Goal: Task Accomplishment & Management: Use online tool/utility

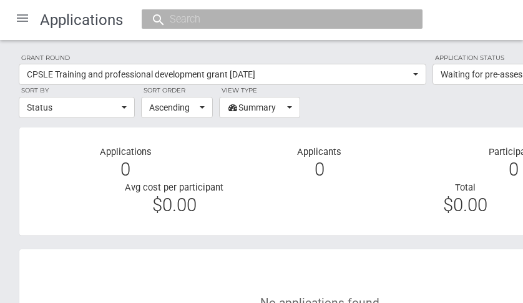
select select "100"
select select "CurrentApplicationStateId"
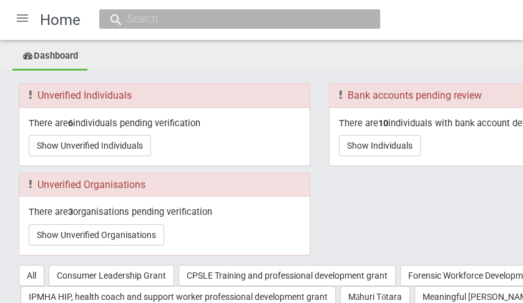
click at [22, 19] on div at bounding box center [22, 18] width 30 height 30
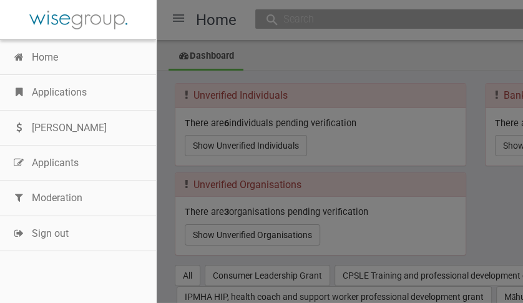
click at [55, 198] on link "Moderation" at bounding box center [78, 197] width 156 height 35
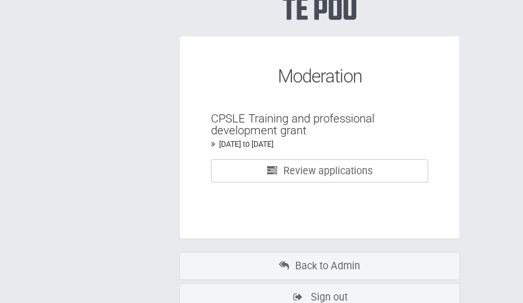
scroll to position [125, 0]
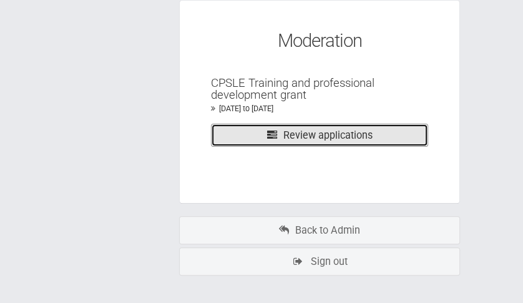
click at [309, 135] on link "Review applications" at bounding box center [319, 135] width 217 height 23
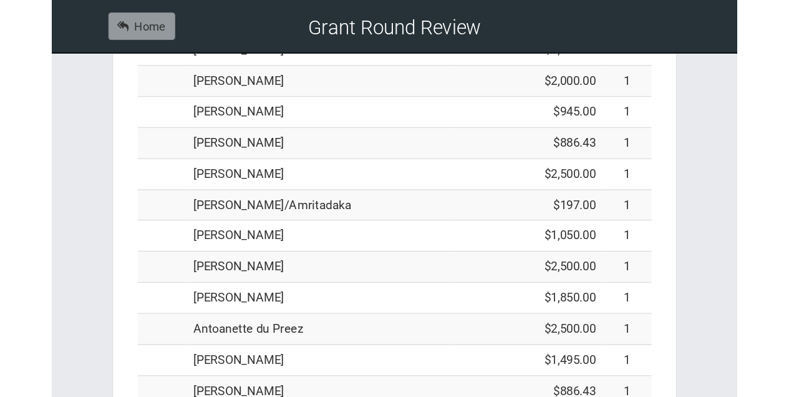
scroll to position [322, 0]
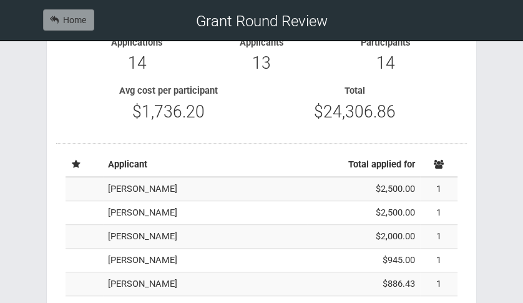
click at [120, 140] on div "Applications 14 Applicants 13 Participants 14 Avg cost per participant $1,736.2…" at bounding box center [261, 80] width 410 height 126
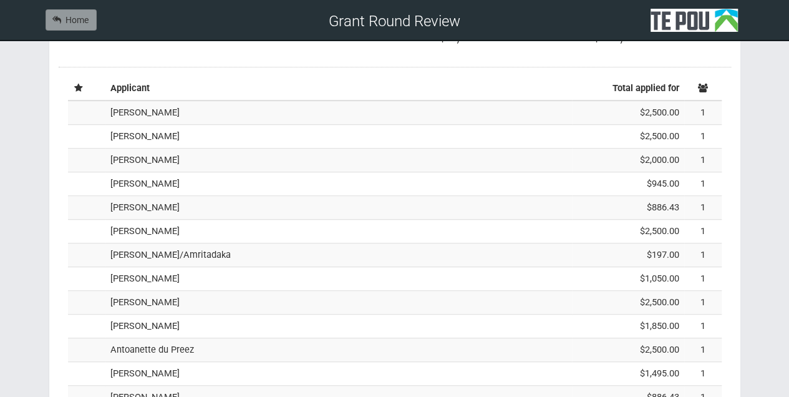
click at [162, 112] on td "Tracy Richardson" at bounding box center [338, 112] width 467 height 24
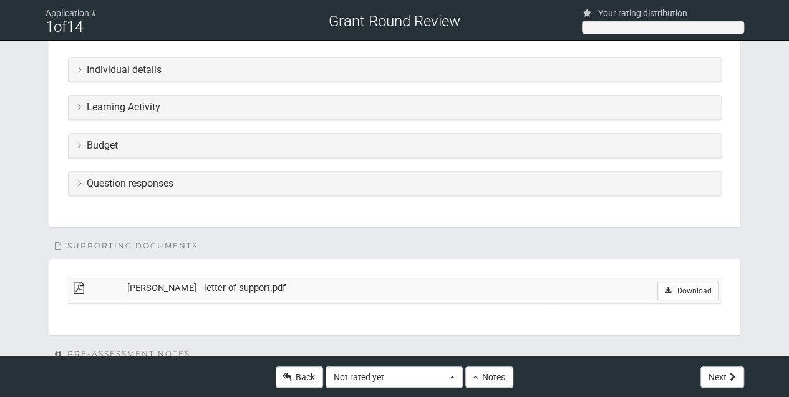
scroll to position [250, 0]
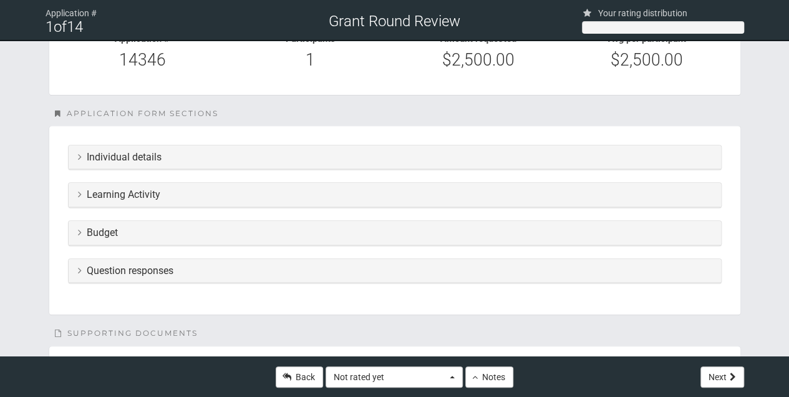
click at [78, 155] on icon at bounding box center [80, 157] width 4 height 10
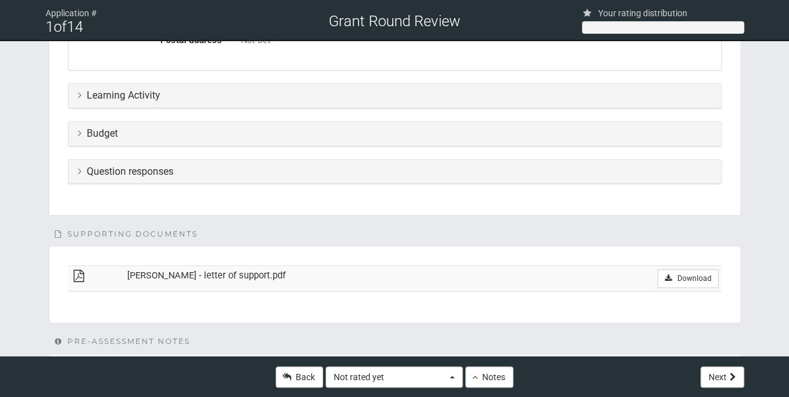
scroll to position [624, 0]
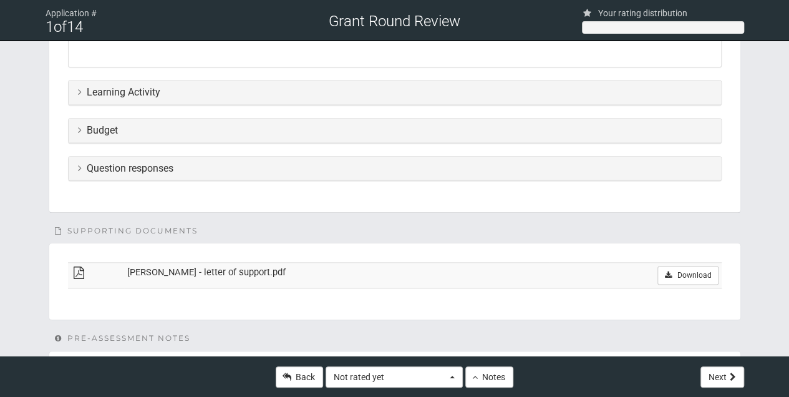
click at [187, 269] on td "[PERSON_NAME] - letter of support.pdf" at bounding box center [336, 276] width 425 height 26
click at [76, 268] on icon at bounding box center [79, 272] width 16 height 9
click at [685, 271] on link "Download" at bounding box center [687, 275] width 61 height 19
click at [79, 91] on icon at bounding box center [80, 92] width 4 height 10
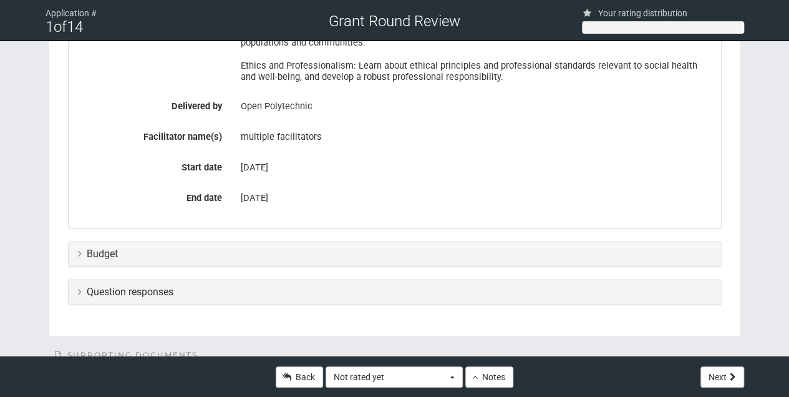
scroll to position [956, 0]
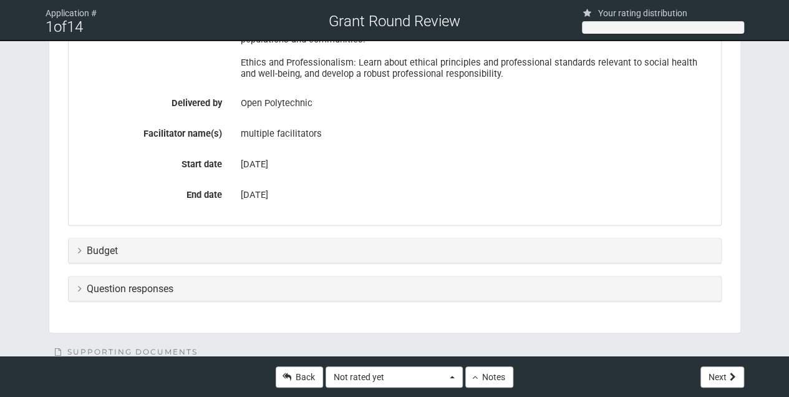
click at [80, 250] on icon at bounding box center [80, 250] width 4 height 10
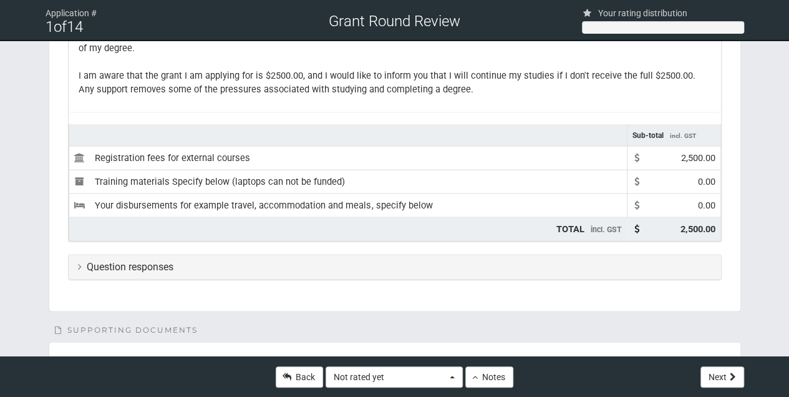
scroll to position [1248, 0]
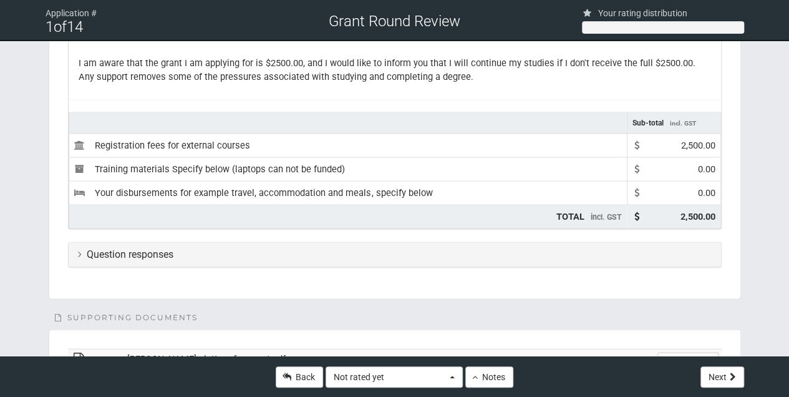
click at [78, 250] on icon at bounding box center [80, 254] width 4 height 10
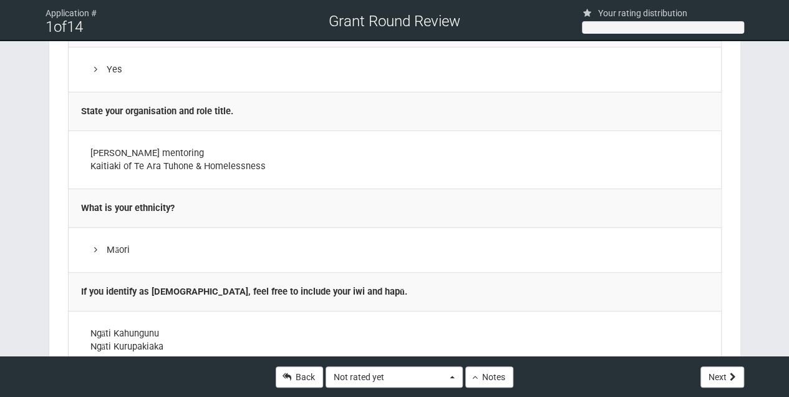
scroll to position [2381, 0]
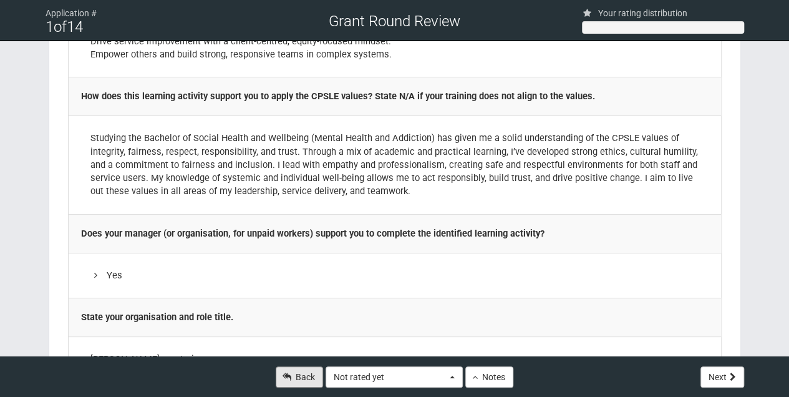
click at [299, 377] on link "Back" at bounding box center [299, 376] width 47 height 21
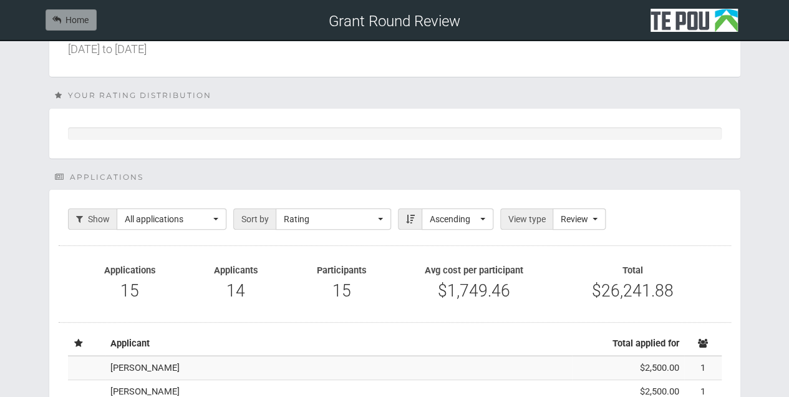
scroll to position [166, 0]
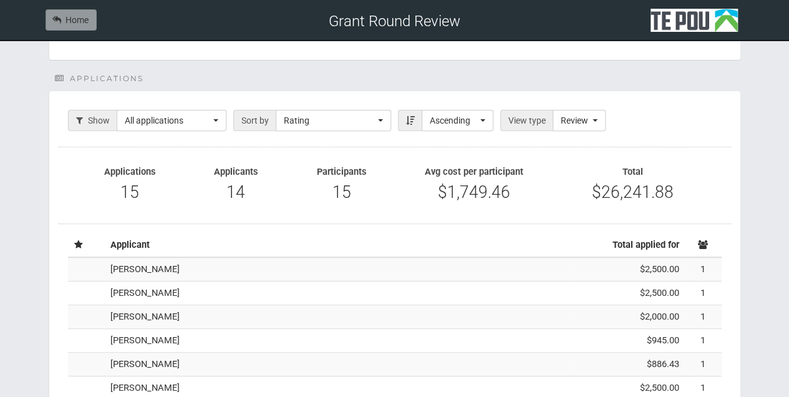
click at [137, 267] on td "[PERSON_NAME]" at bounding box center [338, 269] width 467 height 24
click at [143, 292] on td "paige kirby" at bounding box center [338, 293] width 467 height 24
click at [127, 316] on td "[PERSON_NAME]" at bounding box center [338, 317] width 467 height 24
click at [122, 341] on td "[PERSON_NAME]" at bounding box center [338, 341] width 467 height 24
click at [145, 358] on td "[PERSON_NAME]" at bounding box center [338, 364] width 467 height 24
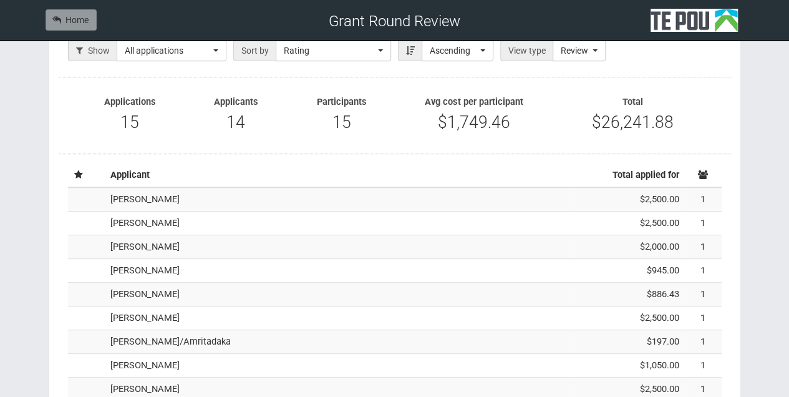
scroll to position [250, 0]
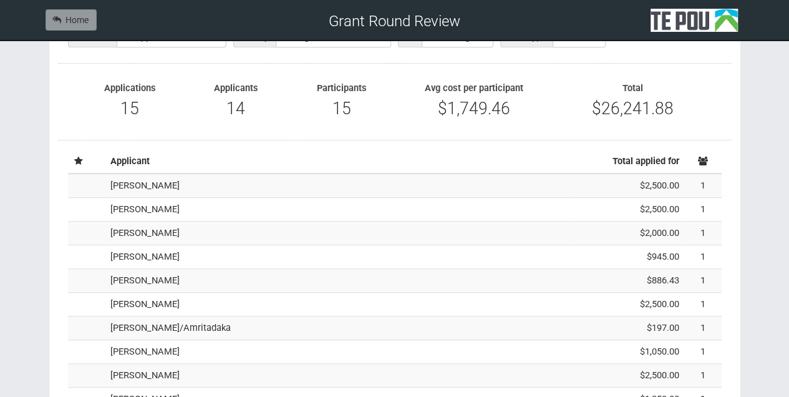
click at [142, 301] on td "claire Moore" at bounding box center [338, 305] width 467 height 24
click at [159, 326] on td "paul kennelly/Amritadaka" at bounding box center [338, 328] width 467 height 24
click at [143, 353] on td "Sylvie Haisman" at bounding box center [338, 352] width 467 height 24
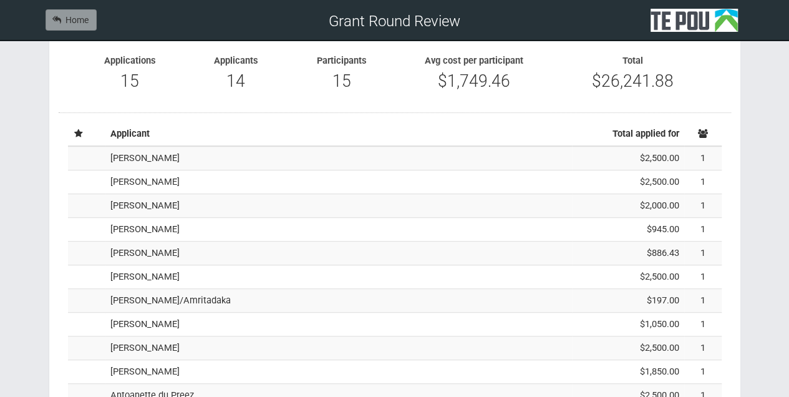
scroll to position [291, 0]
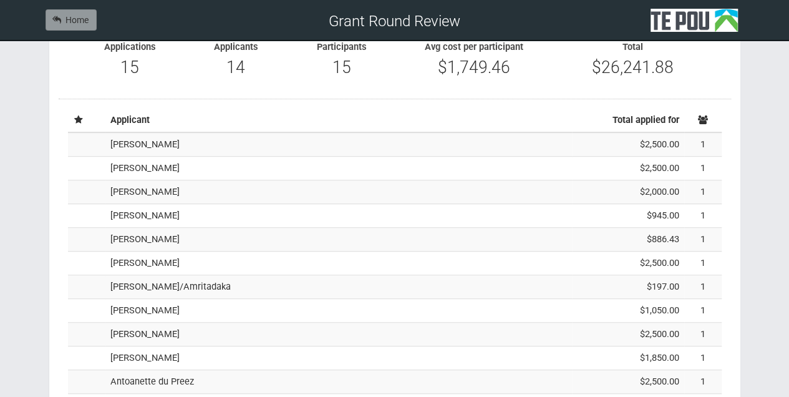
click at [122, 330] on td "Rebekah Bell" at bounding box center [338, 334] width 467 height 24
click at [127, 356] on td "Brenda Kerr" at bounding box center [338, 358] width 467 height 24
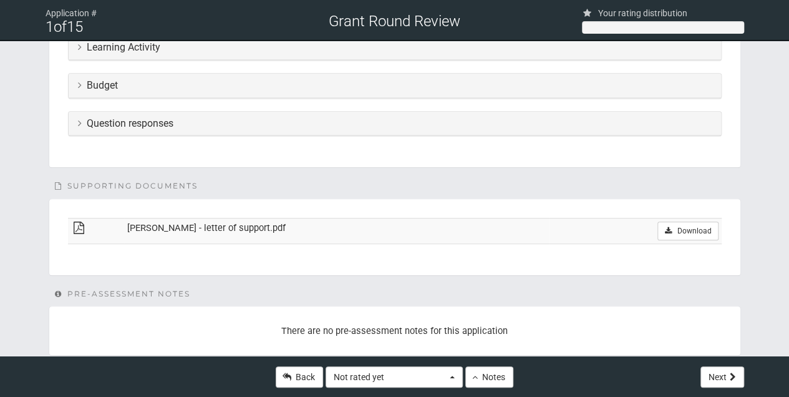
scroll to position [418, 0]
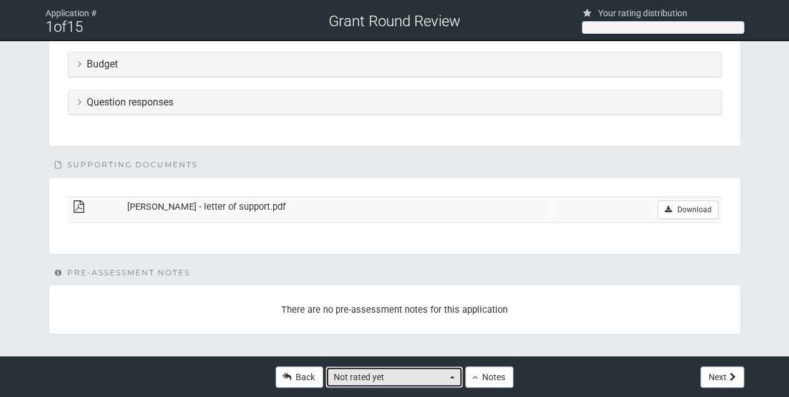
click at [452, 377] on span "button" at bounding box center [452, 376] width 5 height 2
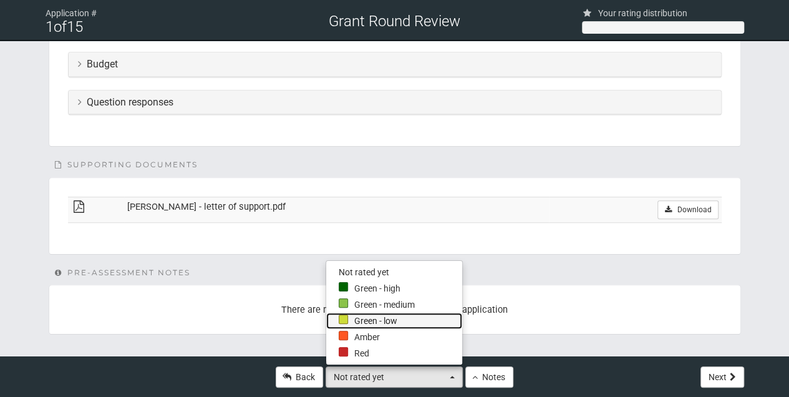
click at [343, 319] on div at bounding box center [343, 318] width 9 height 9
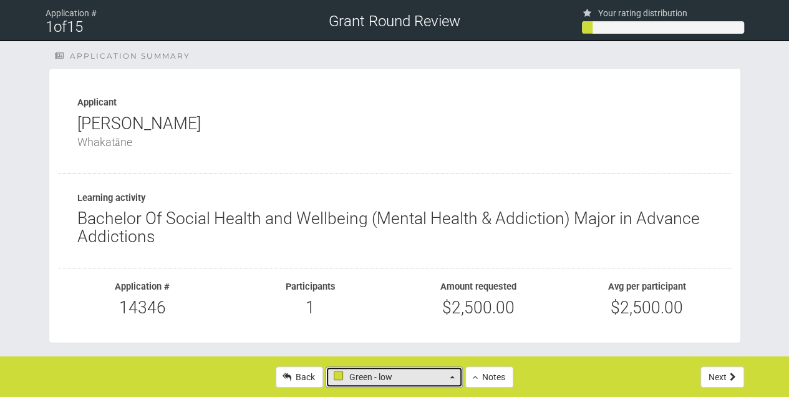
scroll to position [0, 0]
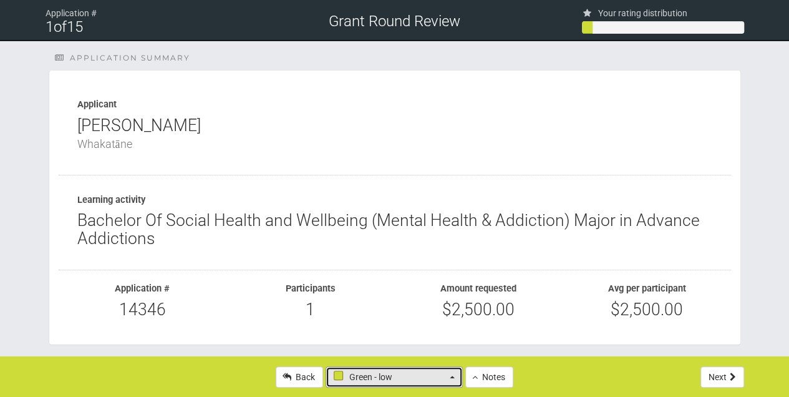
click at [452, 377] on span "button" at bounding box center [452, 376] width 5 height 2
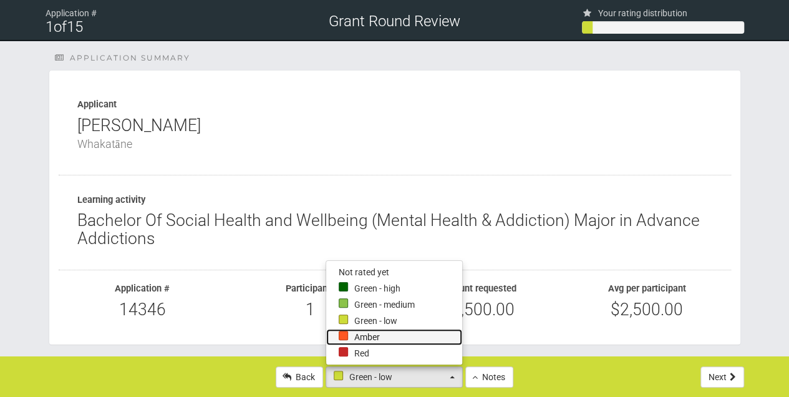
click at [364, 338] on link "Amber" at bounding box center [394, 337] width 136 height 16
select select "1"
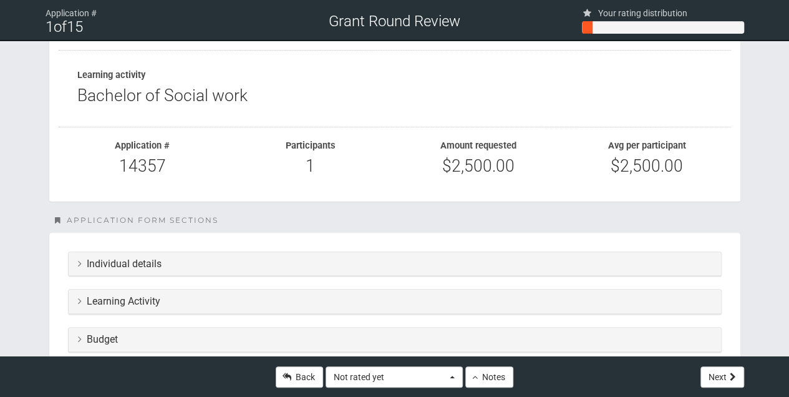
scroll to position [166, 0]
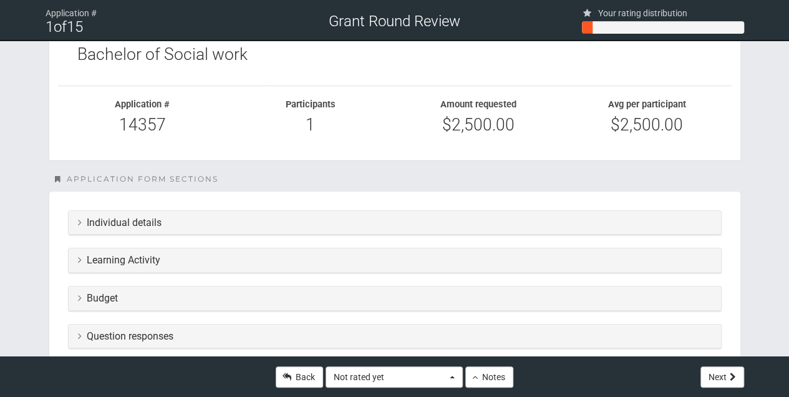
click at [79, 221] on icon at bounding box center [80, 222] width 4 height 10
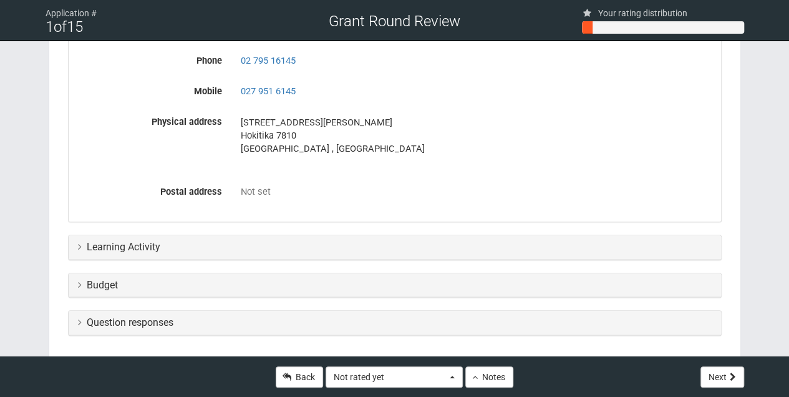
scroll to position [499, 0]
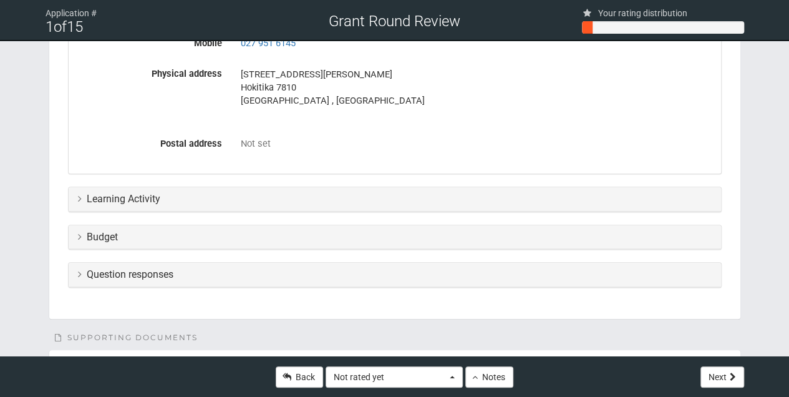
click at [79, 196] on icon at bounding box center [80, 198] width 4 height 10
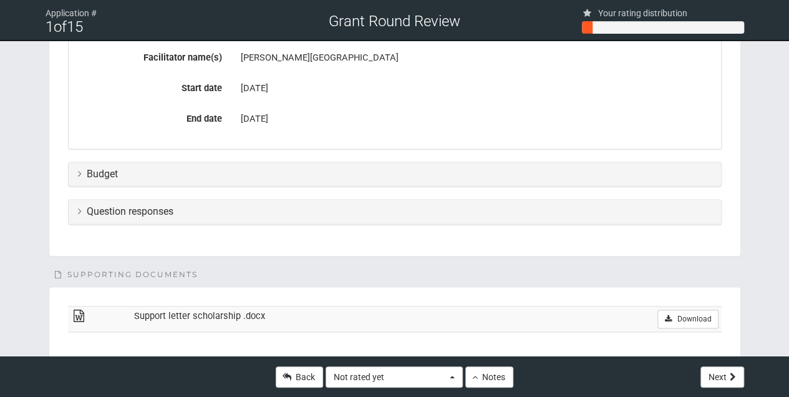
scroll to position [790, 0]
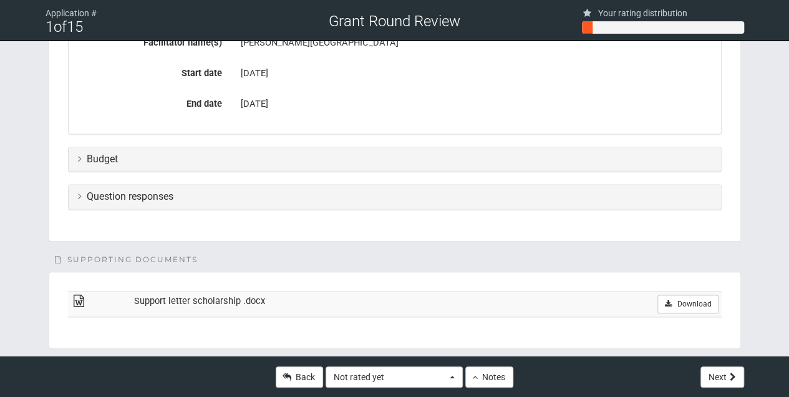
click at [78, 153] on icon at bounding box center [80, 158] width 4 height 10
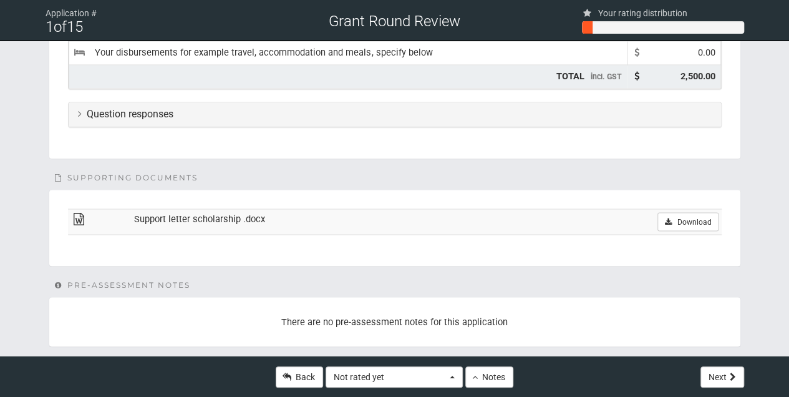
scroll to position [1071, 0]
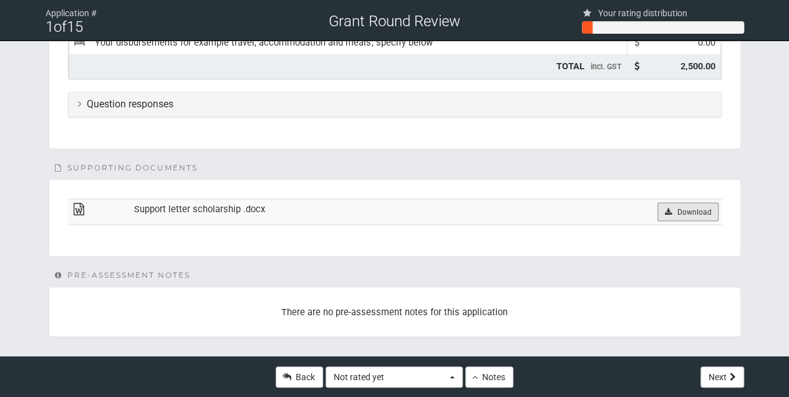
click at [680, 207] on link "Download" at bounding box center [687, 211] width 61 height 19
click at [691, 205] on link "Download" at bounding box center [687, 211] width 61 height 19
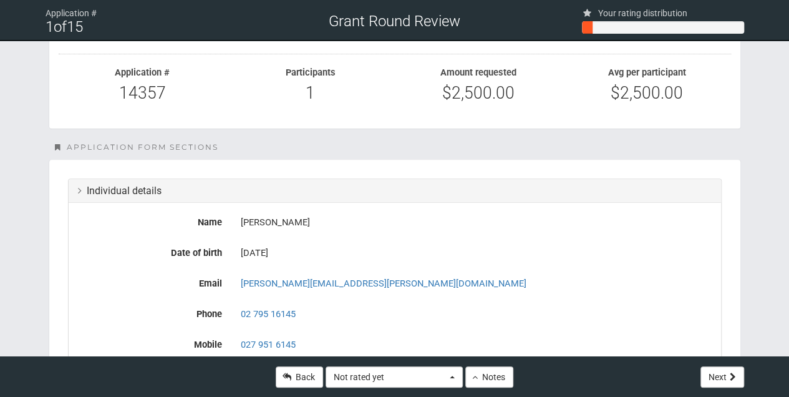
scroll to position [364, 0]
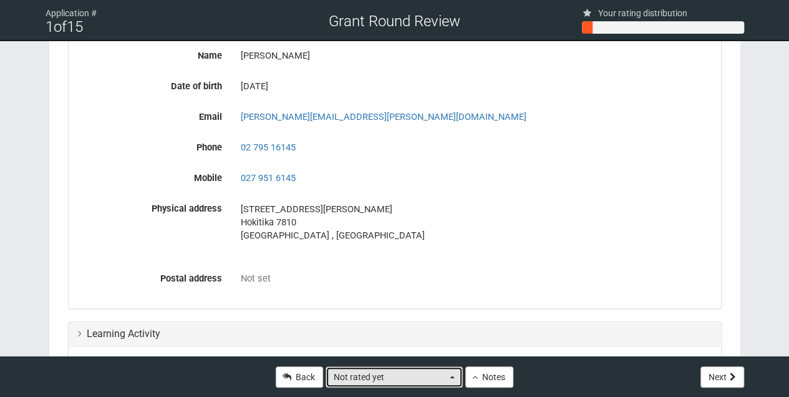
click at [452, 379] on button "Not rated yet" at bounding box center [394, 376] width 137 height 21
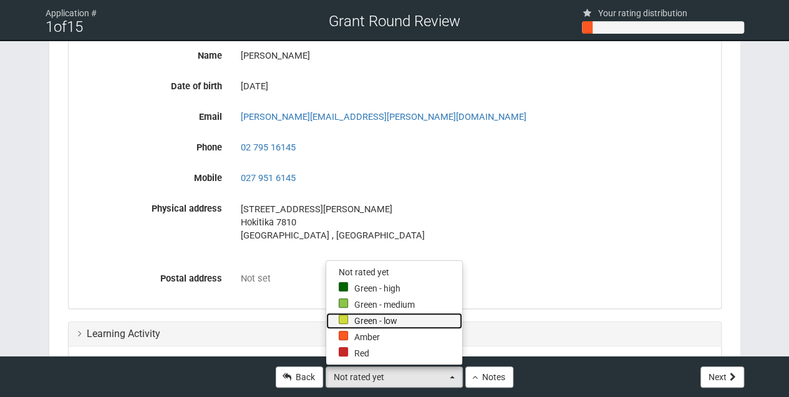
click at [346, 322] on div at bounding box center [343, 318] width 9 height 9
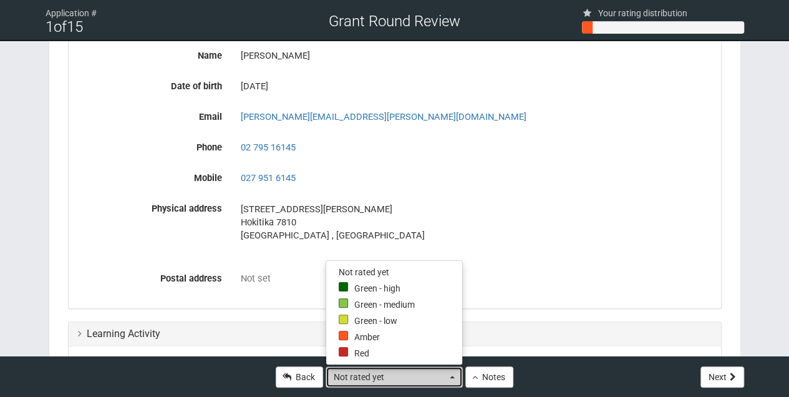
select select "2"
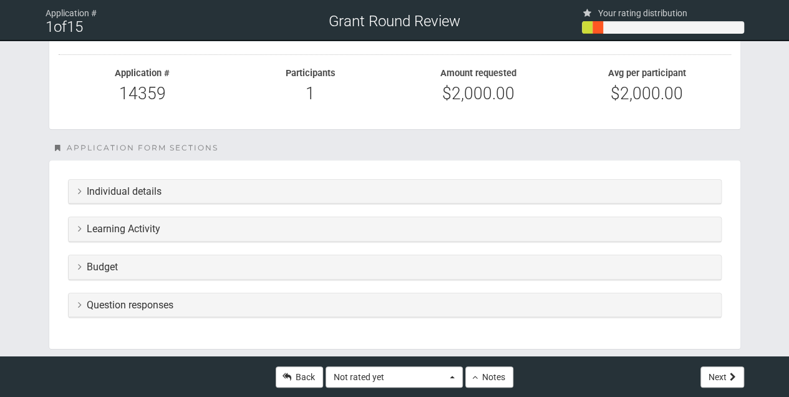
scroll to position [208, 0]
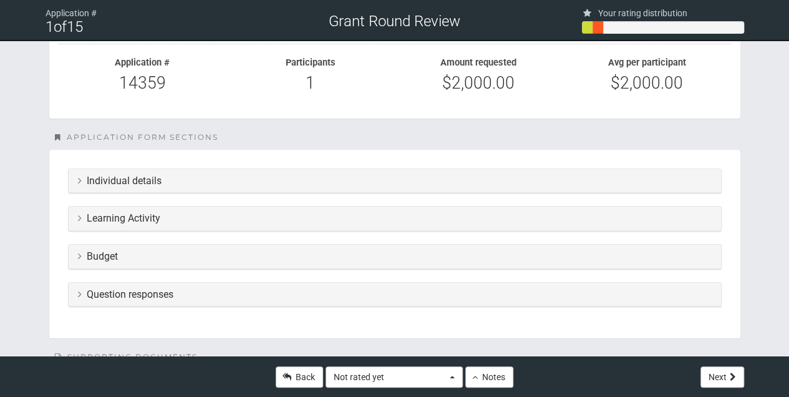
click at [79, 179] on icon at bounding box center [80, 180] width 4 height 10
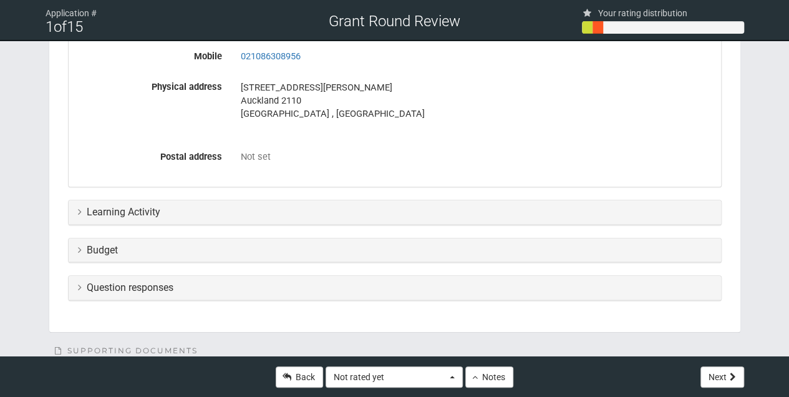
scroll to position [499, 0]
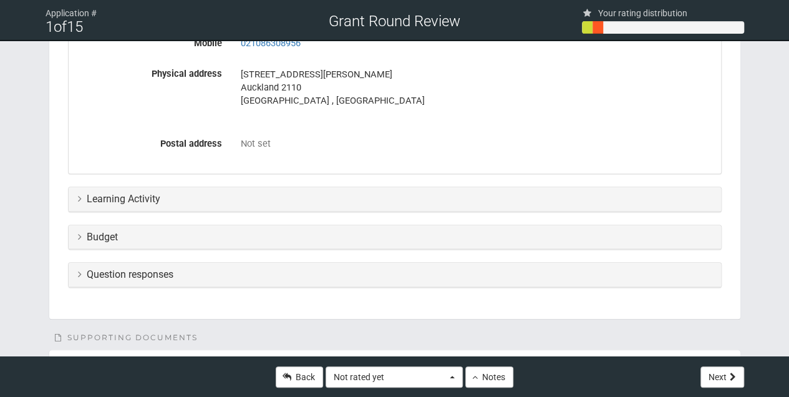
click at [78, 196] on icon at bounding box center [80, 198] width 4 height 10
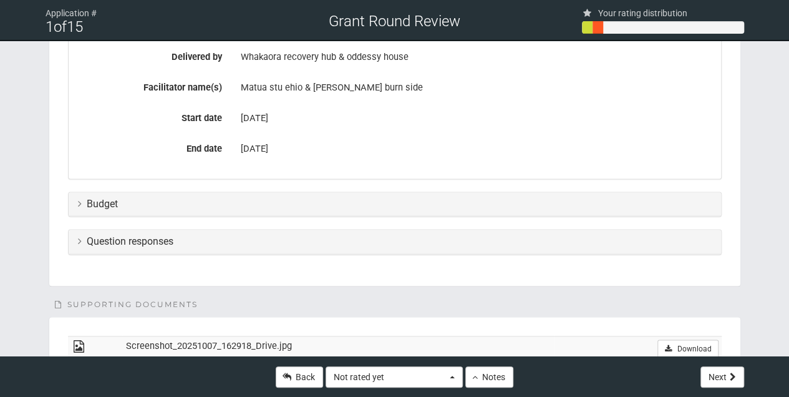
scroll to position [749, 0]
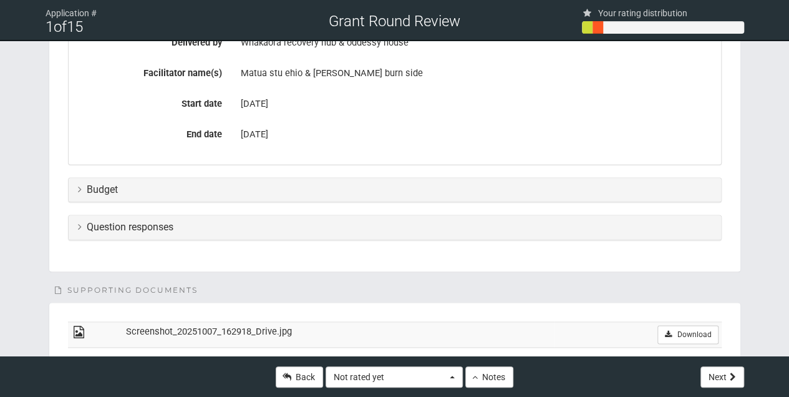
click at [79, 191] on icon at bounding box center [80, 189] width 4 height 10
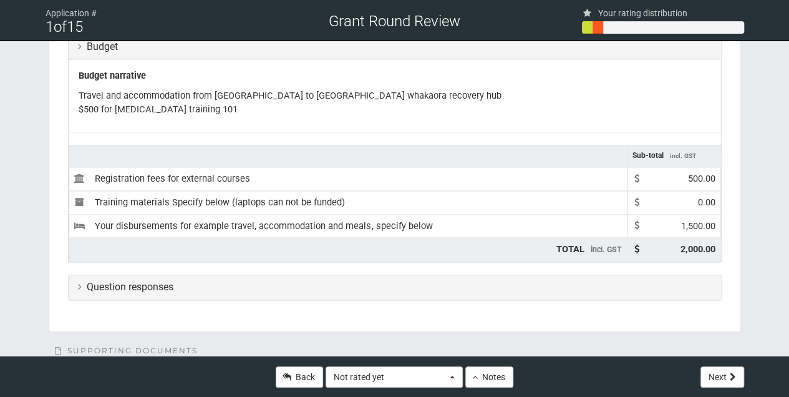
scroll to position [998, 0]
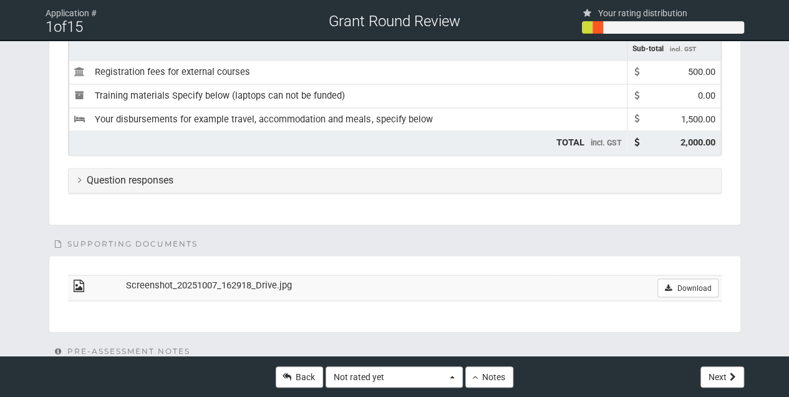
click at [79, 177] on icon at bounding box center [80, 180] width 4 height 10
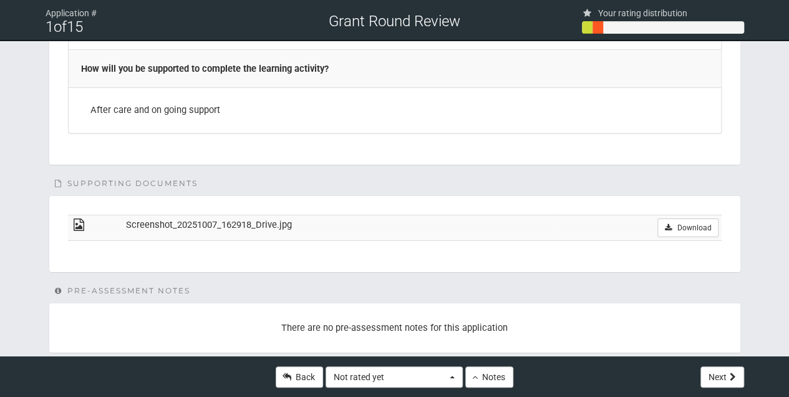
scroll to position [2152, 0]
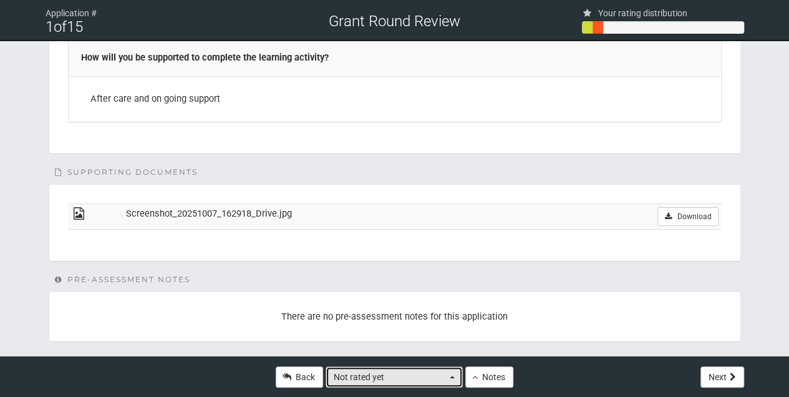
click at [453, 377] on span "button" at bounding box center [452, 376] width 5 height 2
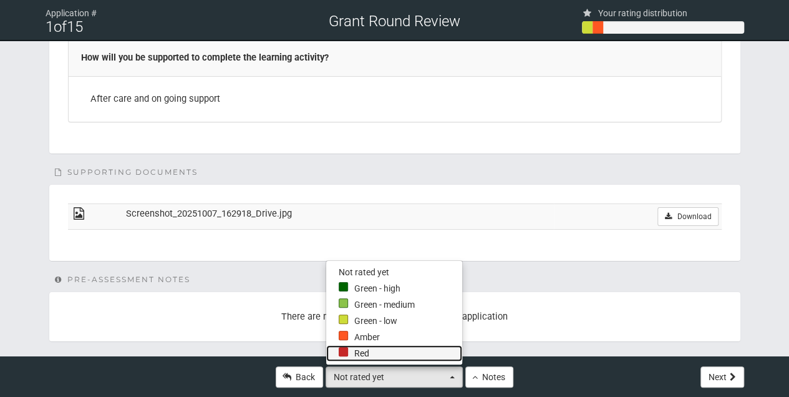
click at [357, 354] on link "Red" at bounding box center [394, 353] width 136 height 16
select select "0"
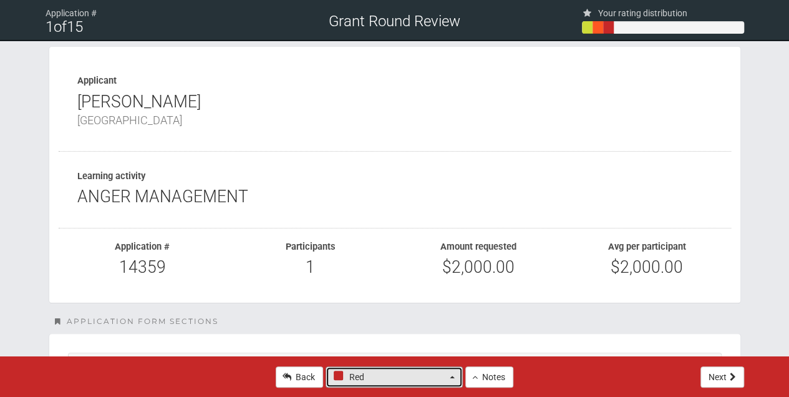
scroll to position [0, 0]
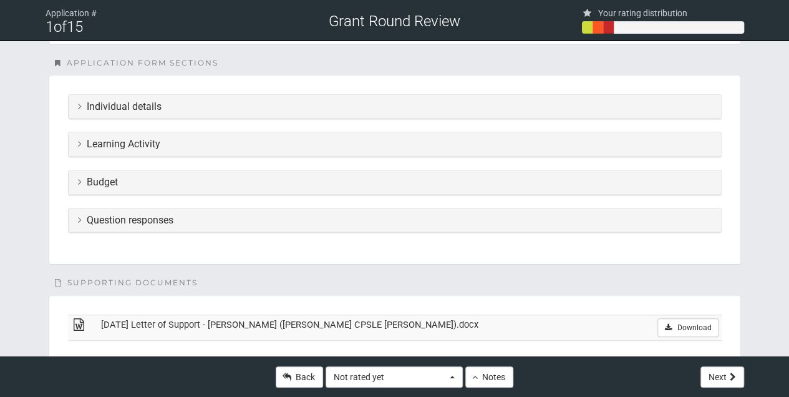
scroll to position [332, 0]
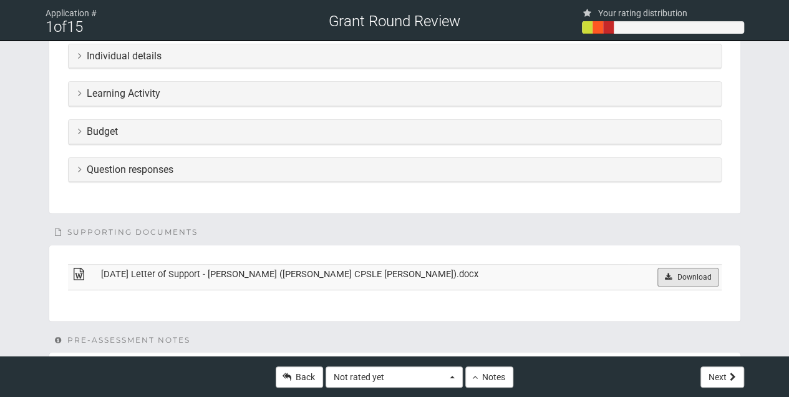
click at [689, 272] on link "Download" at bounding box center [687, 277] width 61 height 19
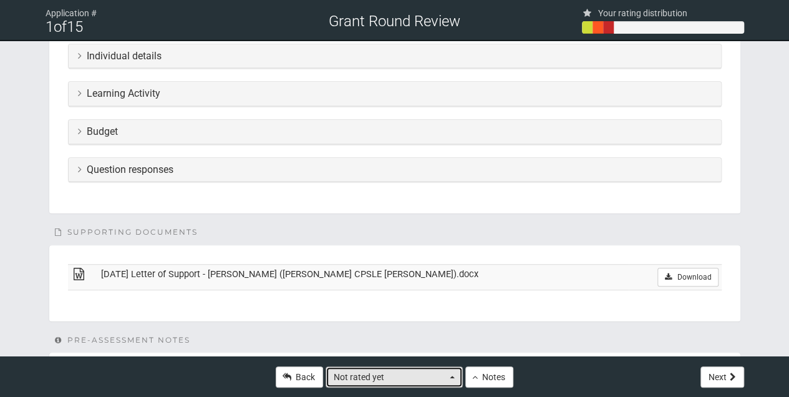
click at [453, 377] on span "button" at bounding box center [452, 376] width 5 height 2
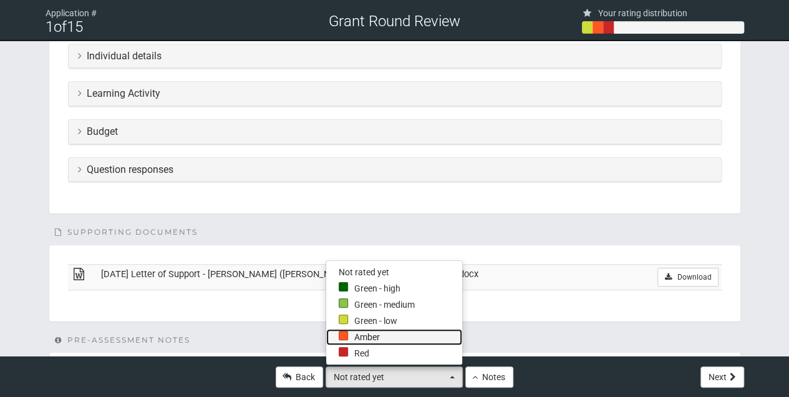
click at [363, 336] on link "Amber" at bounding box center [394, 337] width 136 height 16
select select "1"
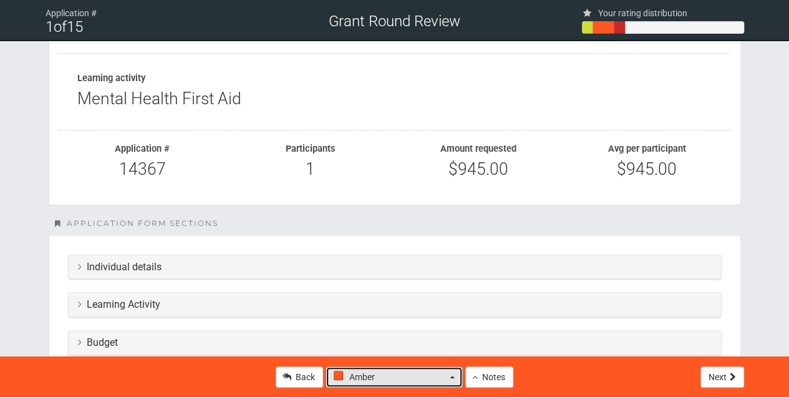
scroll to position [0, 0]
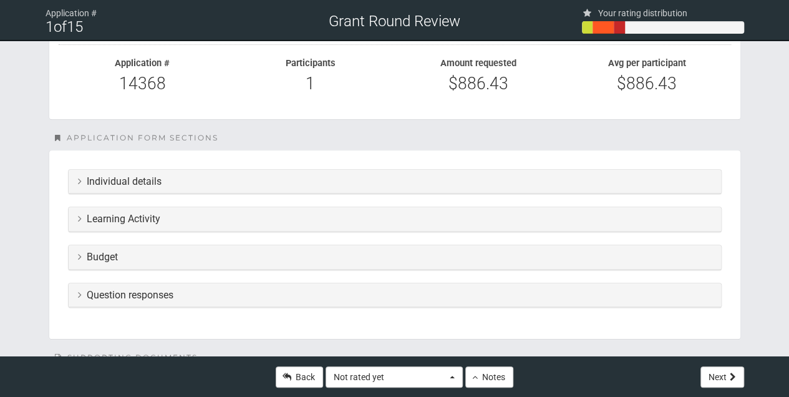
scroll to position [208, 0]
click at [80, 177] on icon at bounding box center [80, 180] width 4 height 10
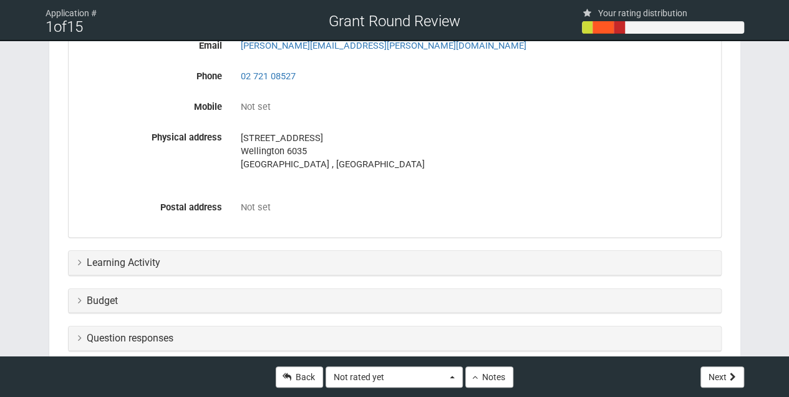
scroll to position [457, 0]
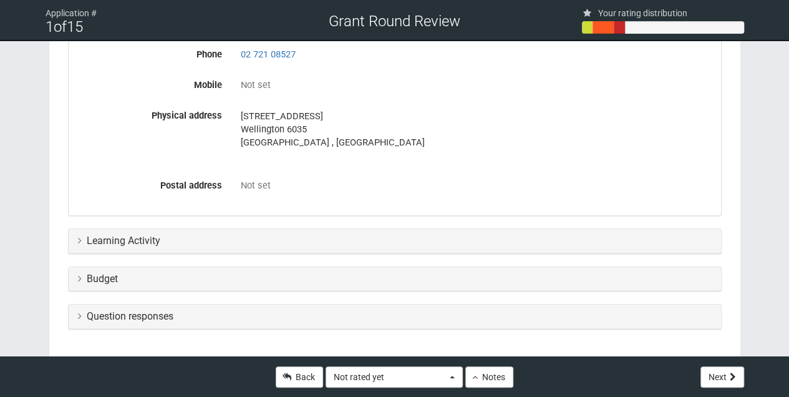
click at [79, 240] on icon at bounding box center [80, 240] width 4 height 10
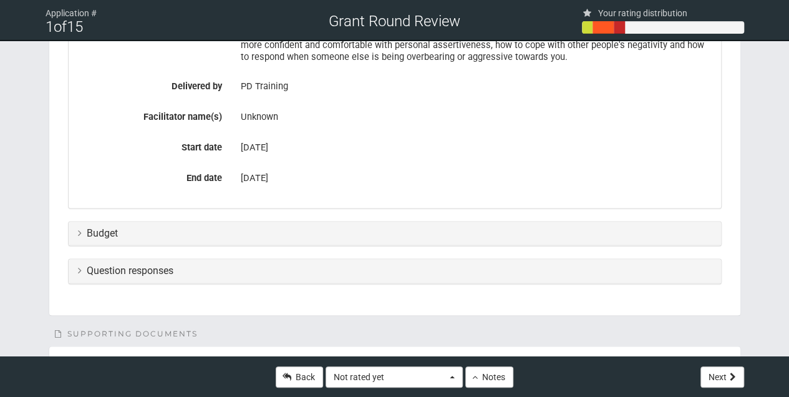
scroll to position [790, 0]
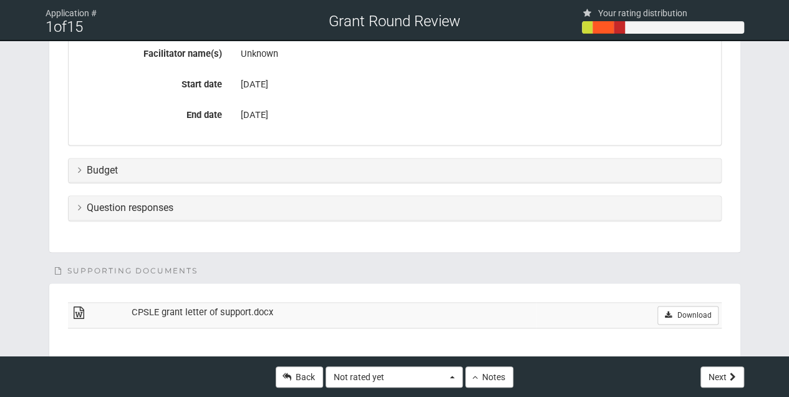
click at [81, 166] on h3 "Budget" at bounding box center [395, 170] width 634 height 11
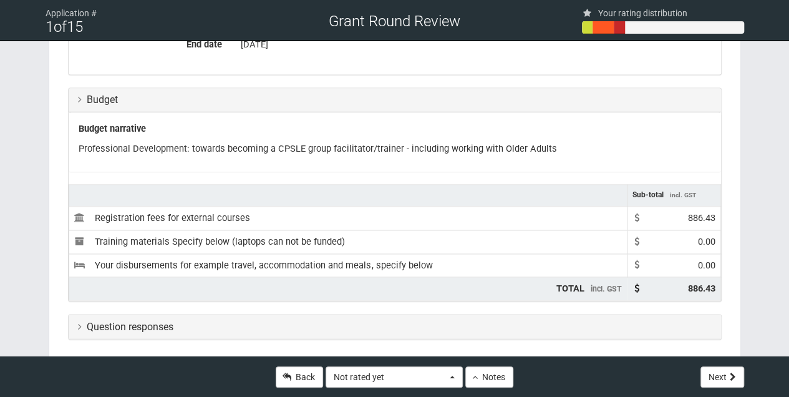
scroll to position [873, 0]
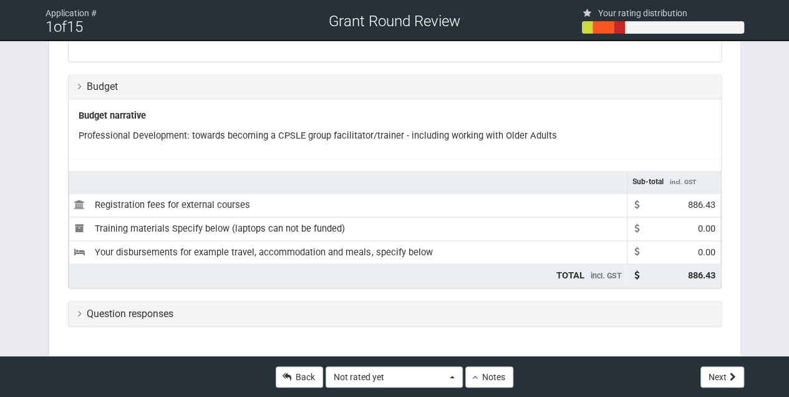
click at [81, 308] on h3 "Question responses" at bounding box center [395, 313] width 634 height 11
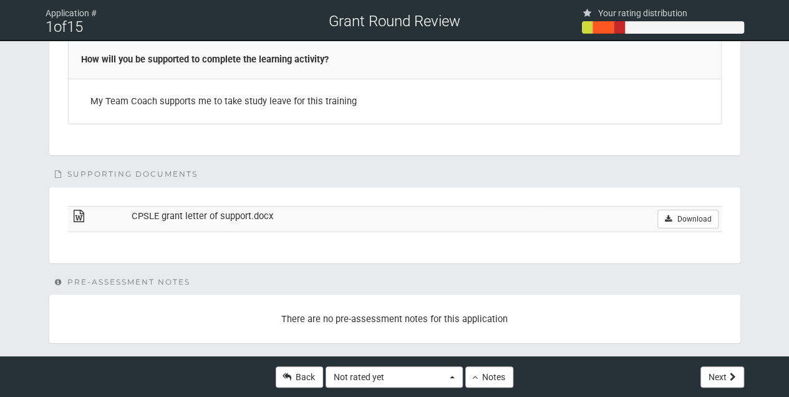
scroll to position [2240, 0]
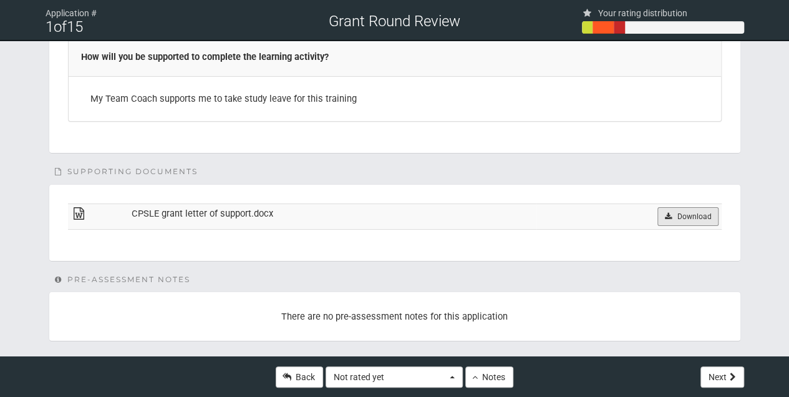
click at [688, 207] on link "Download" at bounding box center [687, 216] width 61 height 19
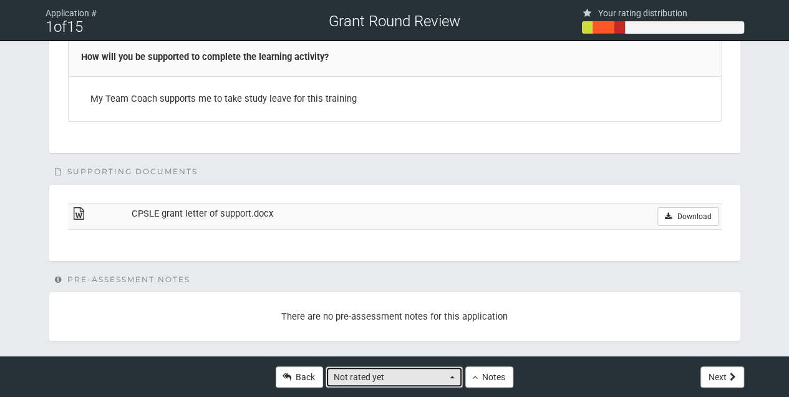
click at [452, 378] on button "Not rated yet" at bounding box center [394, 376] width 137 height 21
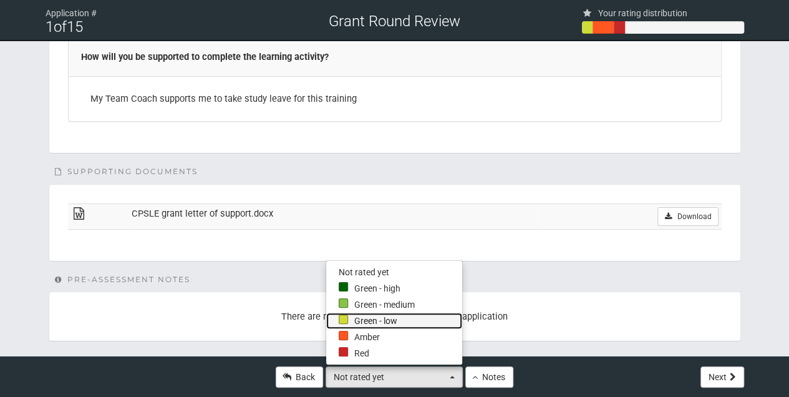
click at [358, 318] on link "Green - low" at bounding box center [394, 320] width 136 height 16
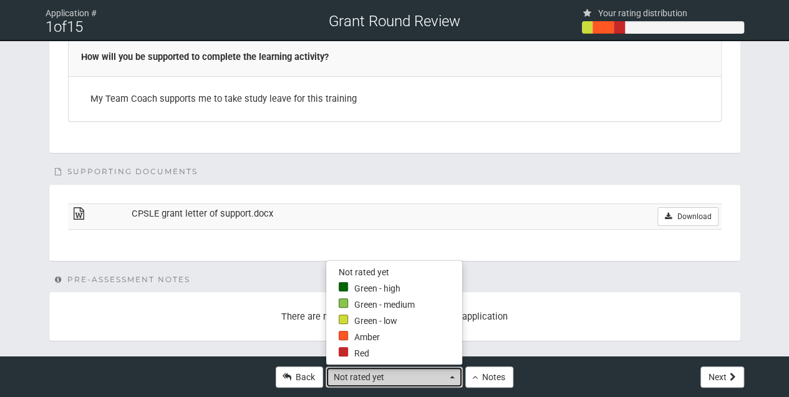
select select "2"
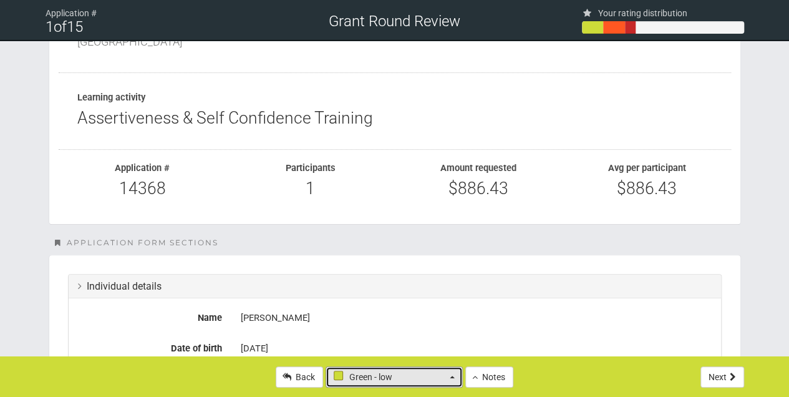
scroll to position [0, 0]
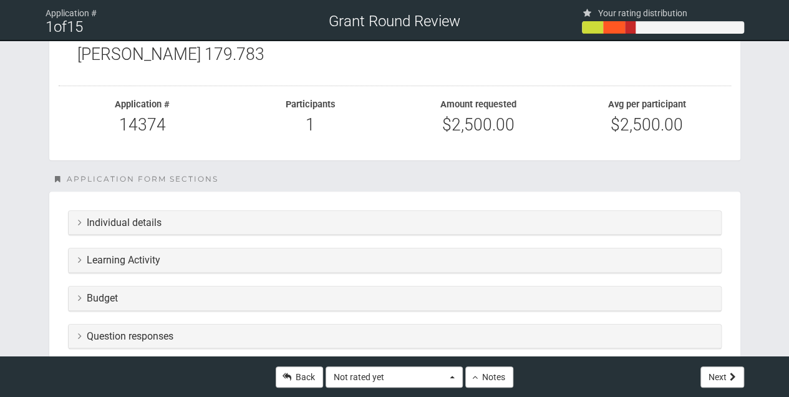
scroll to position [208, 0]
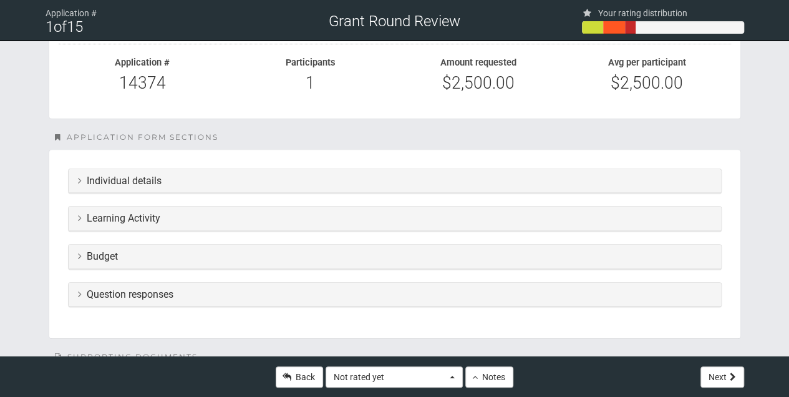
click at [79, 179] on icon at bounding box center [80, 180] width 4 height 10
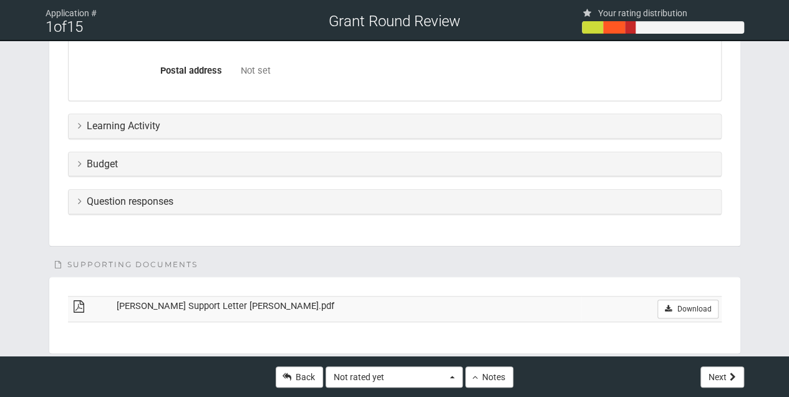
scroll to position [665, 0]
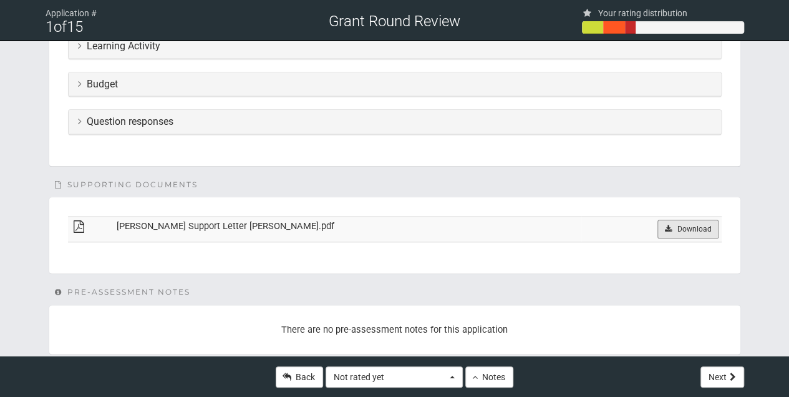
click at [691, 225] on link "Download" at bounding box center [687, 229] width 61 height 19
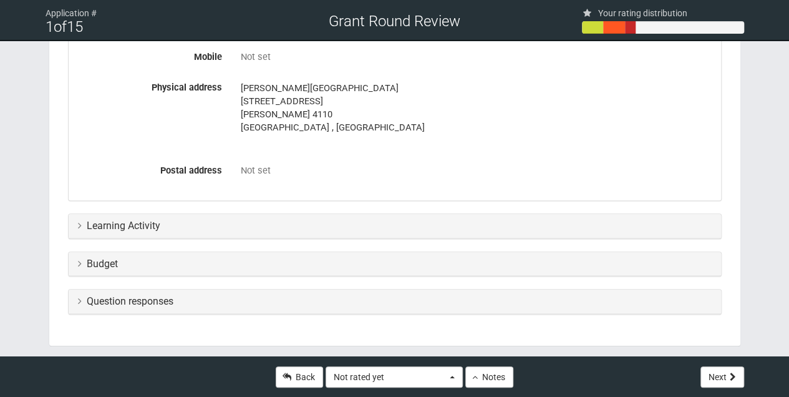
scroll to position [477, 0]
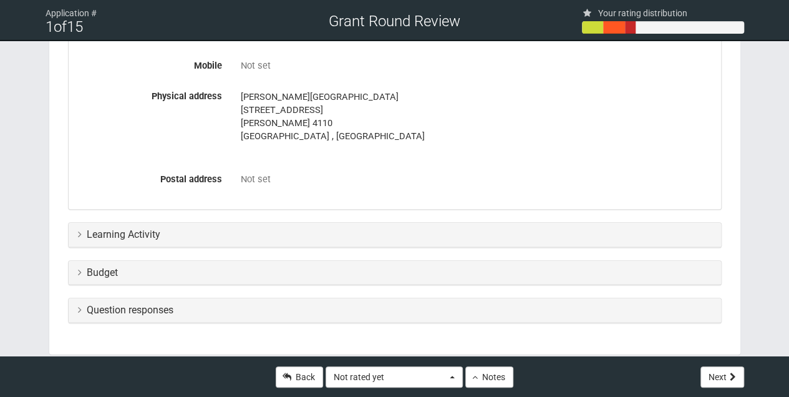
click at [78, 231] on icon at bounding box center [80, 234] width 4 height 10
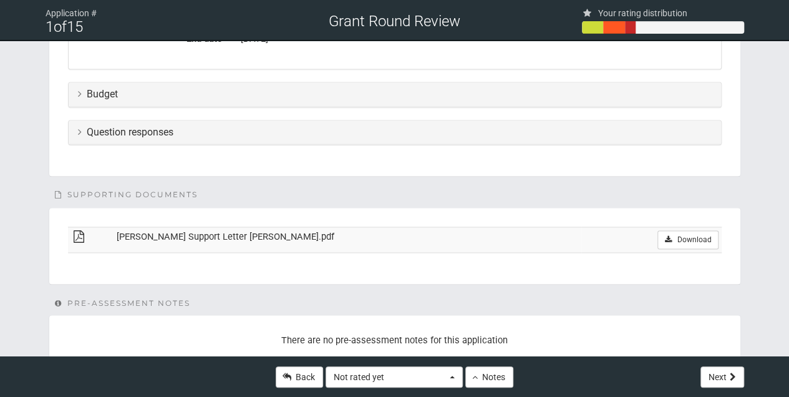
scroll to position [837, 0]
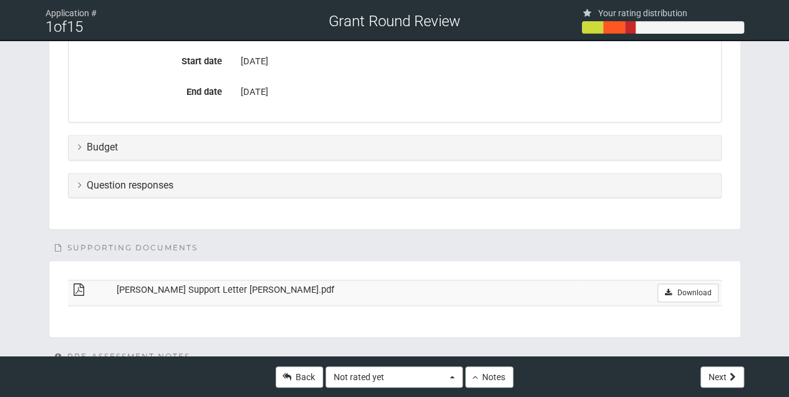
click at [79, 145] on icon at bounding box center [80, 147] width 4 height 10
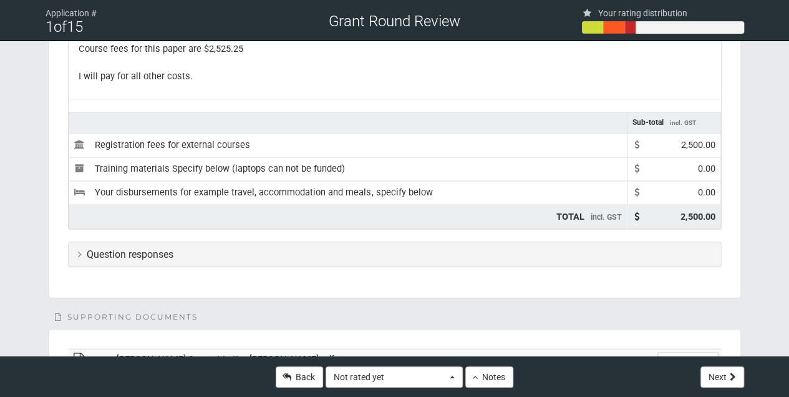
scroll to position [1003, 0]
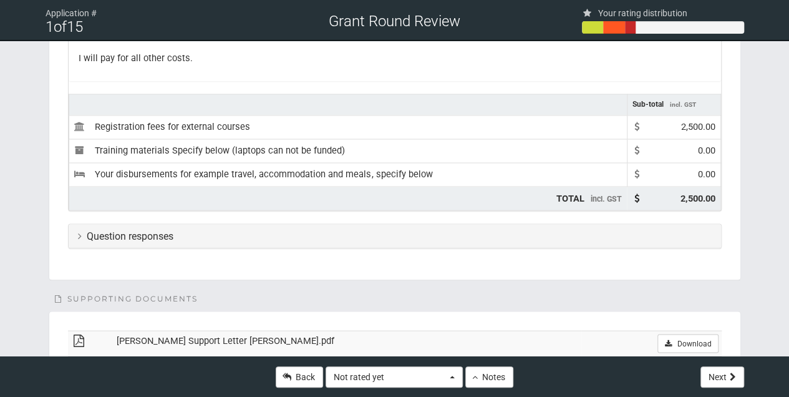
click at [79, 232] on icon at bounding box center [80, 235] width 4 height 10
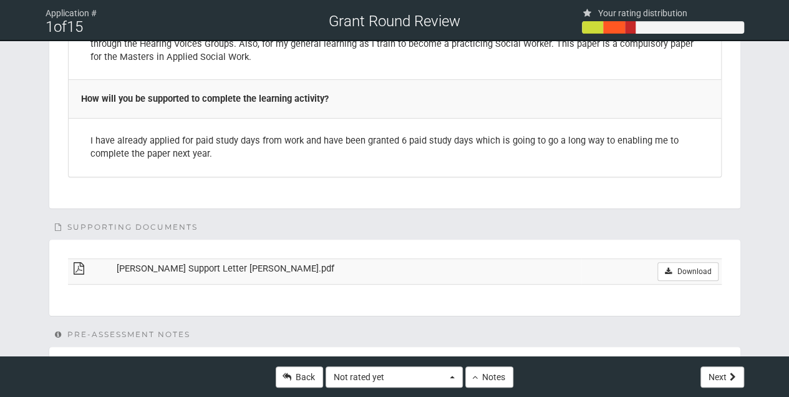
scroll to position [2557, 0]
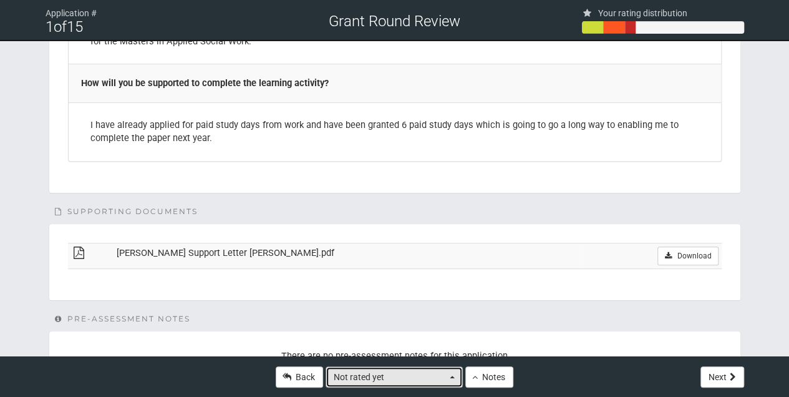
click at [449, 380] on button "Not rated yet" at bounding box center [394, 376] width 137 height 21
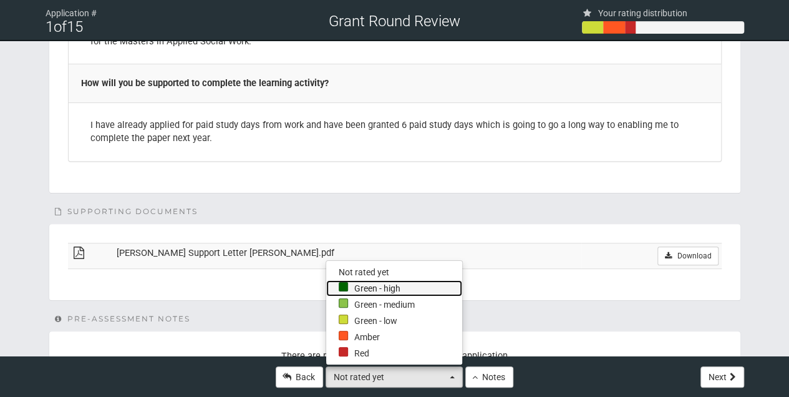
click at [342, 284] on div at bounding box center [343, 286] width 9 height 9
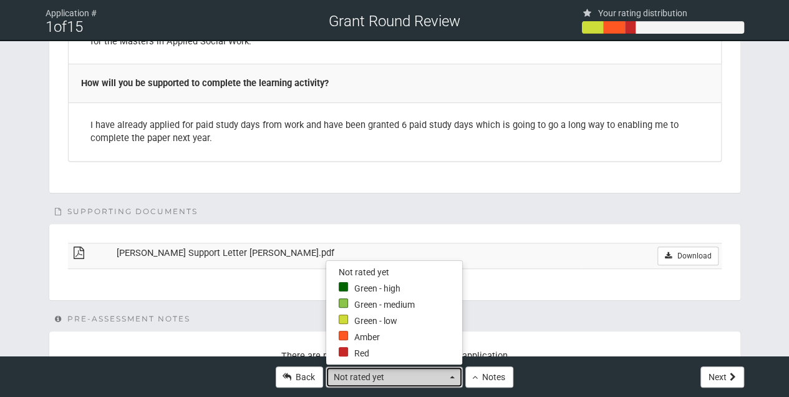
select select "4"
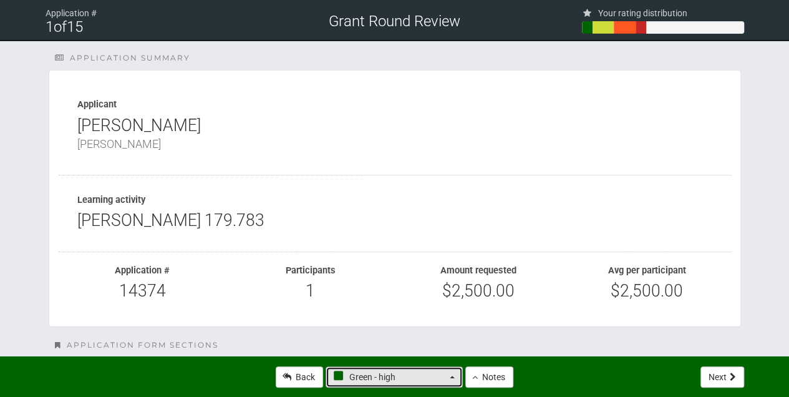
scroll to position [0, 0]
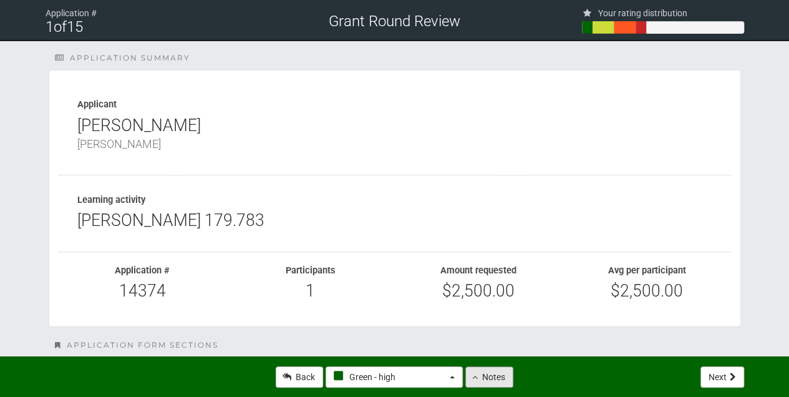
click at [487, 378] on button "Notes" at bounding box center [489, 376] width 48 height 21
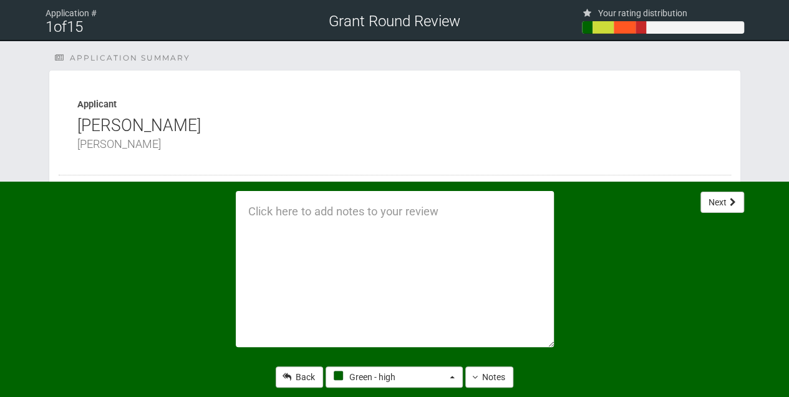
click at [251, 209] on textarea at bounding box center [395, 269] width 318 height 156
type textarea "Hearing voices facilitator ,"
click at [714, 199] on button "Next" at bounding box center [722, 201] width 44 height 21
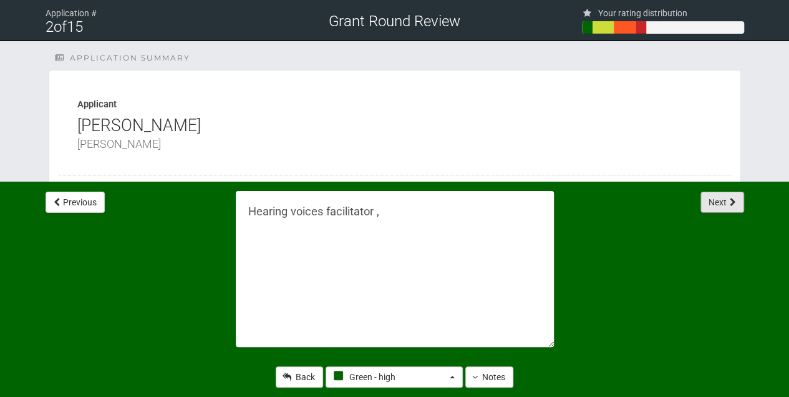
select select "-1"
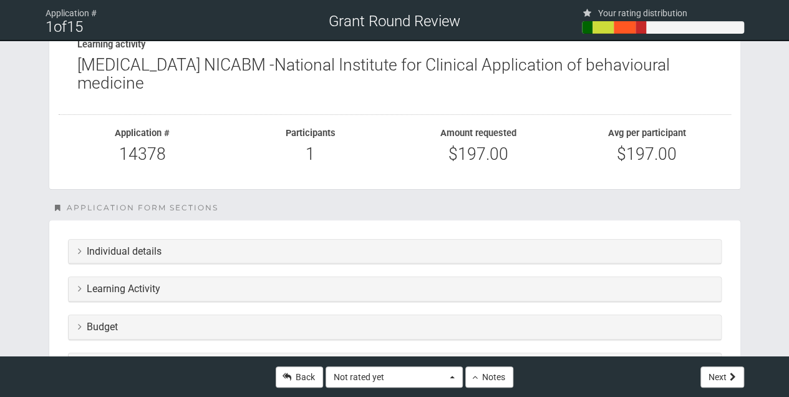
scroll to position [166, 0]
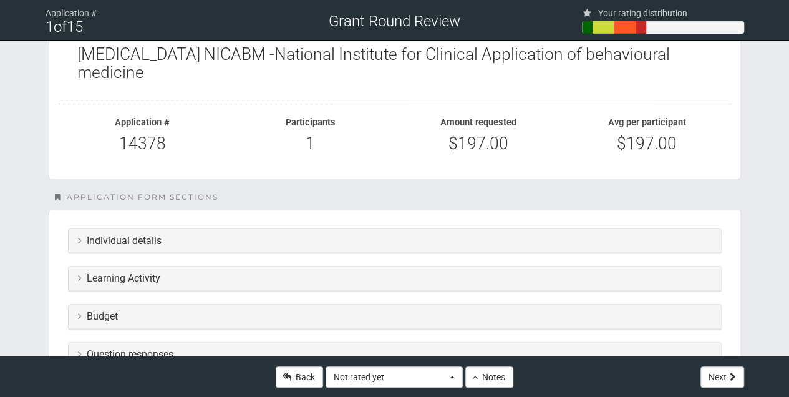
click at [80, 238] on icon at bounding box center [80, 240] width 4 height 10
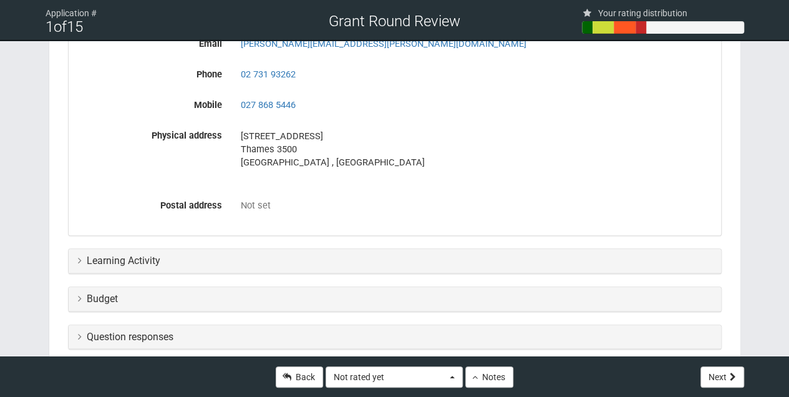
scroll to position [457, 0]
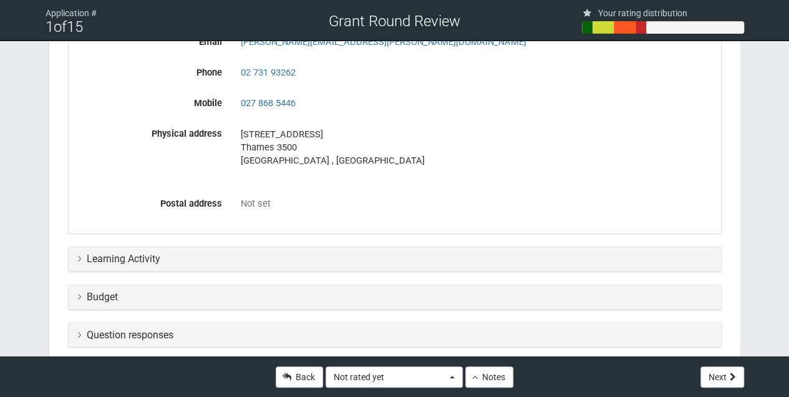
click at [78, 256] on icon at bounding box center [80, 258] width 4 height 10
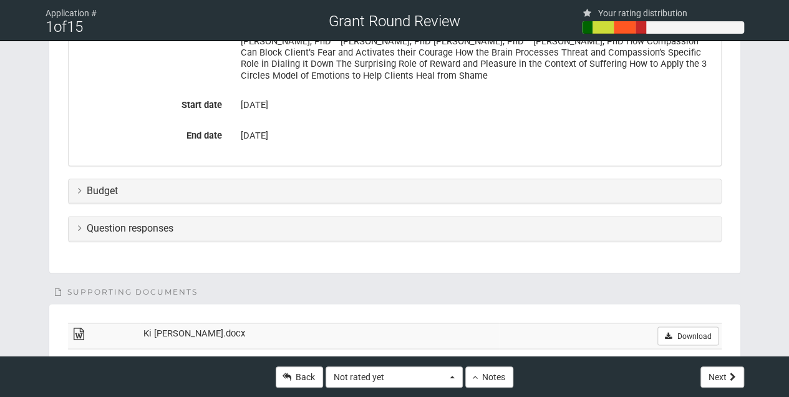
scroll to position [914, 0]
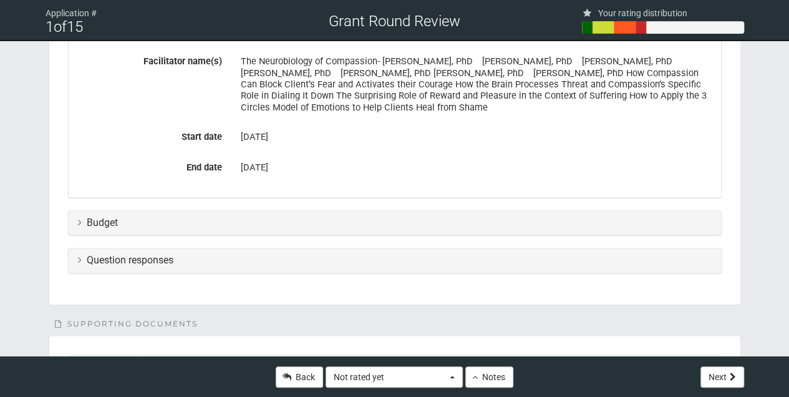
click at [79, 221] on icon at bounding box center [80, 222] width 4 height 10
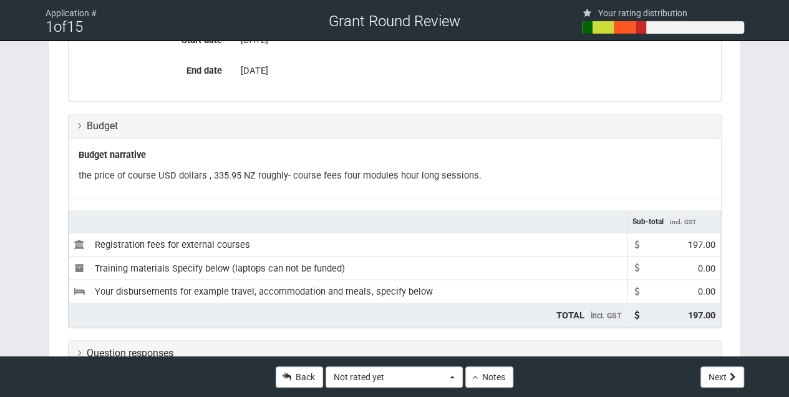
scroll to position [998, 0]
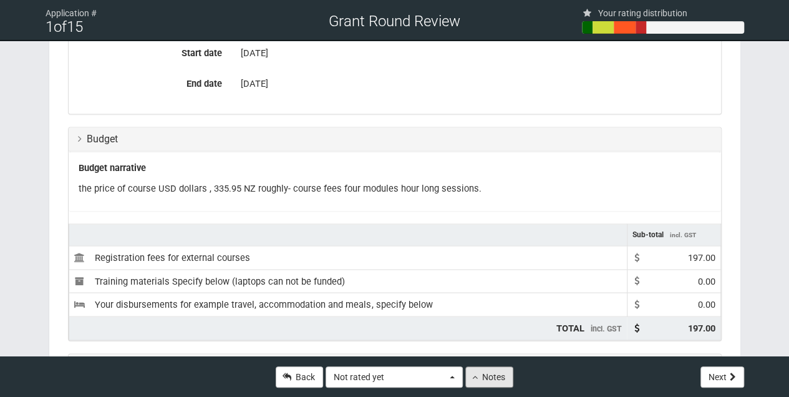
drag, startPoint x: 22, startPoint y: 0, endPoint x: 480, endPoint y: 382, distance: 596.6
click at [480, 382] on button "Notes" at bounding box center [489, 376] width 48 height 21
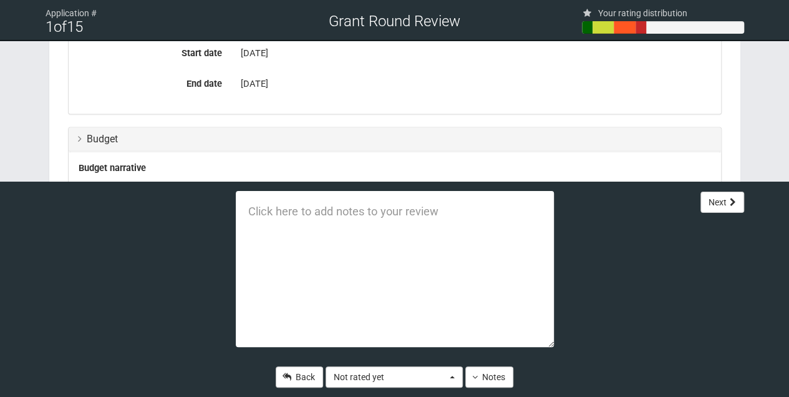
click at [269, 220] on textarea at bounding box center [395, 269] width 318 height 156
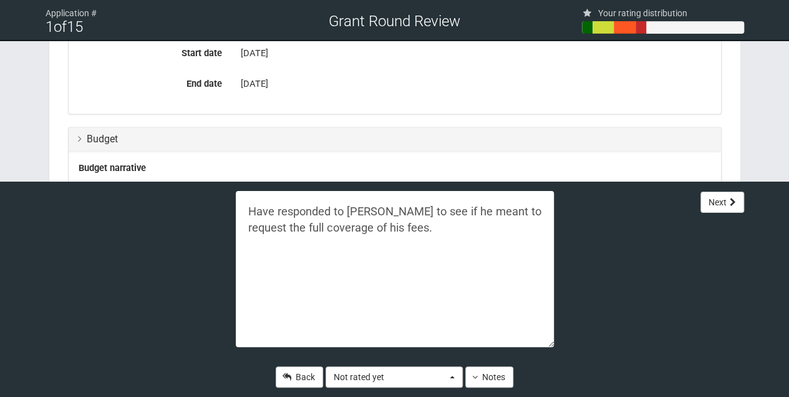
type textarea "Have responded to Paul to see if he meant to request the full coverage of his f…"
click at [551, 371] on div "Have responded to Paul to see if he meant to request the full coverage of his f…" at bounding box center [395, 289] width 356 height 215
click at [301, 380] on link "Back" at bounding box center [299, 376] width 47 height 21
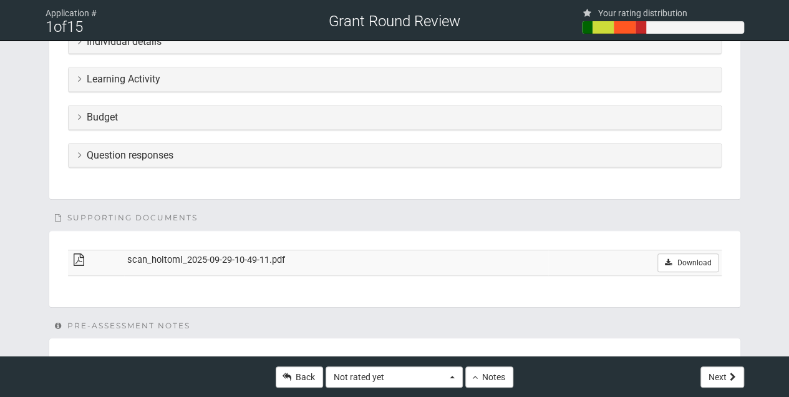
scroll to position [274, 0]
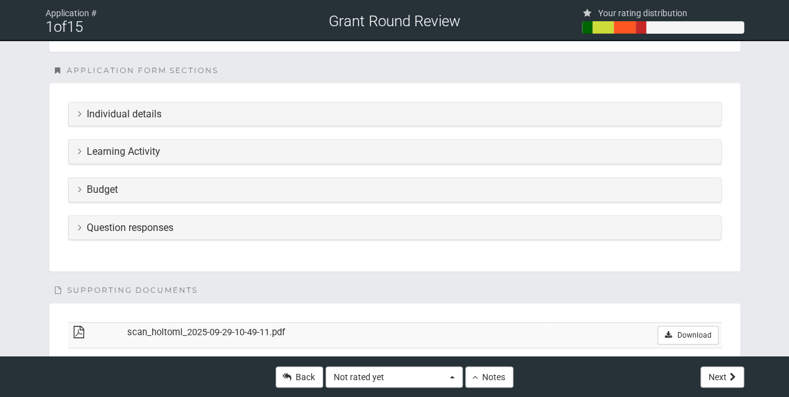
click at [76, 112] on div "Individual details" at bounding box center [395, 114] width 652 height 24
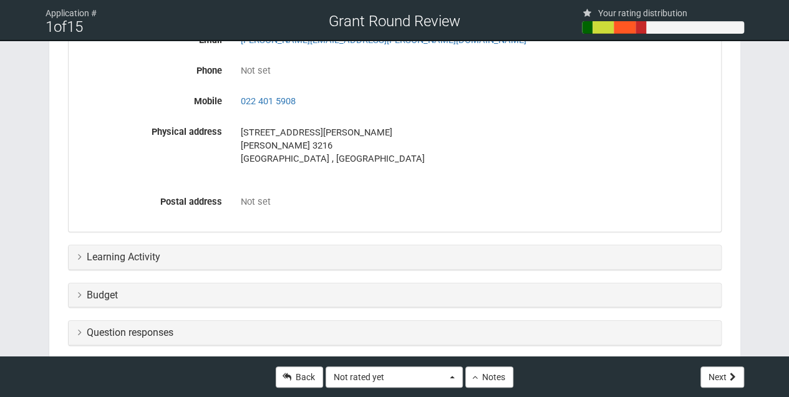
scroll to position [483, 0]
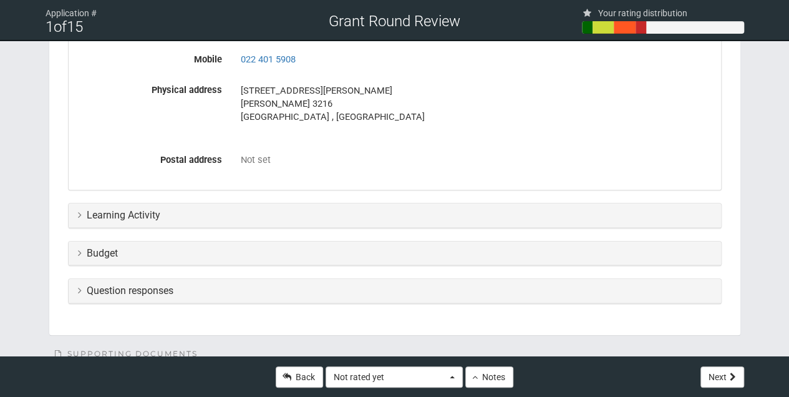
click at [78, 213] on icon at bounding box center [80, 215] width 4 height 10
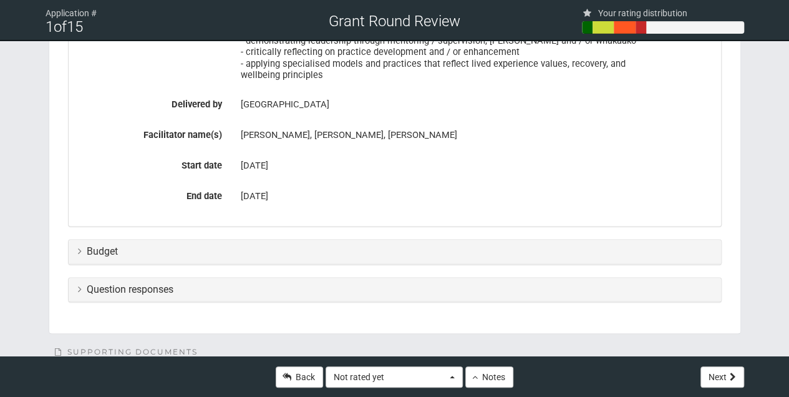
scroll to position [773, 0]
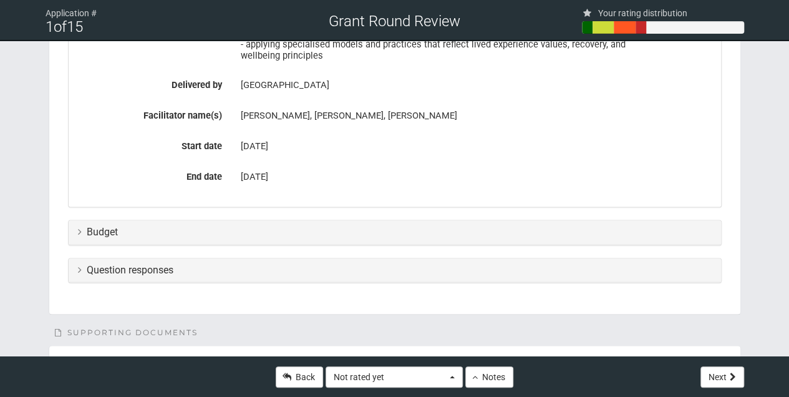
click at [78, 230] on icon at bounding box center [80, 231] width 4 height 10
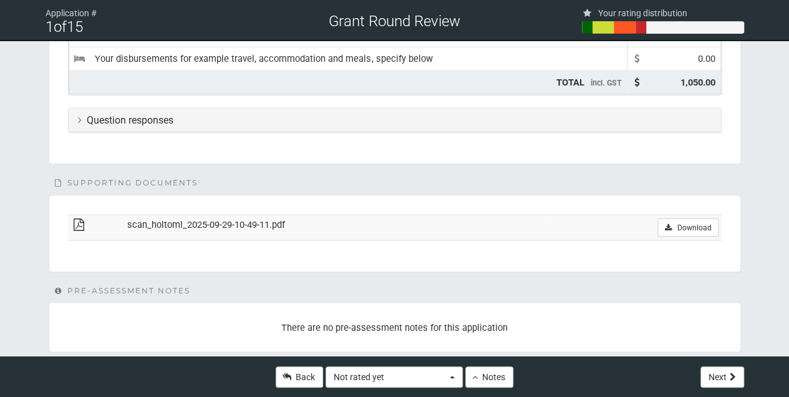
scroll to position [1156, 0]
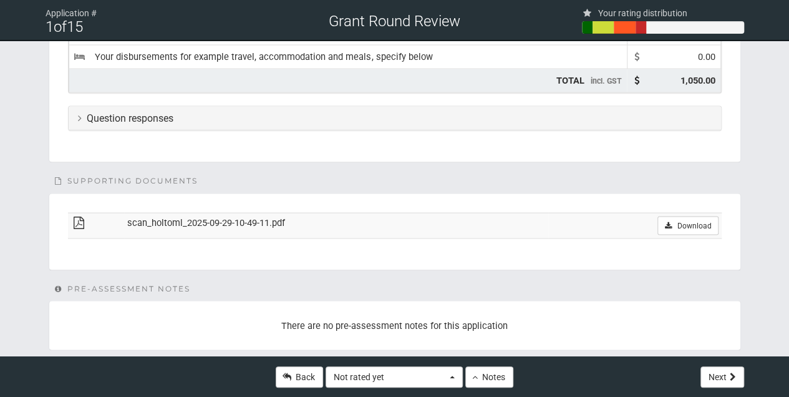
click at [80, 112] on icon at bounding box center [80, 117] width 4 height 10
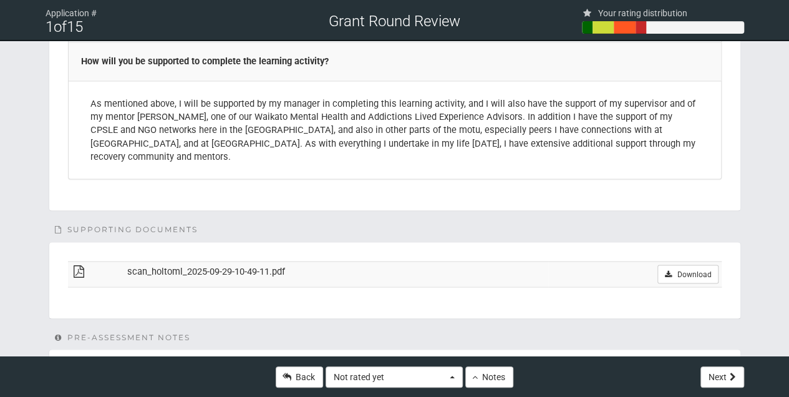
scroll to position [3454, 0]
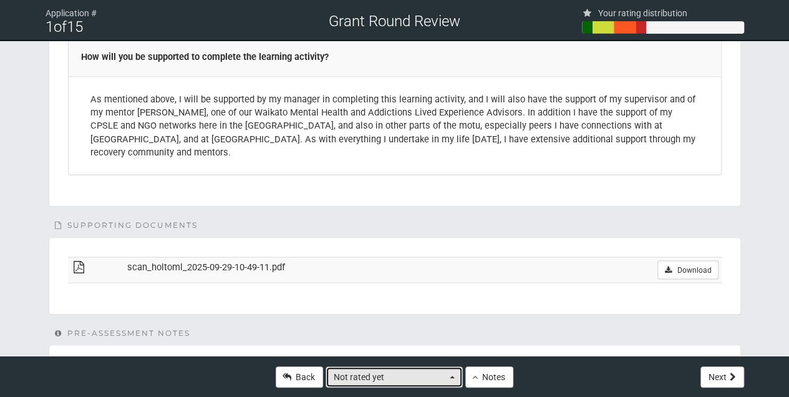
click at [457, 379] on button "Not rated yet" at bounding box center [394, 376] width 137 height 21
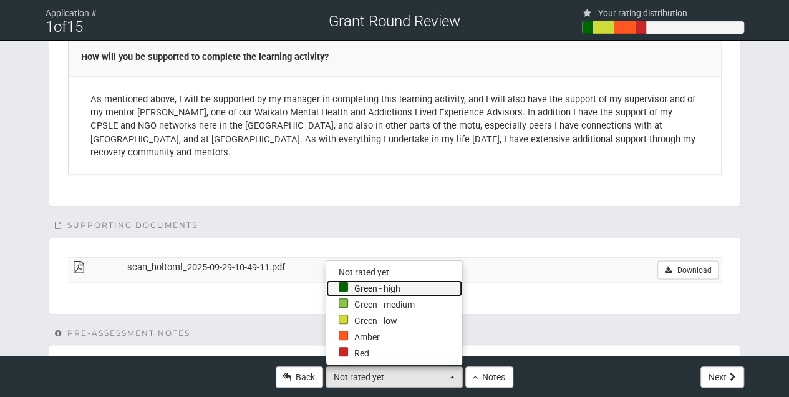
click at [346, 291] on link "Green - high" at bounding box center [394, 288] width 136 height 16
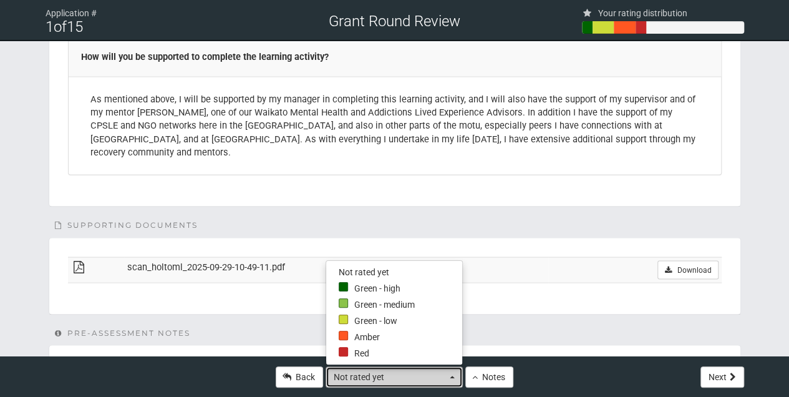
select select "4"
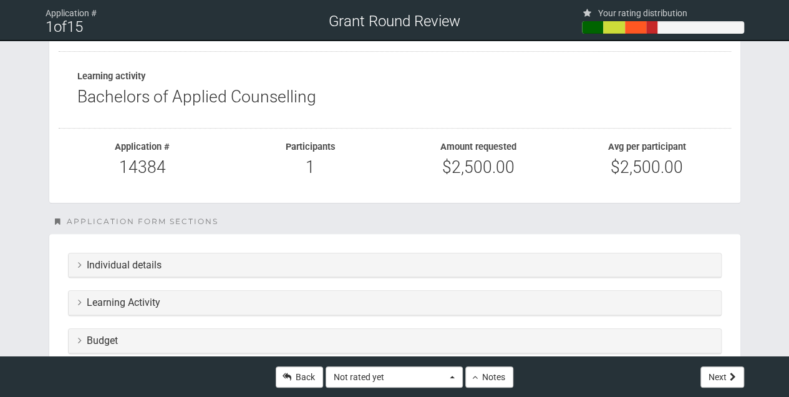
scroll to position [125, 0]
click at [76, 263] on div "Individual details" at bounding box center [395, 264] width 652 height 24
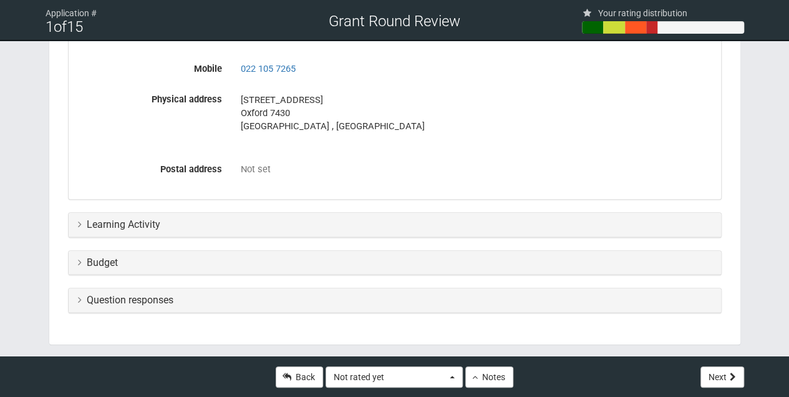
scroll to position [499, 0]
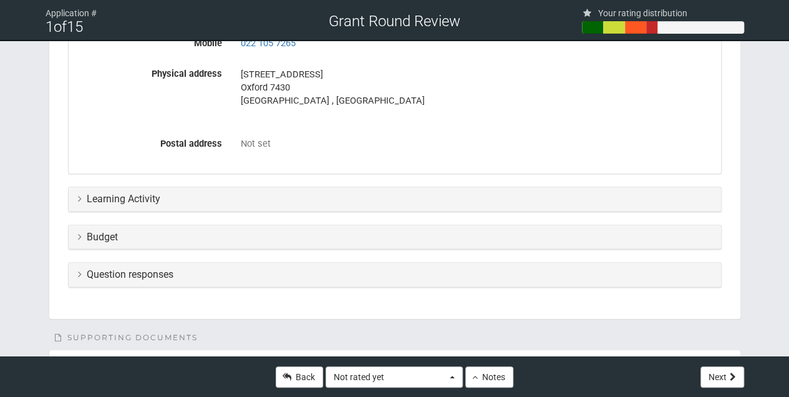
click at [78, 196] on icon at bounding box center [80, 198] width 4 height 10
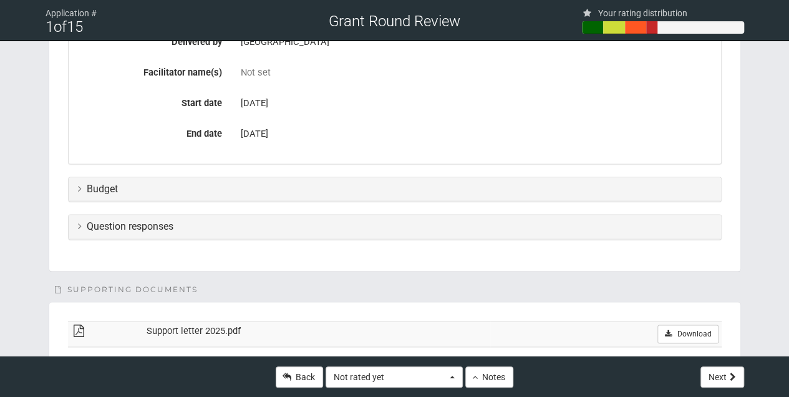
scroll to position [790, 0]
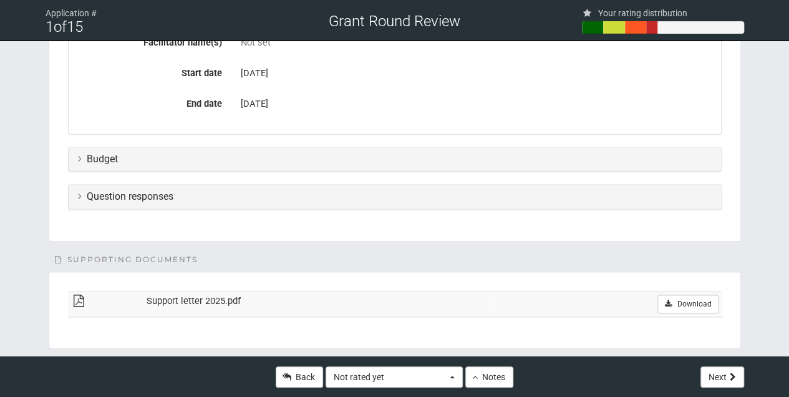
click at [79, 153] on icon at bounding box center [80, 158] width 4 height 10
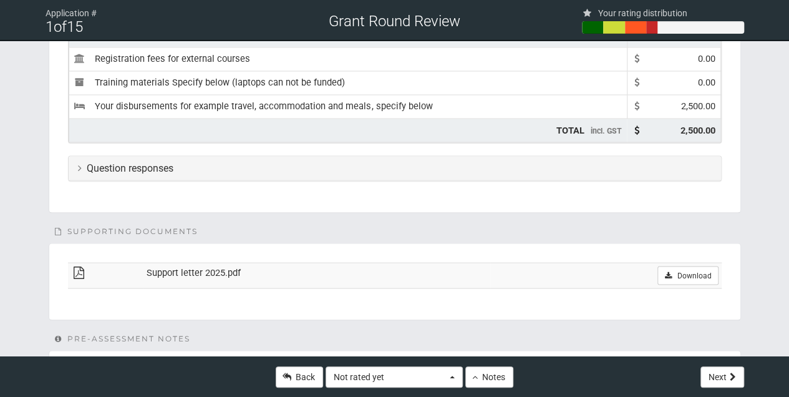
scroll to position [1081, 0]
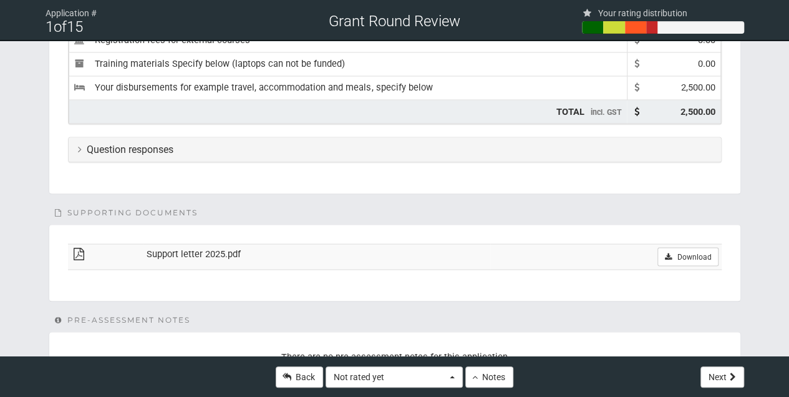
click at [78, 143] on icon at bounding box center [80, 148] width 4 height 10
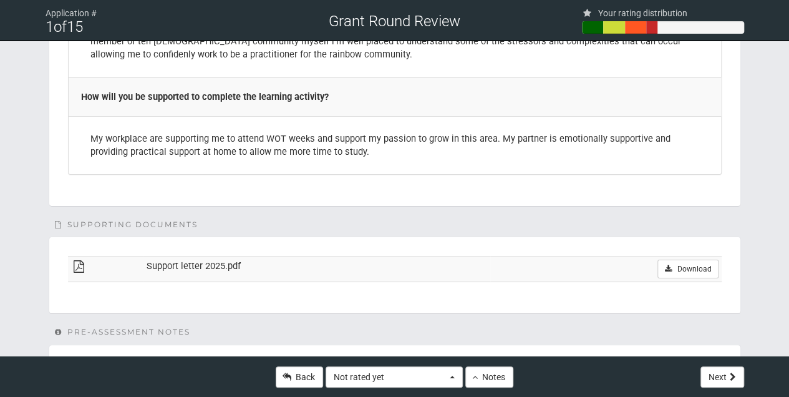
scroll to position [2352, 0]
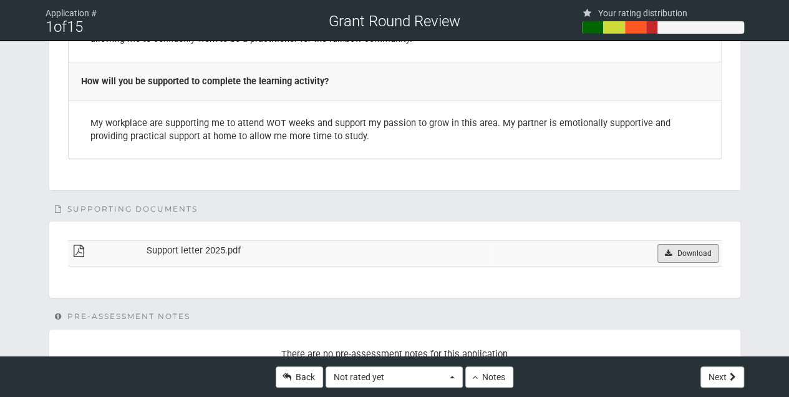
click at [686, 244] on link "Download" at bounding box center [687, 253] width 61 height 19
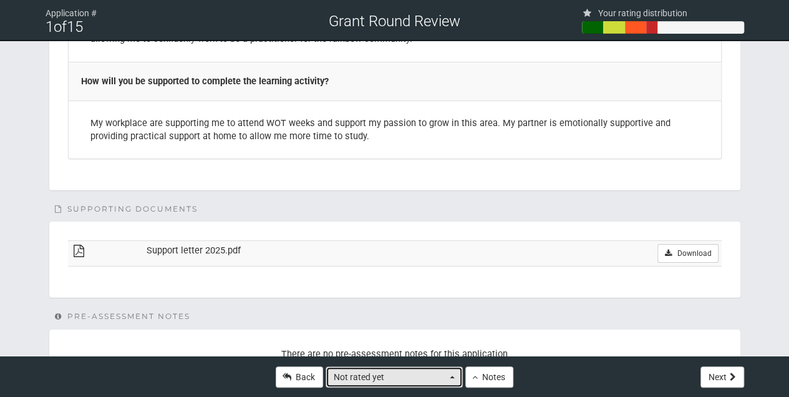
click at [450, 377] on span "button" at bounding box center [452, 376] width 5 height 2
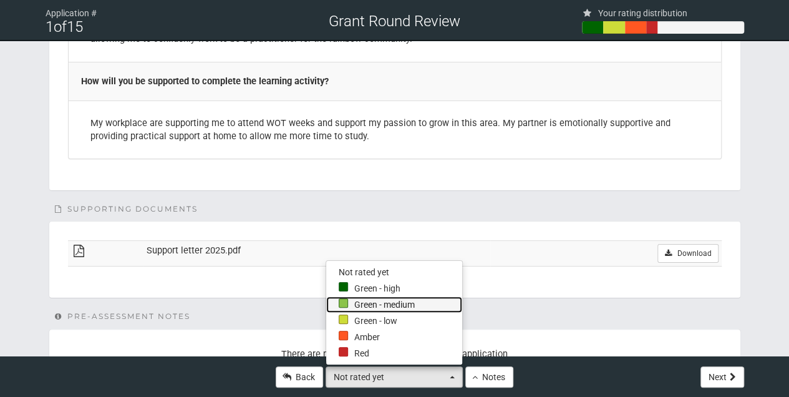
click at [356, 304] on link "Green - medium" at bounding box center [394, 304] width 136 height 16
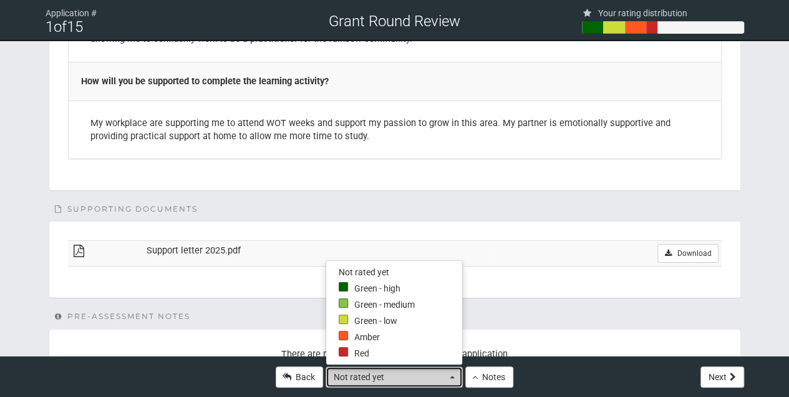
select select "3"
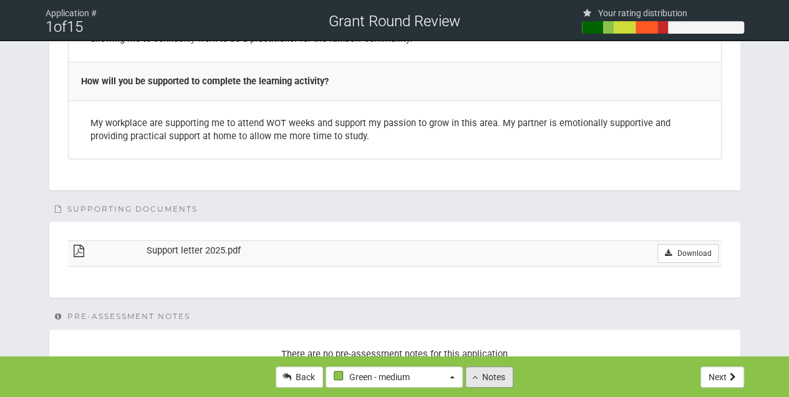
click at [485, 379] on button "Notes" at bounding box center [489, 376] width 48 height 21
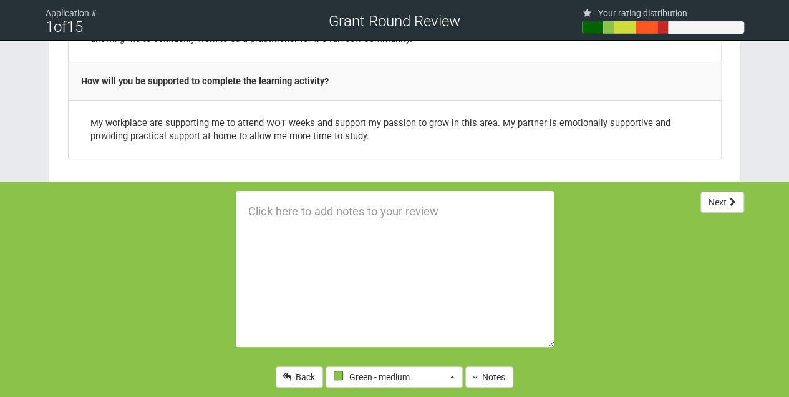
click at [259, 216] on textarea at bounding box center [395, 269] width 318 height 156
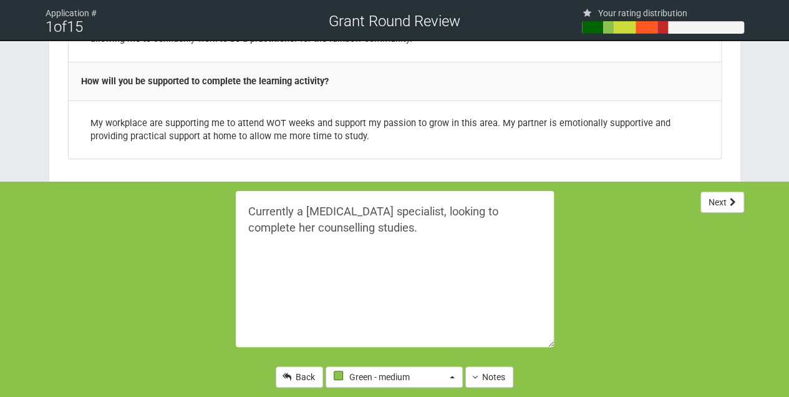
type textarea "Currently a peer support specialist, looking to complete her counselling studie…"
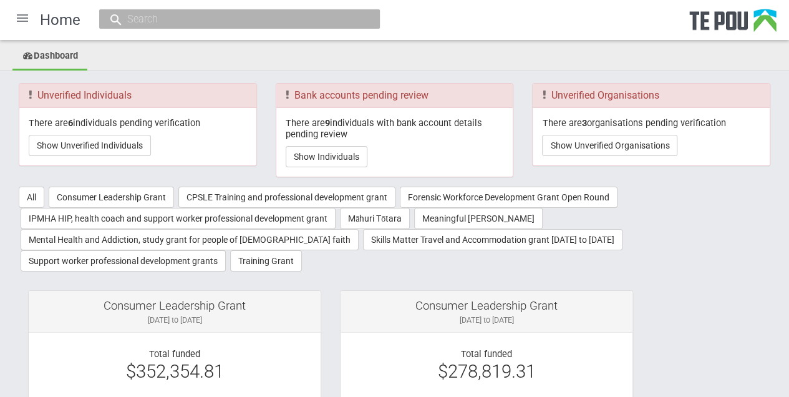
click at [21, 22] on div at bounding box center [22, 18] width 30 height 30
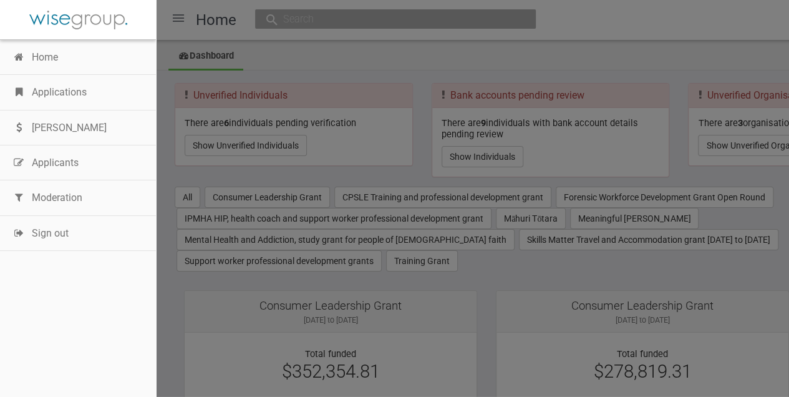
click at [65, 196] on link "Moderation" at bounding box center [78, 197] width 156 height 35
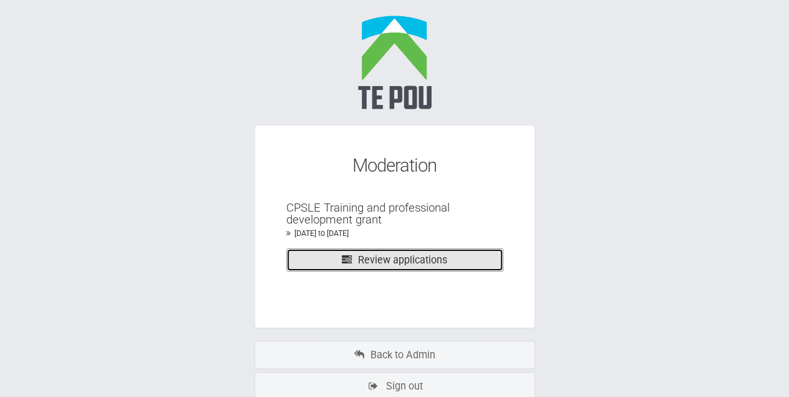
click at [379, 258] on link "Review applications" at bounding box center [394, 259] width 217 height 23
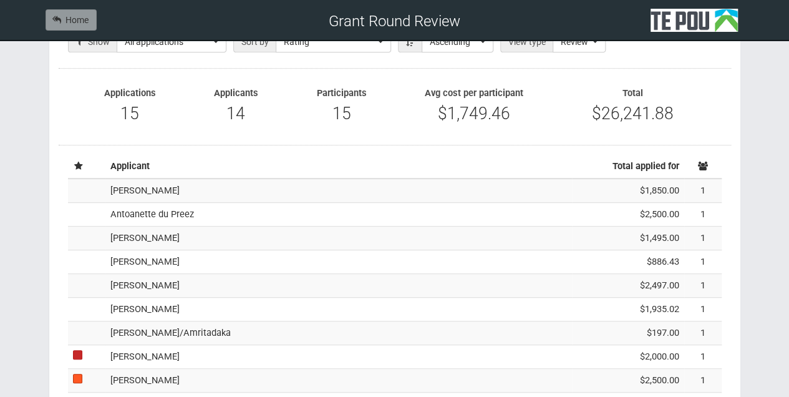
scroll to position [250, 0]
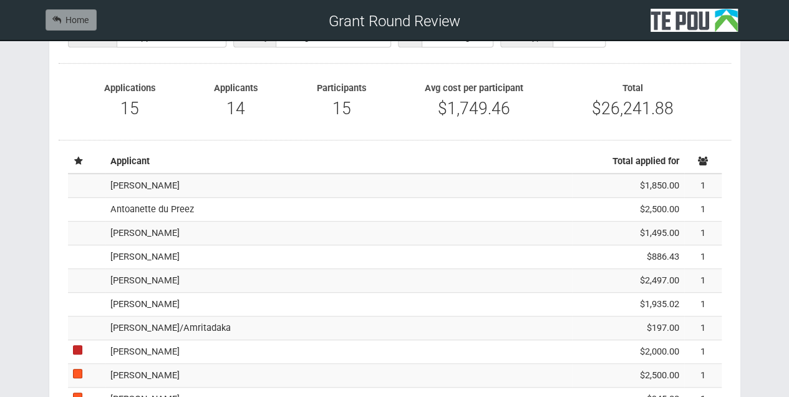
click at [120, 183] on td "[PERSON_NAME]" at bounding box center [338, 185] width 467 height 24
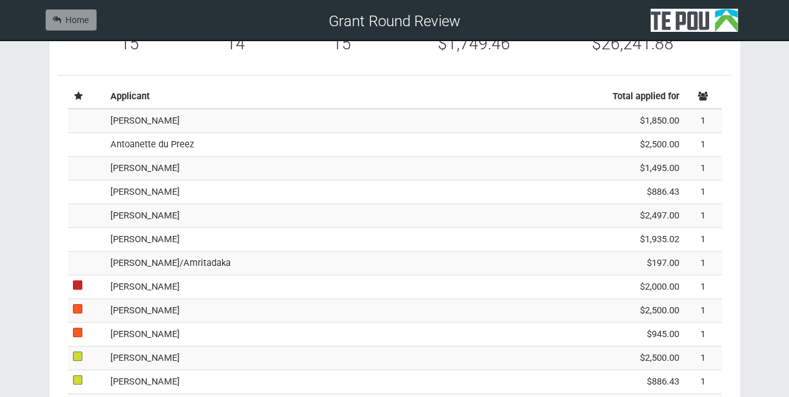
scroll to position [298, 0]
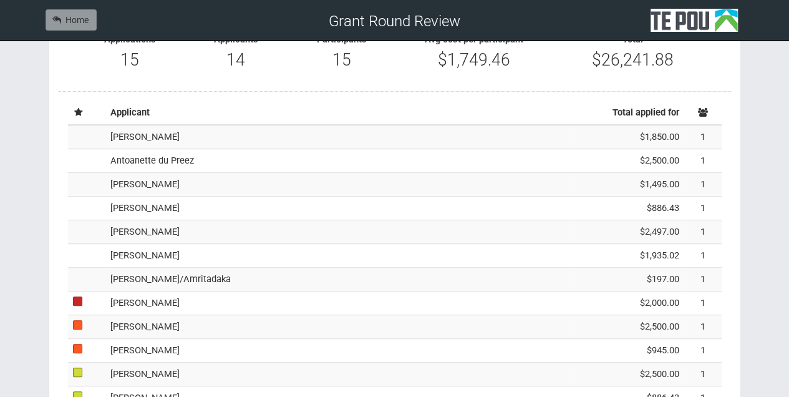
click at [118, 161] on td "Antoanette du Preez" at bounding box center [338, 161] width 467 height 24
click at [142, 230] on td "Sarah Woollard" at bounding box center [338, 232] width 467 height 24
click at [125, 207] on td "Susan Prothero" at bounding box center [338, 208] width 467 height 24
click at [121, 205] on td "Susan Prothero" at bounding box center [338, 208] width 467 height 24
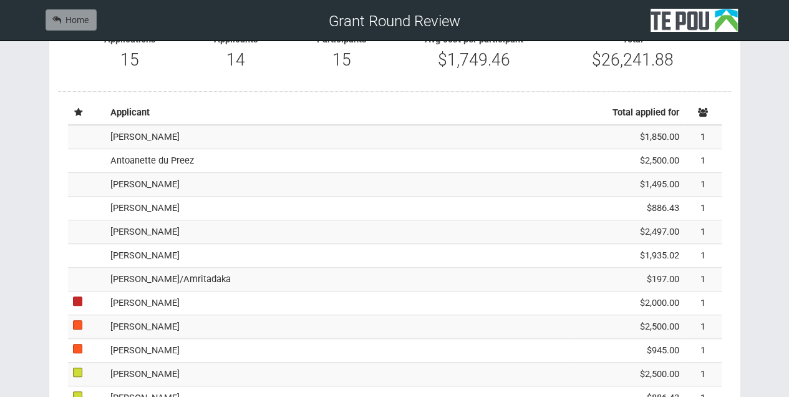
scroll to position [340, 0]
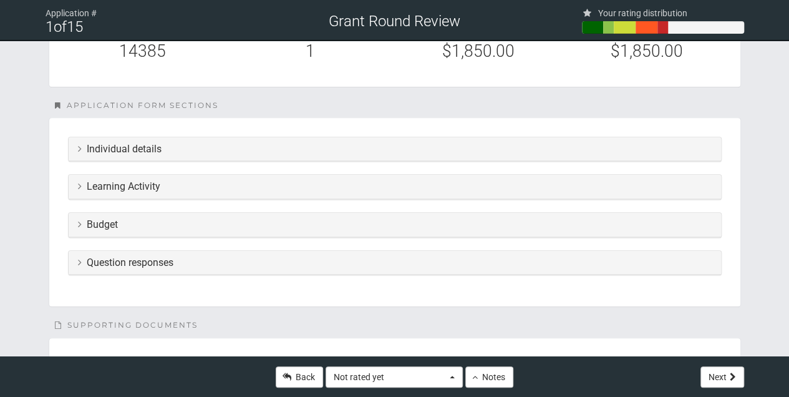
scroll to position [250, 0]
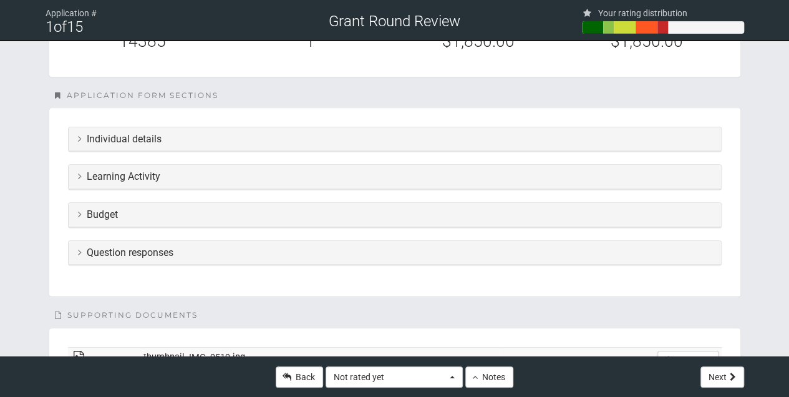
click at [80, 135] on icon at bounding box center [80, 138] width 4 height 10
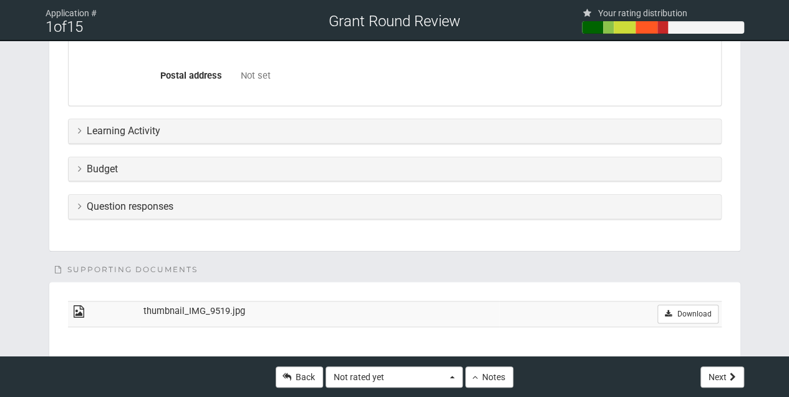
scroll to position [582, 0]
click at [78, 126] on icon at bounding box center [80, 129] width 4 height 10
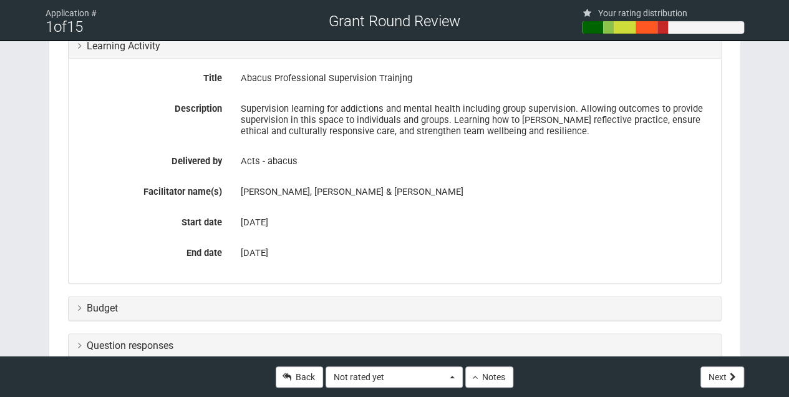
scroll to position [707, 0]
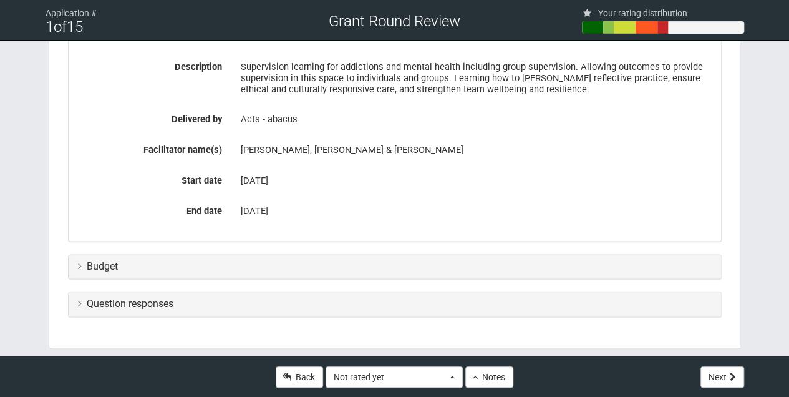
click at [78, 264] on icon at bounding box center [80, 266] width 4 height 10
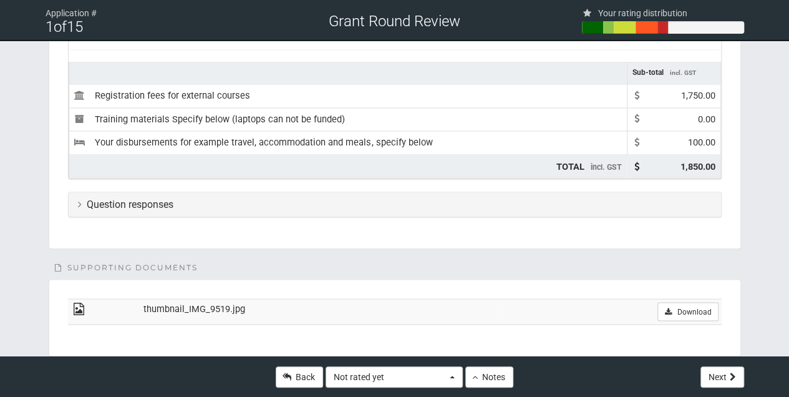
scroll to position [1039, 0]
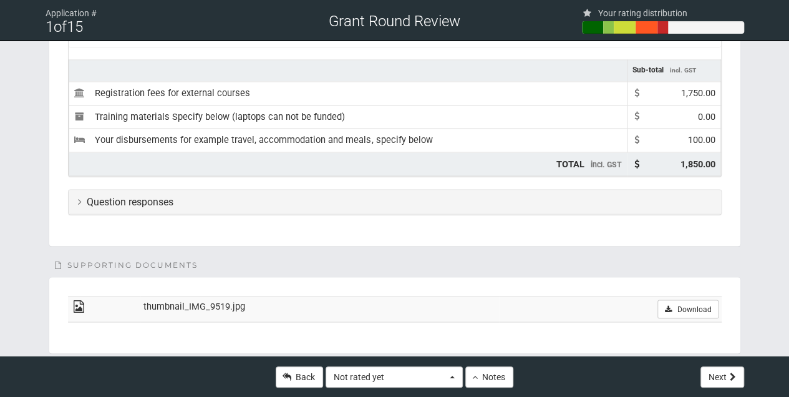
click at [78, 197] on icon at bounding box center [80, 201] width 4 height 10
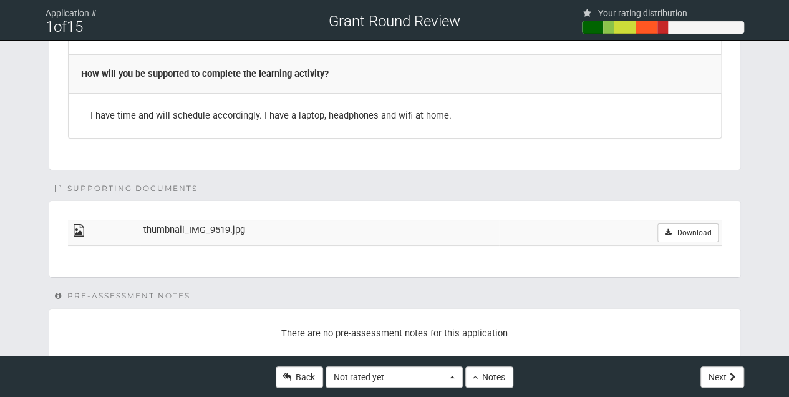
scroll to position [2280, 0]
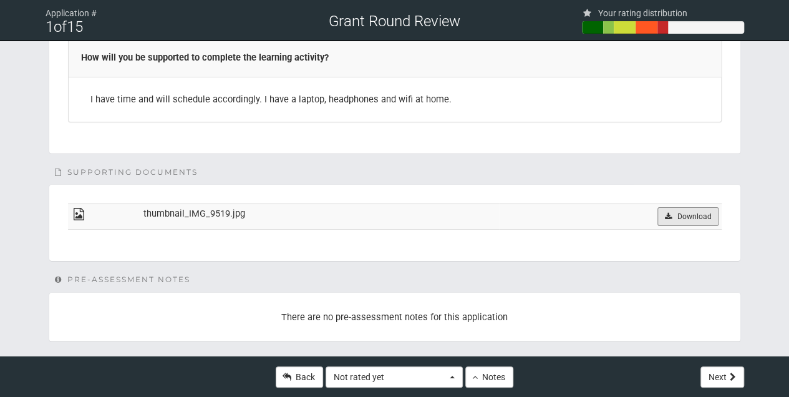
click at [692, 207] on link "Download" at bounding box center [687, 216] width 61 height 19
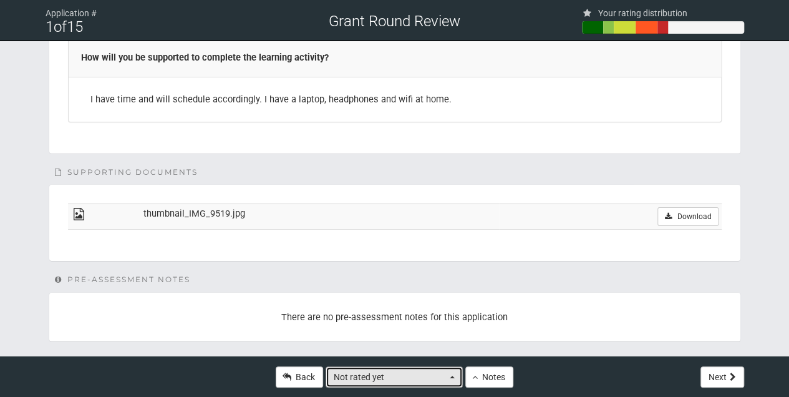
click at [453, 375] on span "button" at bounding box center [452, 376] width 5 height 2
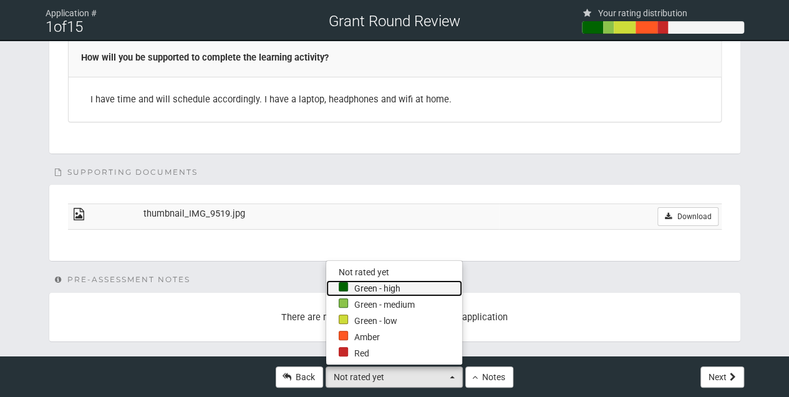
click at [359, 286] on link "Green - high" at bounding box center [394, 288] width 136 height 16
select select "4"
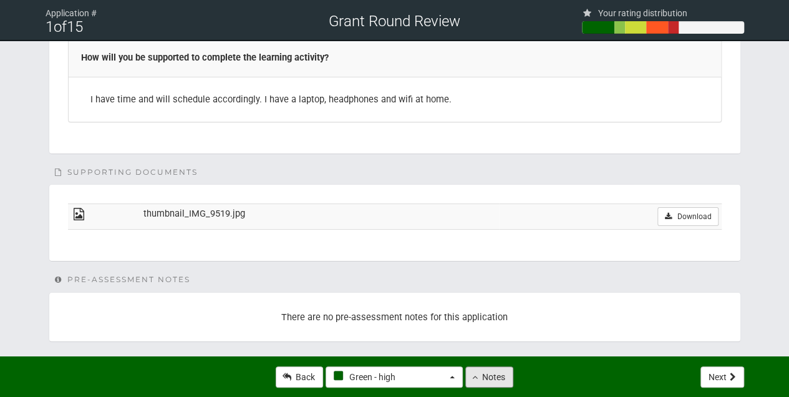
click at [492, 380] on button "Notes" at bounding box center [489, 376] width 48 height 21
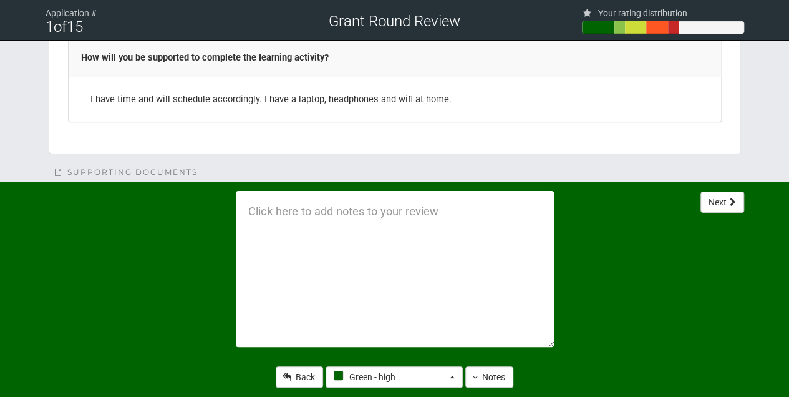
click at [249, 215] on textarea at bounding box center [395, 269] width 318 height 156
type textarea "Currently in peer role and wanting to undertake supervision training"
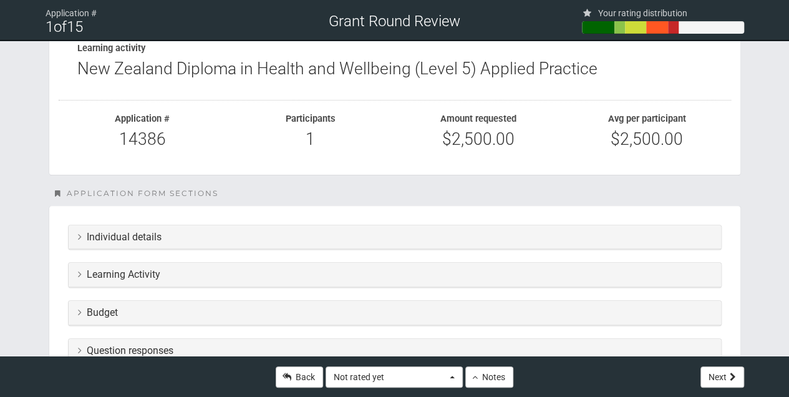
scroll to position [166, 0]
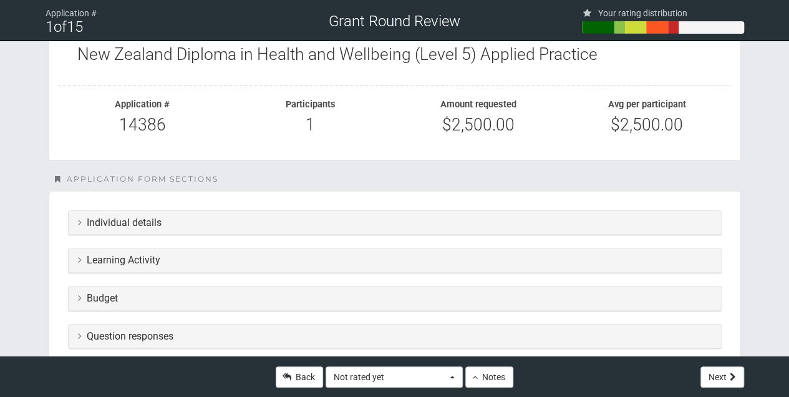
click at [78, 221] on icon at bounding box center [80, 222] width 4 height 10
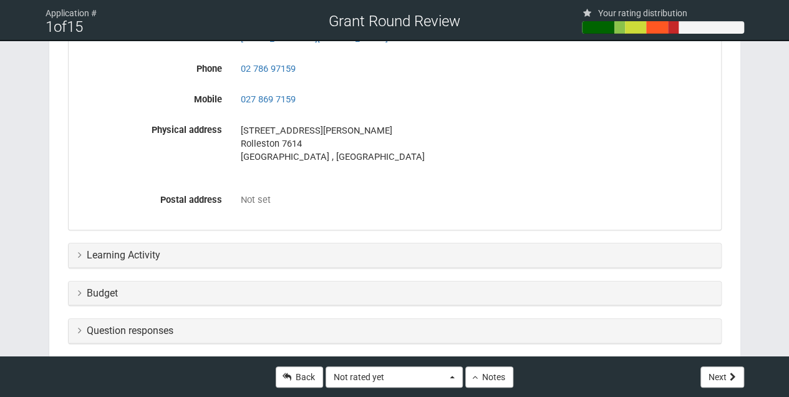
scroll to position [457, 0]
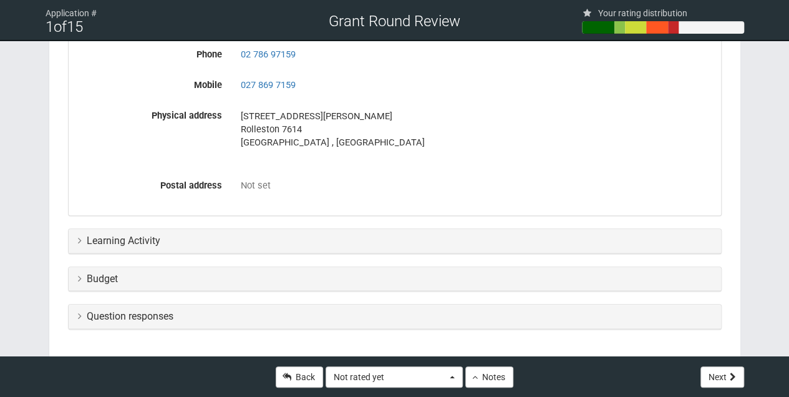
click at [80, 240] on icon at bounding box center [80, 240] width 4 height 10
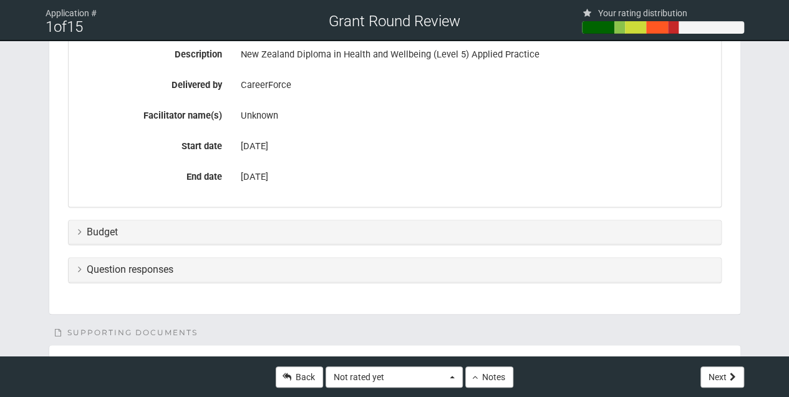
scroll to position [707, 0]
click at [80, 228] on icon at bounding box center [80, 231] width 4 height 10
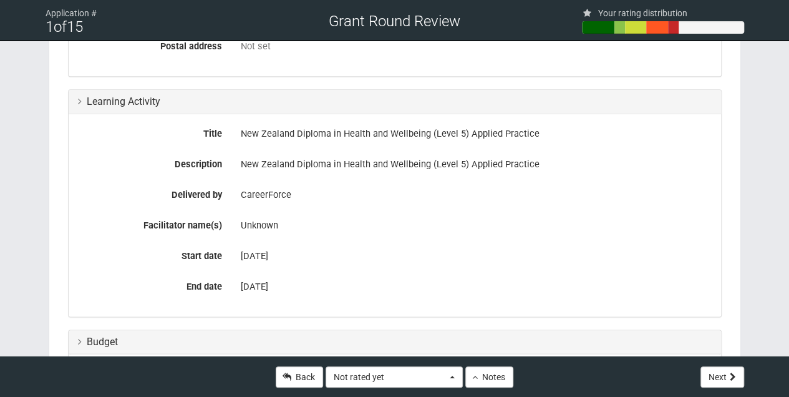
scroll to position [582, 0]
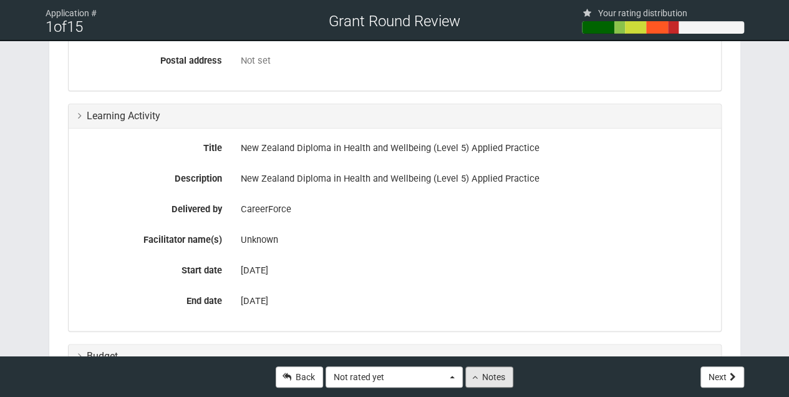
click at [497, 375] on button "Notes" at bounding box center [489, 376] width 48 height 21
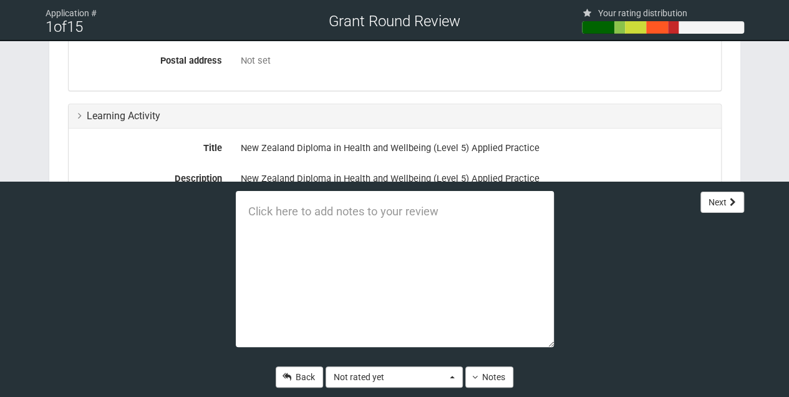
click at [265, 223] on textarea at bounding box center [395, 269] width 318 height 156
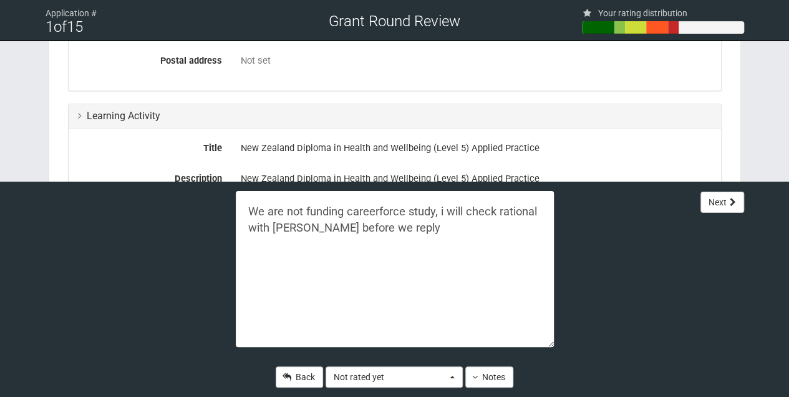
click at [444, 212] on textarea "We are not funding careerforce study, i will check rational with Bron Pagey bef…" at bounding box center [395, 269] width 318 height 156
type textarea "We are not funding careerforce study, I will check rational with Bron Pagey bef…"
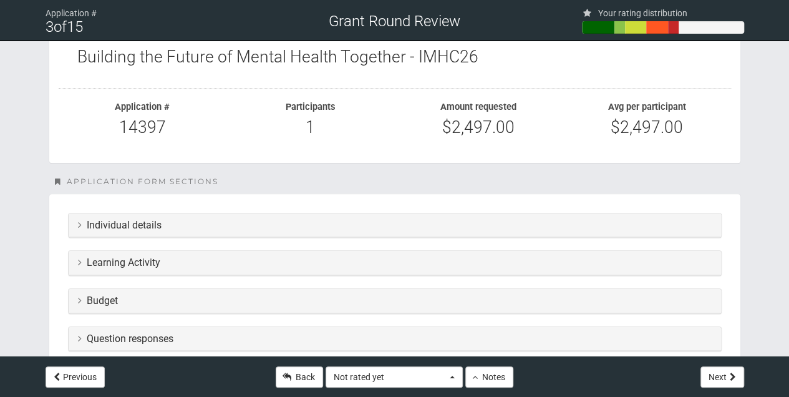
scroll to position [166, 0]
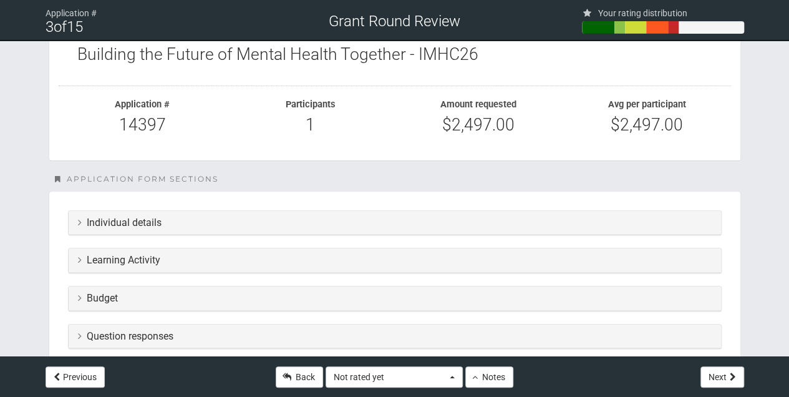
click at [75, 225] on div "Individual details" at bounding box center [395, 223] width 652 height 24
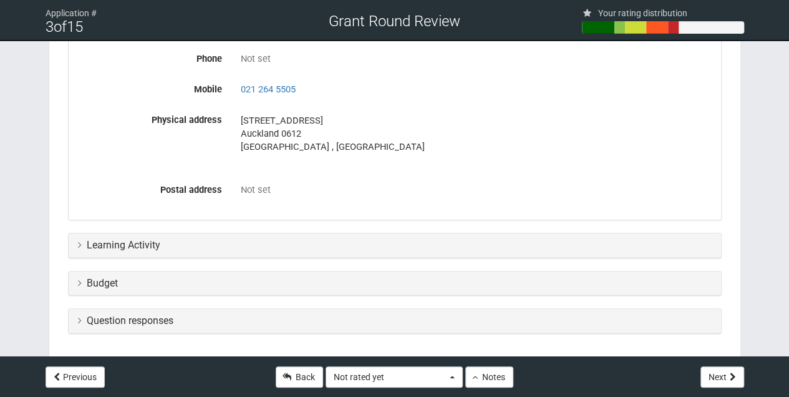
scroll to position [457, 0]
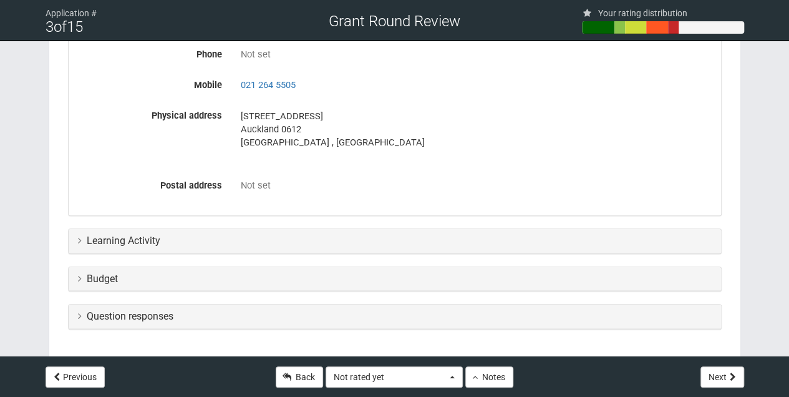
click at [78, 240] on icon at bounding box center [80, 240] width 4 height 10
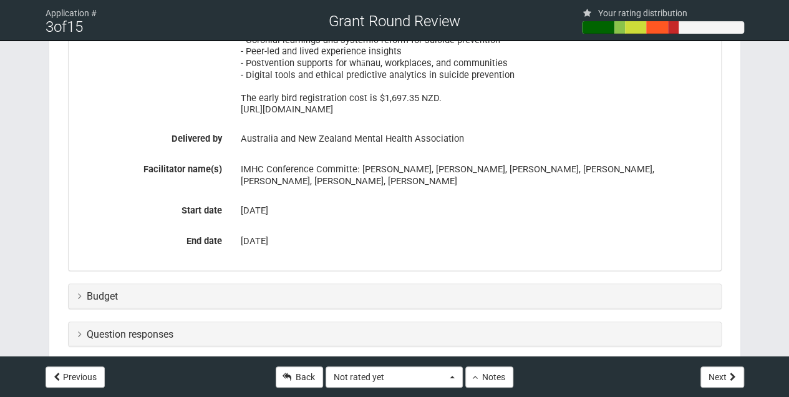
scroll to position [1081, 0]
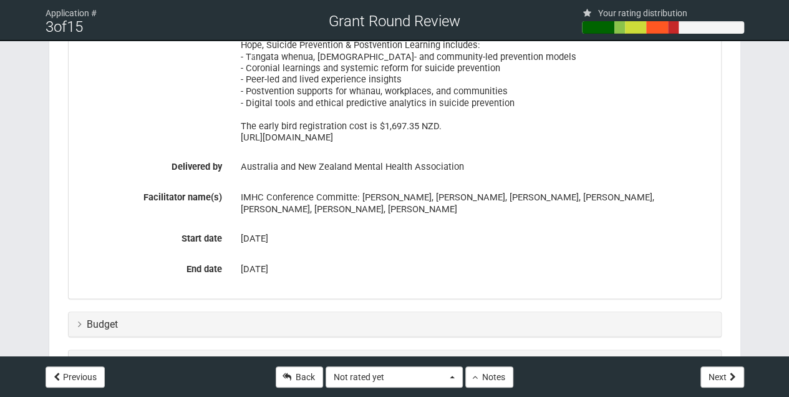
click at [78, 322] on icon at bounding box center [80, 323] width 4 height 10
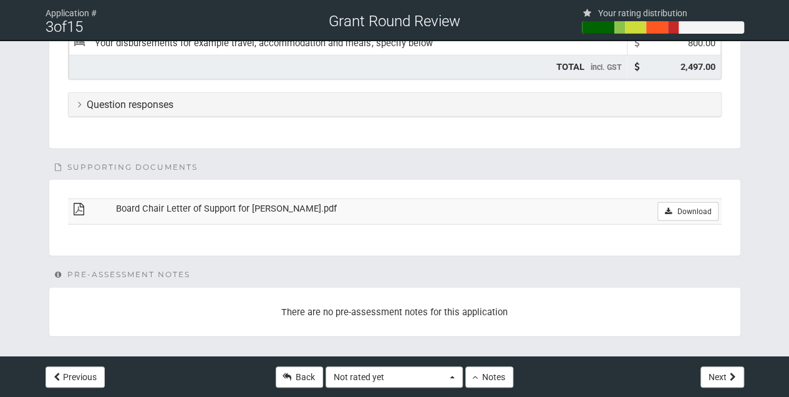
scroll to position [1582, 0]
click at [685, 206] on link "Download" at bounding box center [687, 210] width 61 height 19
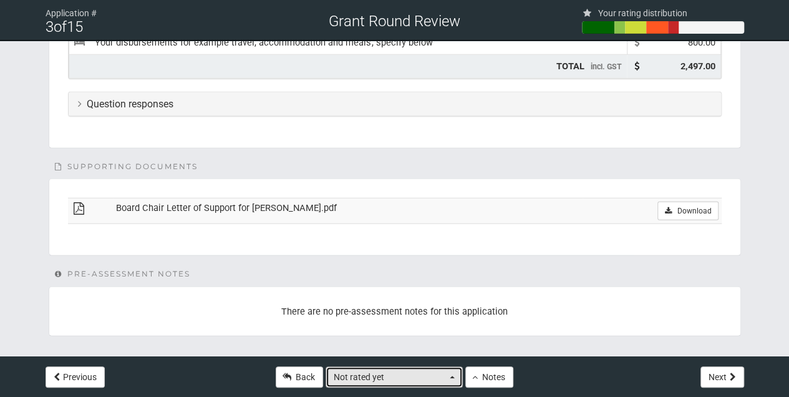
click at [454, 376] on span "button" at bounding box center [452, 376] width 5 height 2
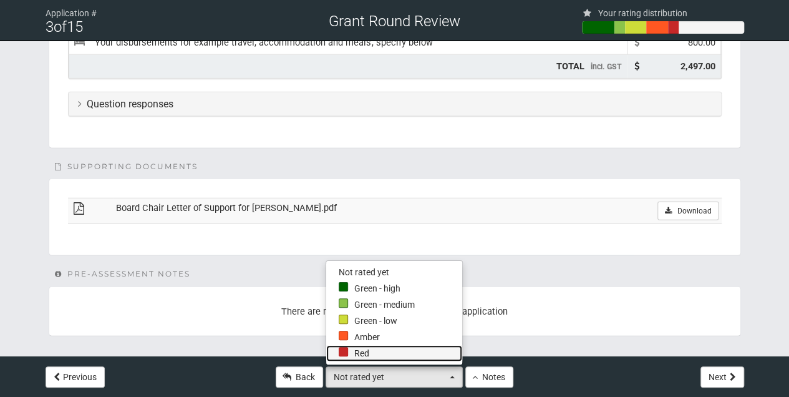
click at [346, 351] on div at bounding box center [343, 351] width 9 height 9
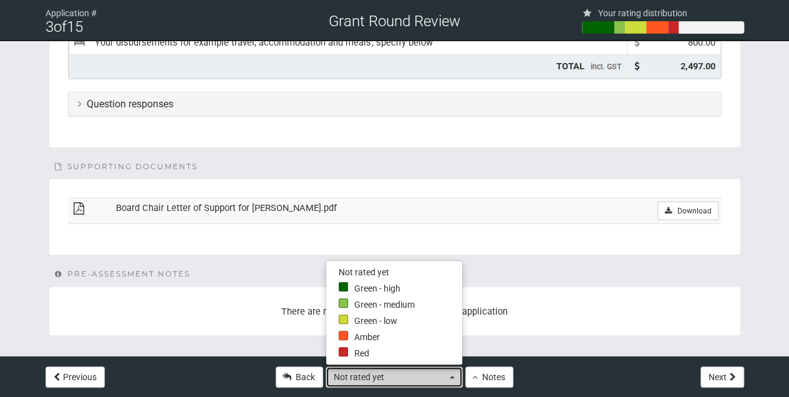
select select "0"
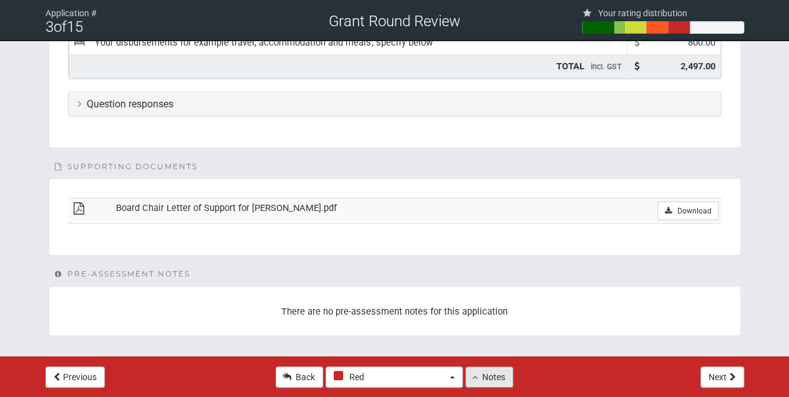
click at [490, 372] on button "Notes" at bounding box center [489, 376] width 48 height 21
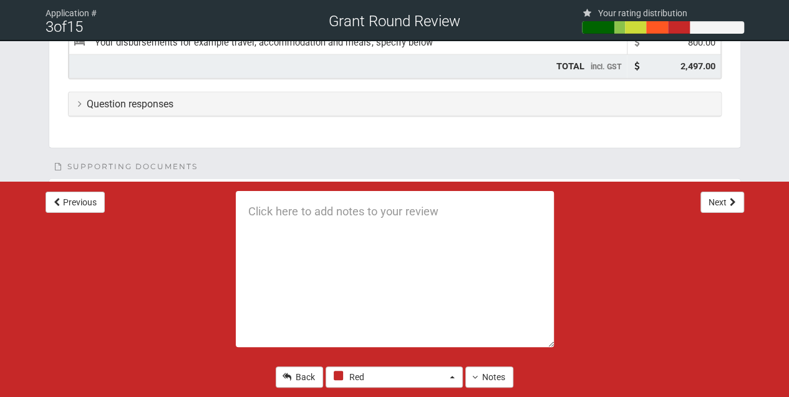
click at [252, 208] on textarea at bounding box center [395, 269] width 318 height 156
type textarea "We are not funding overseas conferences"
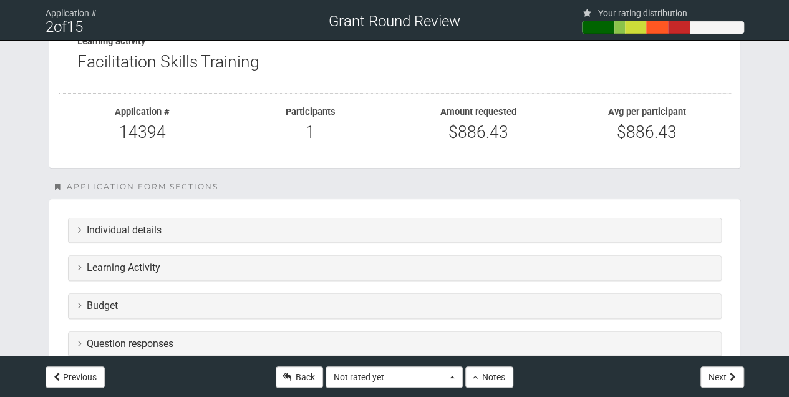
scroll to position [208, 0]
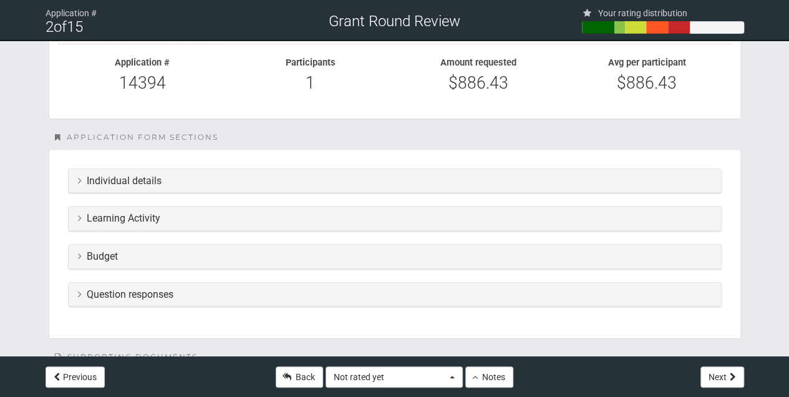
click at [97, 178] on h3 "Individual details" at bounding box center [395, 180] width 634 height 11
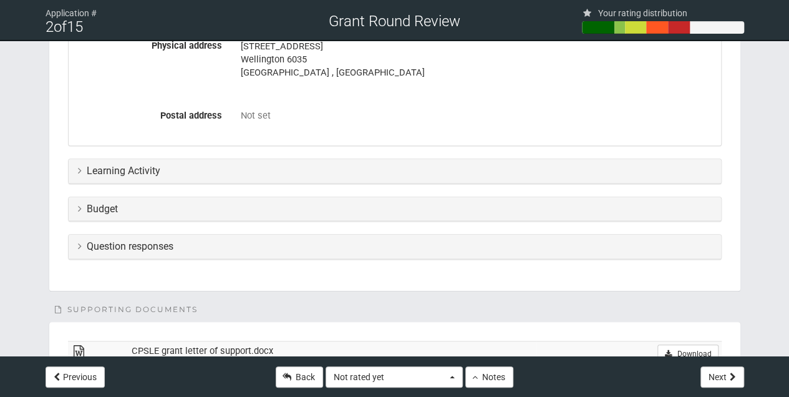
scroll to position [540, 0]
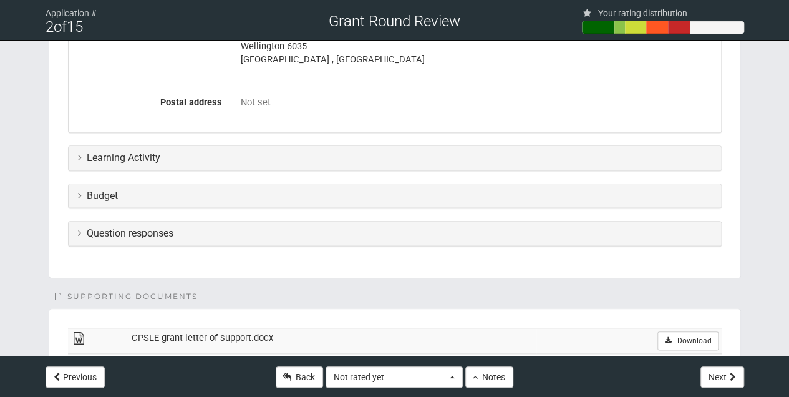
click at [79, 155] on icon at bounding box center [80, 157] width 4 height 10
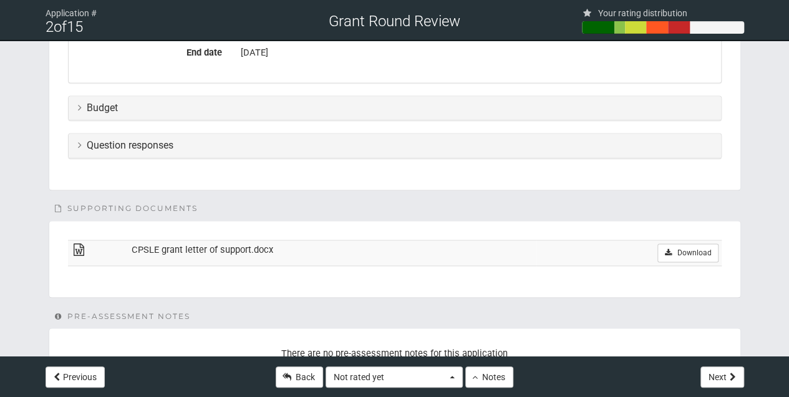
scroll to position [914, 0]
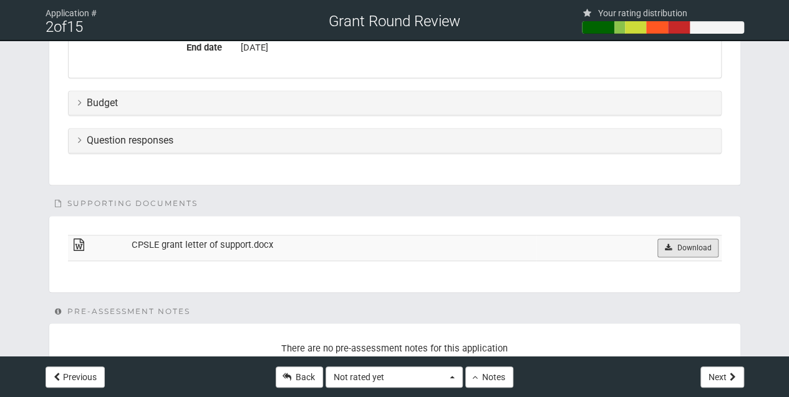
click at [701, 238] on link "Download" at bounding box center [687, 247] width 61 height 19
drag, startPoint x: 31, startPoint y: 130, endPoint x: 114, endPoint y: 105, distance: 86.0
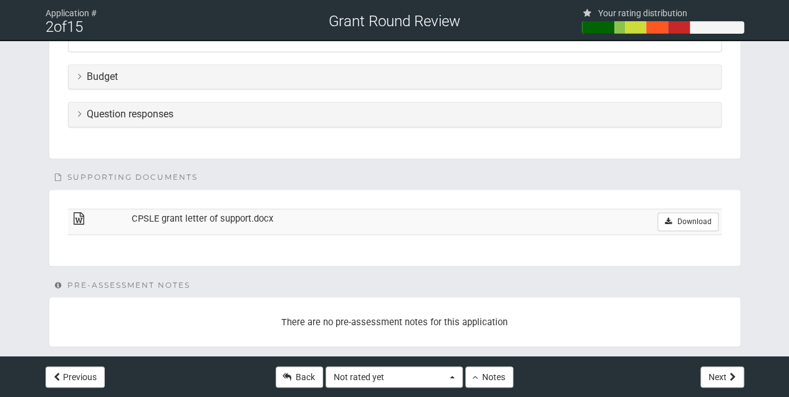
scroll to position [941, 0]
click at [80, 70] on icon at bounding box center [80, 75] width 4 height 10
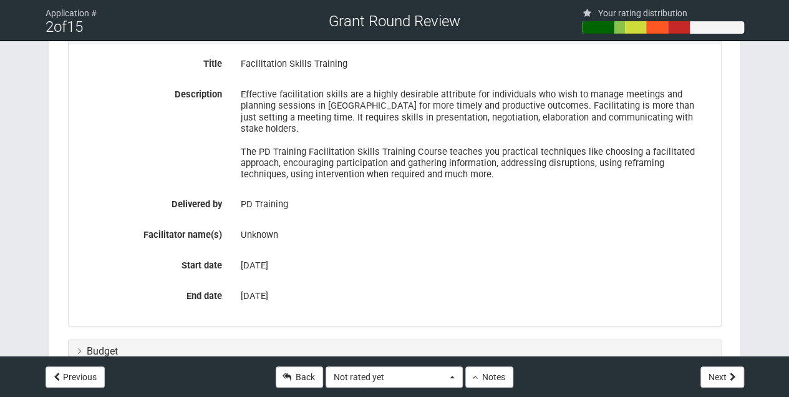
scroll to position [629, 0]
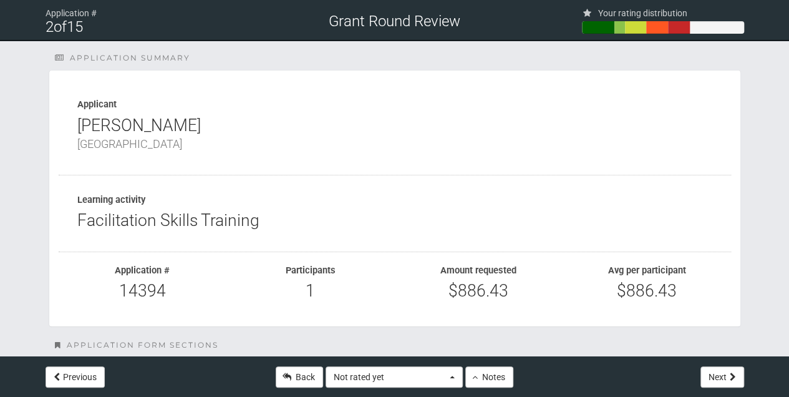
click at [14, 258] on div "Application # 2 of 15 Grant Round Review Your rating distribution Application s…" at bounding box center [394, 379] width 789 height 759
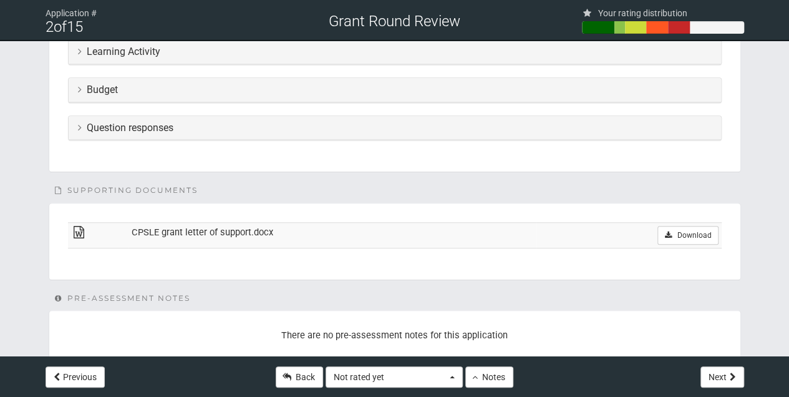
scroll to position [399, 0]
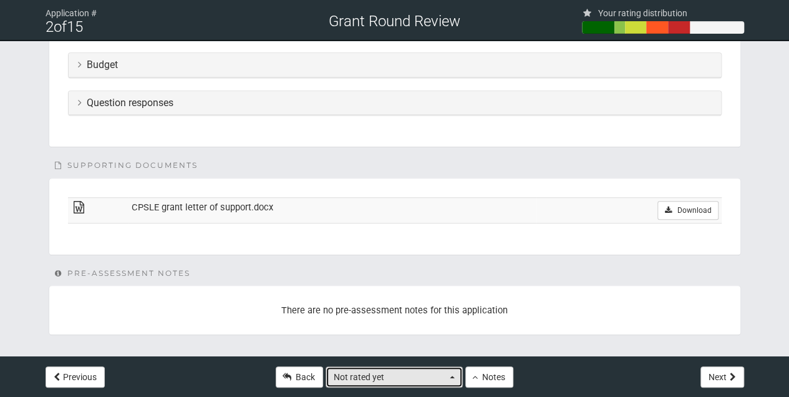
click at [451, 378] on button "Not rated yet" at bounding box center [394, 376] width 137 height 21
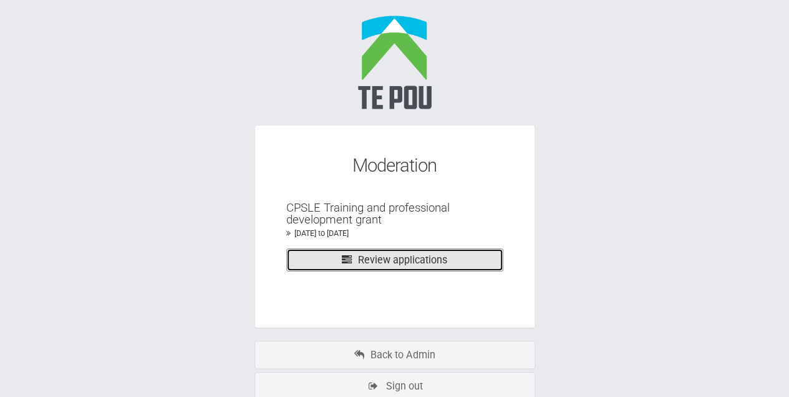
click at [389, 259] on link "Review applications" at bounding box center [394, 259] width 217 height 23
click at [428, 261] on link "Review applications" at bounding box center [394, 259] width 217 height 23
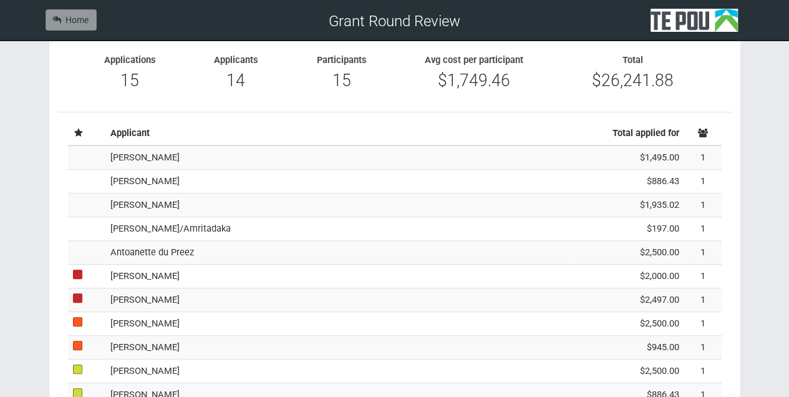
scroll to position [291, 0]
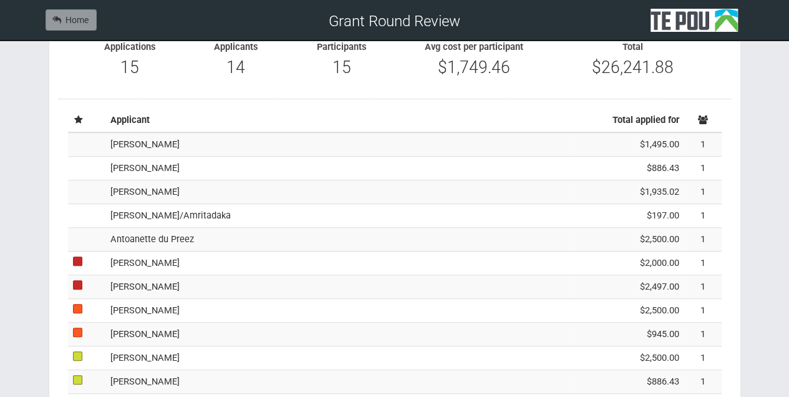
click at [158, 166] on td "[PERSON_NAME]" at bounding box center [338, 169] width 467 height 24
click at [134, 236] on td "Antoanette du Preez" at bounding box center [338, 240] width 467 height 24
click at [129, 143] on td "[PERSON_NAME]" at bounding box center [338, 144] width 467 height 24
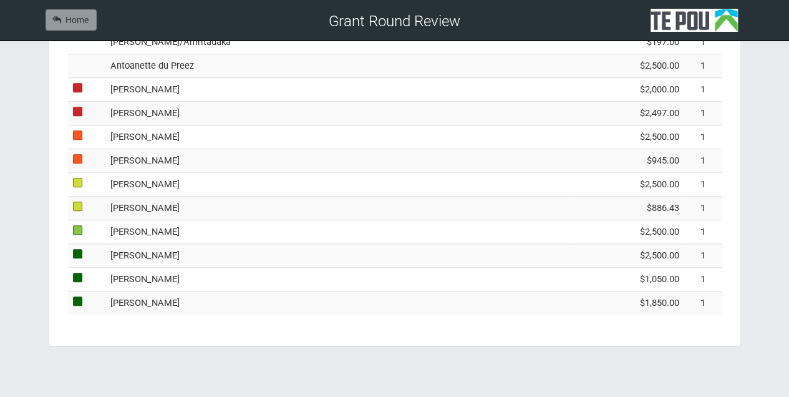
scroll to position [465, 0]
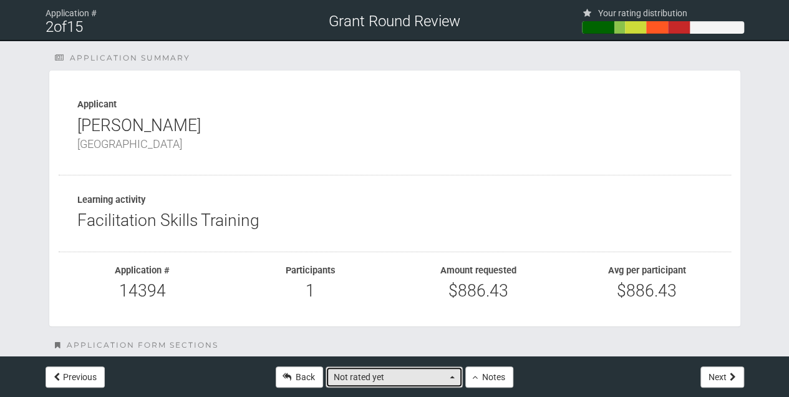
click at [450, 376] on span "button" at bounding box center [452, 376] width 5 height 2
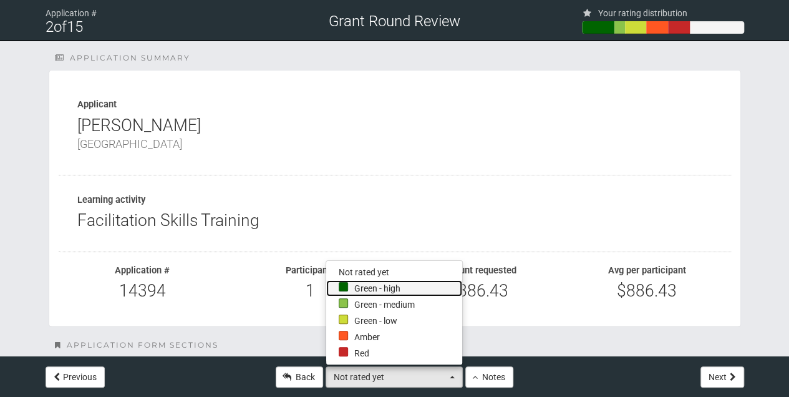
click at [343, 286] on div at bounding box center [343, 286] width 9 height 9
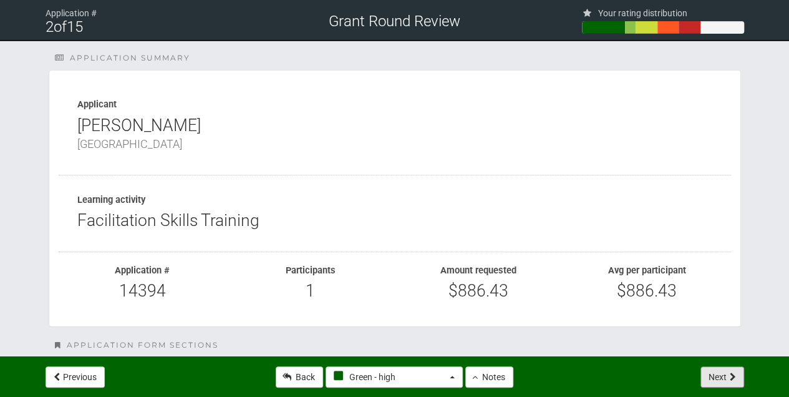
click at [725, 377] on button "Next" at bounding box center [722, 376] width 44 height 21
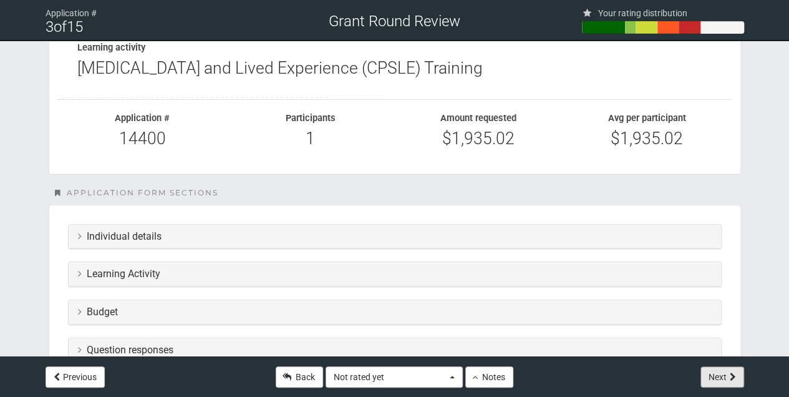
scroll to position [166, 0]
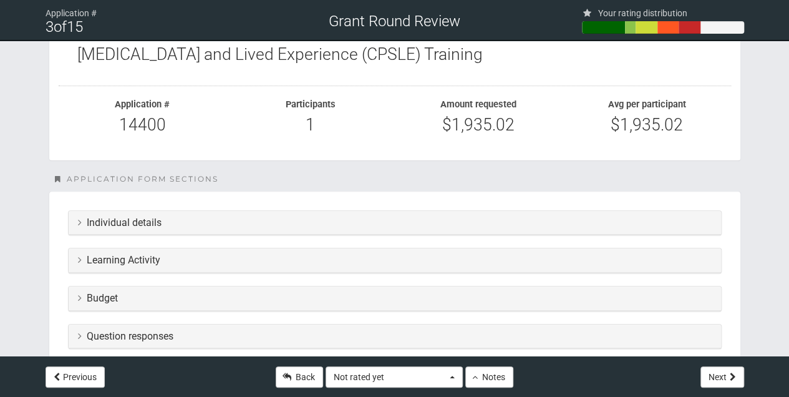
click at [78, 222] on icon at bounding box center [80, 222] width 4 height 10
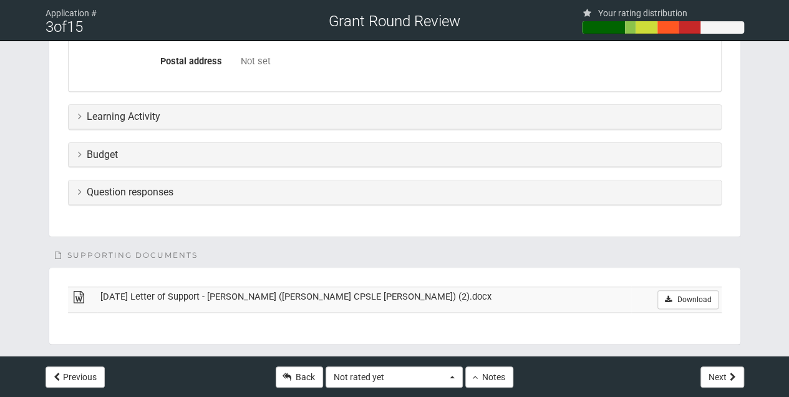
scroll to position [582, 0]
click at [78, 115] on icon at bounding box center [80, 115] width 4 height 10
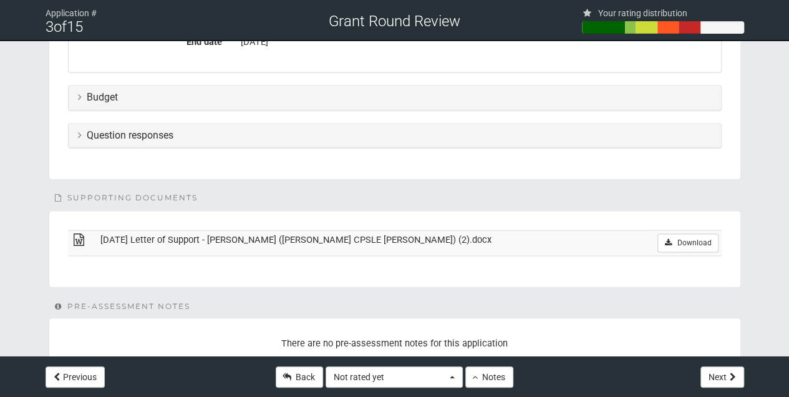
scroll to position [914, 0]
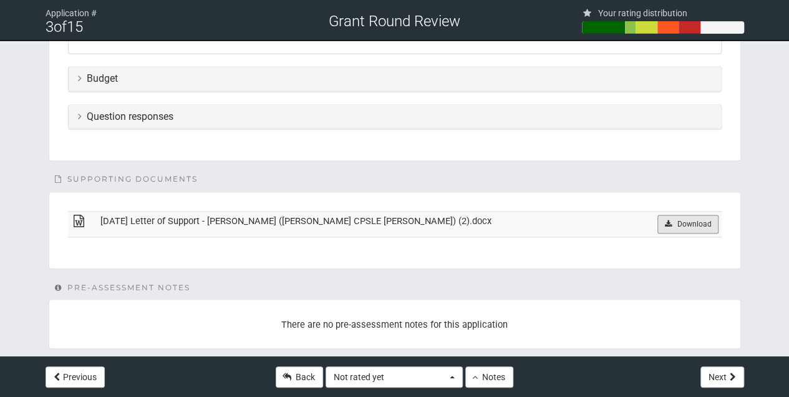
click at [687, 218] on link "Download" at bounding box center [687, 224] width 61 height 19
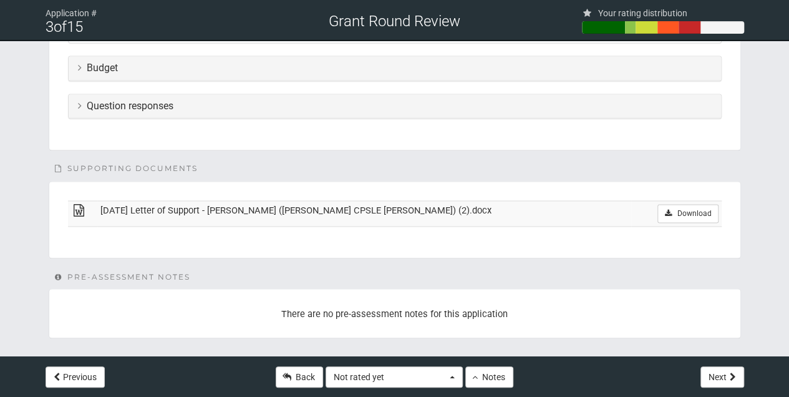
scroll to position [929, 0]
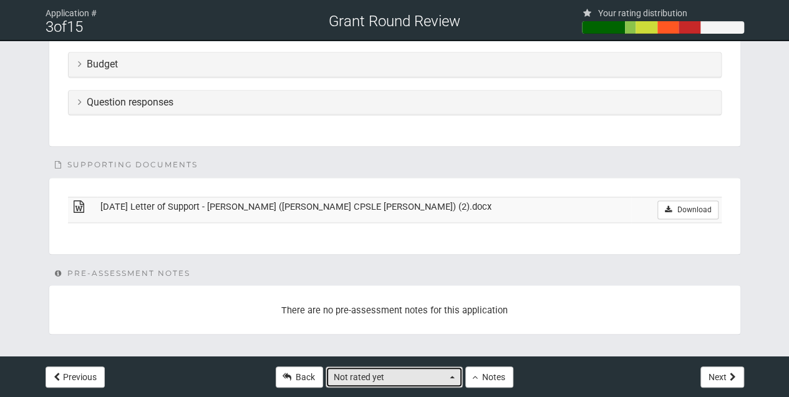
click at [448, 379] on button "Not rated yet" at bounding box center [394, 376] width 137 height 21
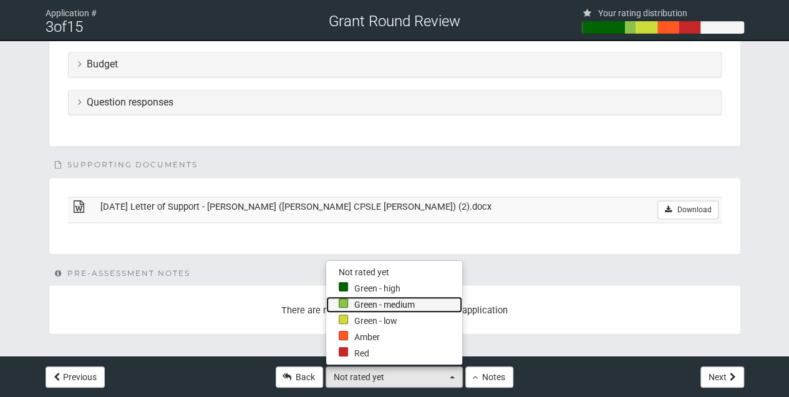
click at [350, 306] on link "Green - medium" at bounding box center [394, 304] width 136 height 16
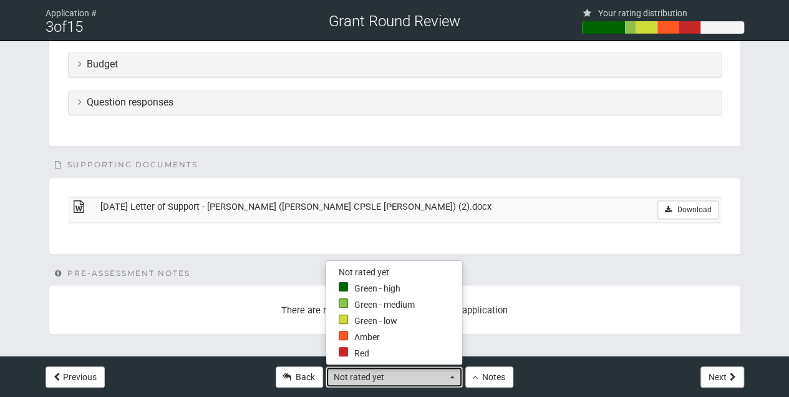
select select "3"
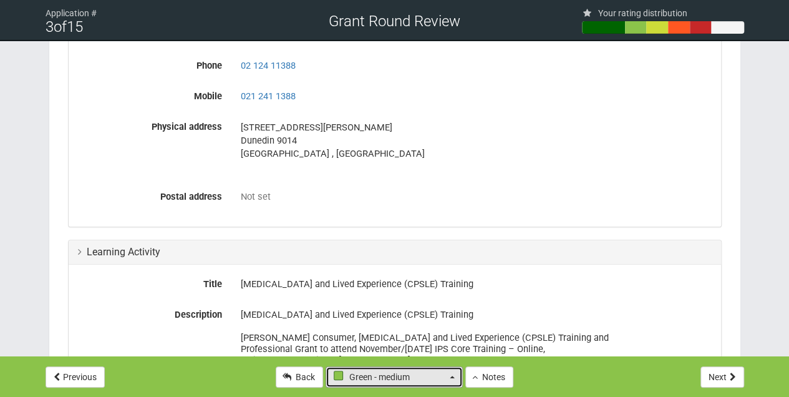
scroll to position [430, 0]
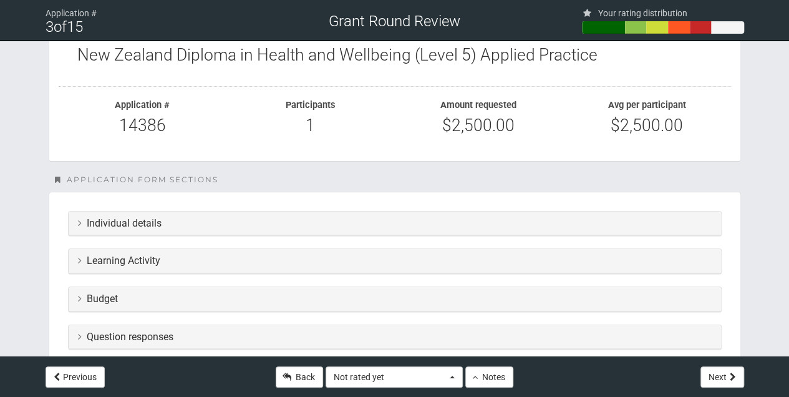
scroll to position [166, 0]
click at [78, 222] on icon at bounding box center [80, 222] width 4 height 10
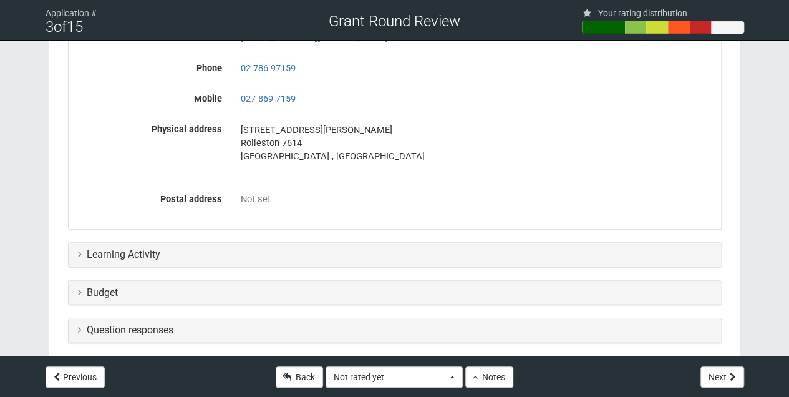
scroll to position [499, 0]
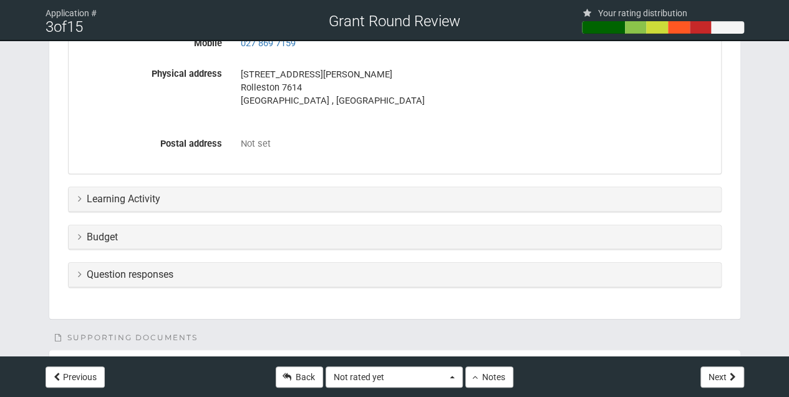
click at [78, 199] on icon at bounding box center [80, 198] width 4 height 10
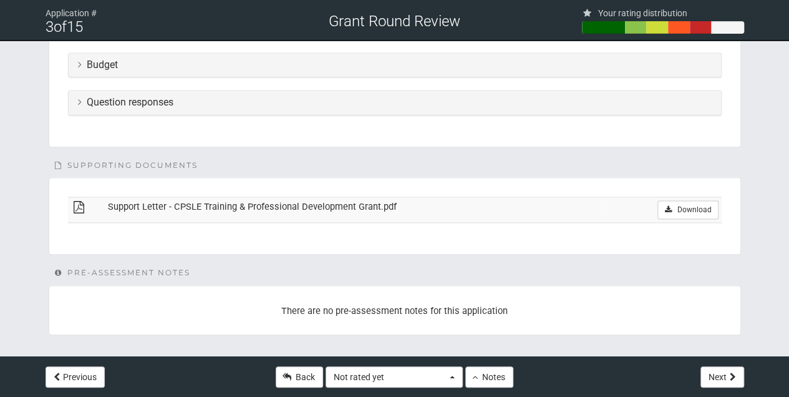
scroll to position [873, 0]
click at [491, 375] on button "Notes" at bounding box center [489, 376] width 48 height 21
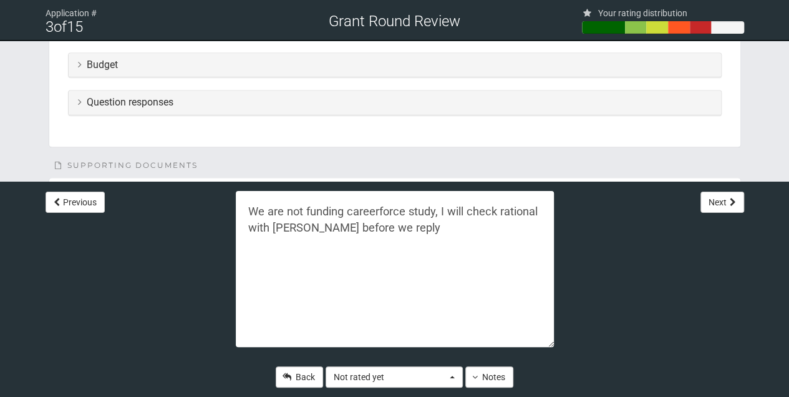
drag, startPoint x: 139, startPoint y: 292, endPoint x: 99, endPoint y: 240, distance: 65.4
click at [134, 284] on div "Previous We are not funding careerforce study, I will check rational with [PERS…" at bounding box center [394, 289] width 789 height 215
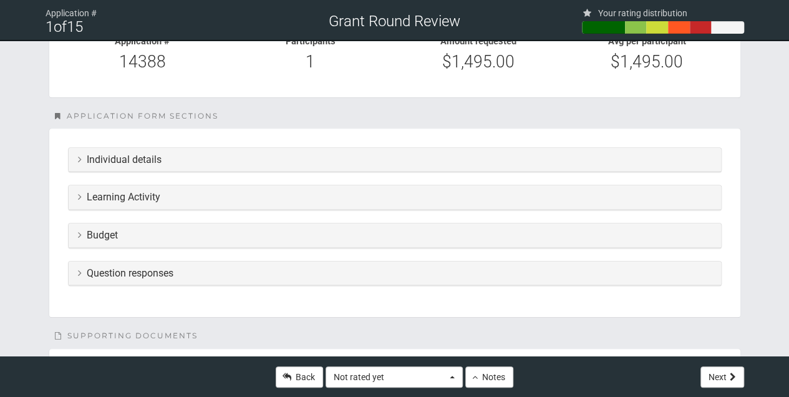
scroll to position [250, 0]
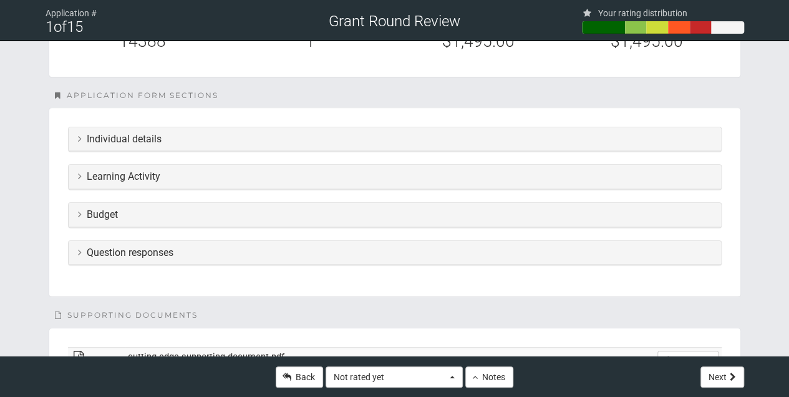
click at [79, 173] on icon at bounding box center [80, 176] width 4 height 10
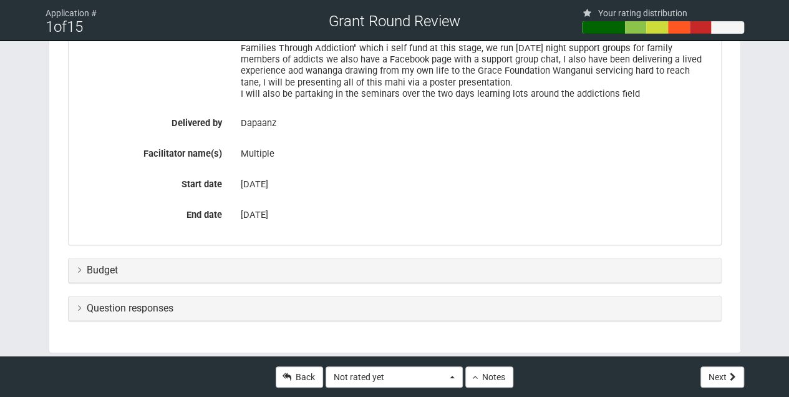
scroll to position [462, 0]
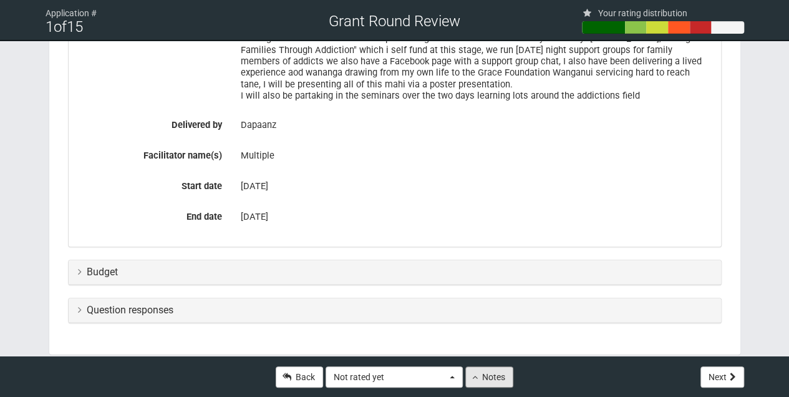
click at [495, 379] on button "Notes" at bounding box center [489, 376] width 48 height 21
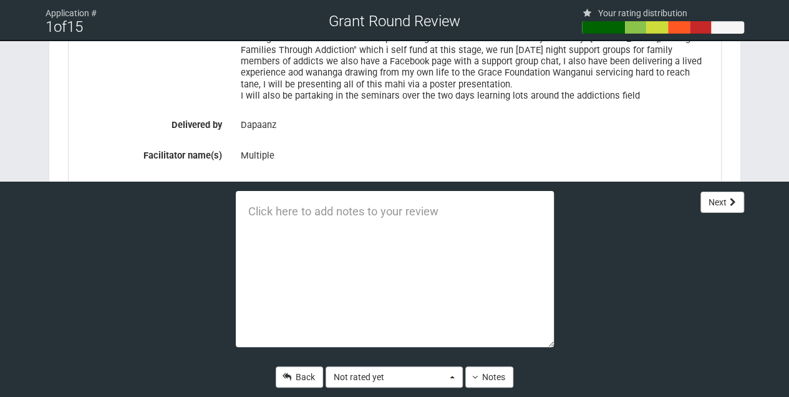
click at [303, 218] on textarea at bounding box center [395, 269] width 318 height 156
type textarea "Not funding conferences"
drag, startPoint x: 536, startPoint y: 377, endPoint x: 529, endPoint y: 371, distance: 9.7
click at [535, 375] on div "Not funding conferences Back Not rated yet Not rated yet Green - high Green - m…" at bounding box center [395, 289] width 356 height 215
